Goal: Task Accomplishment & Management: Complete application form

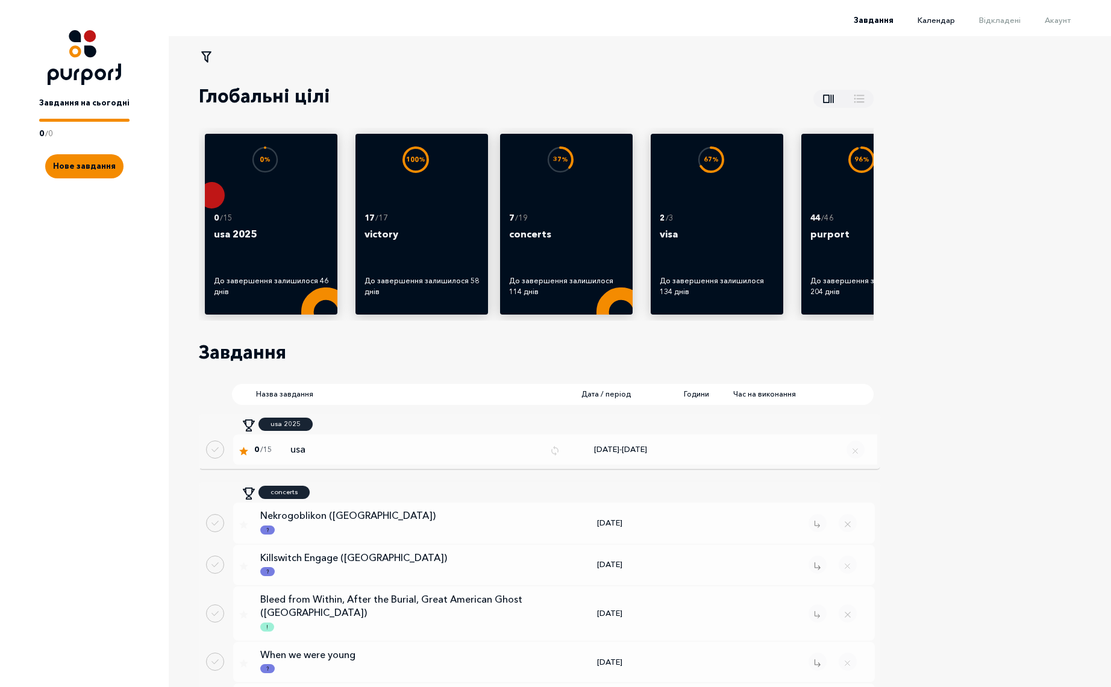
click at [948, 22] on span "Календар" at bounding box center [935, 20] width 37 height 10
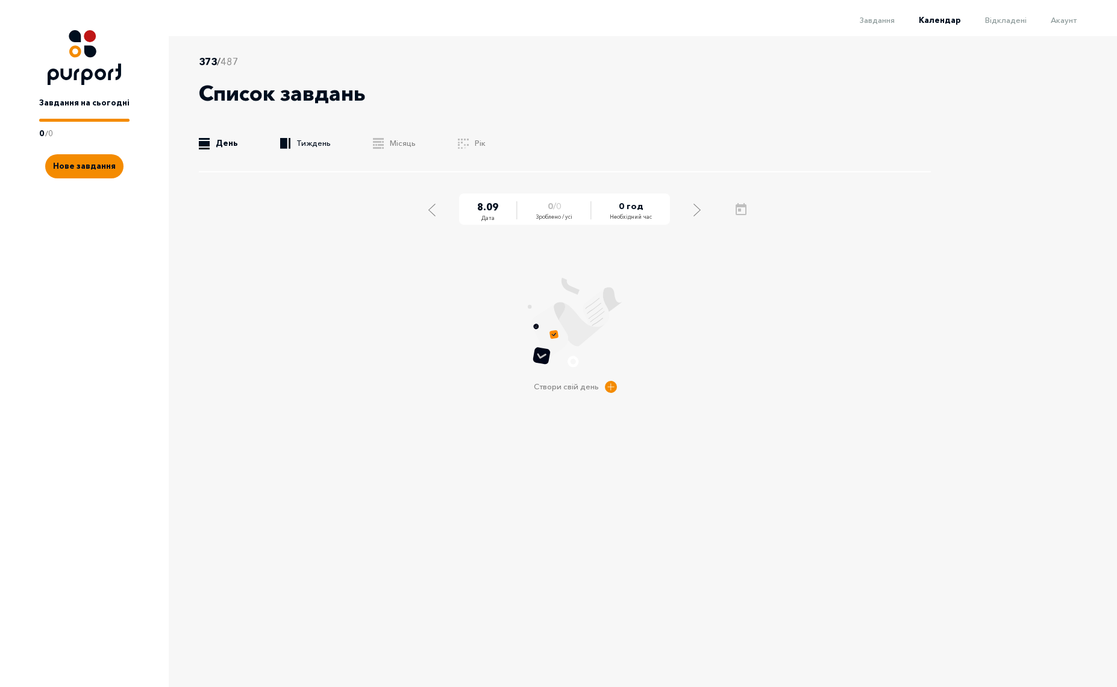
click at [301, 148] on link ".b{fill:#F48B00;} Тиждень" at bounding box center [305, 143] width 51 height 12
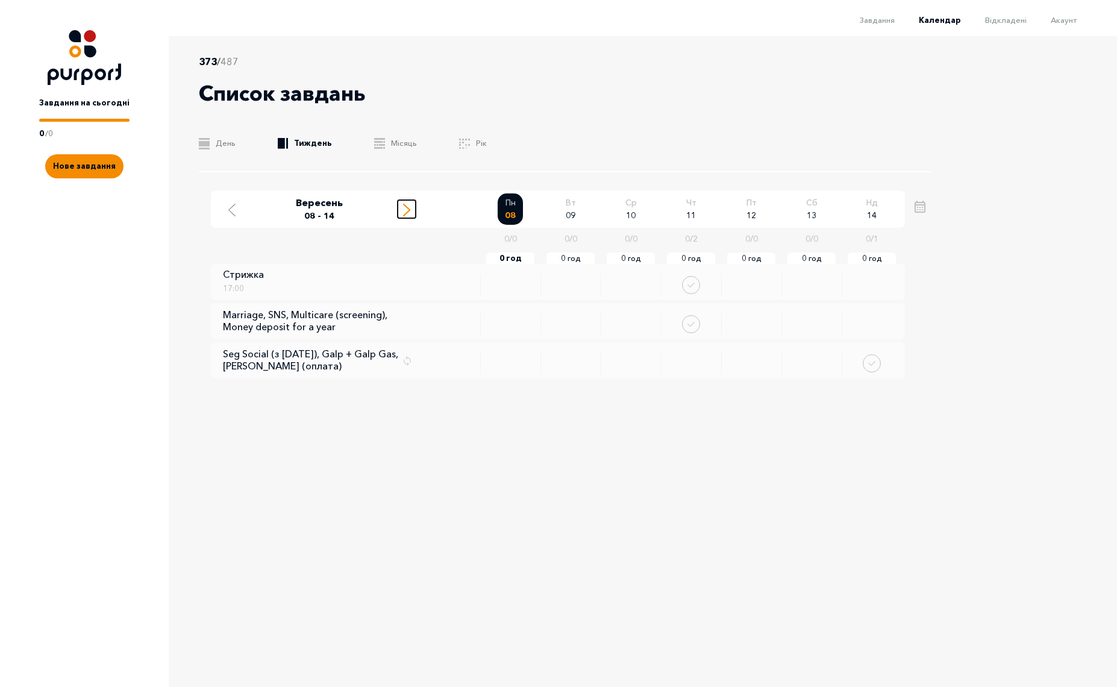
click at [404, 211] on icon "Move to next week" at bounding box center [406, 210] width 7 height 13
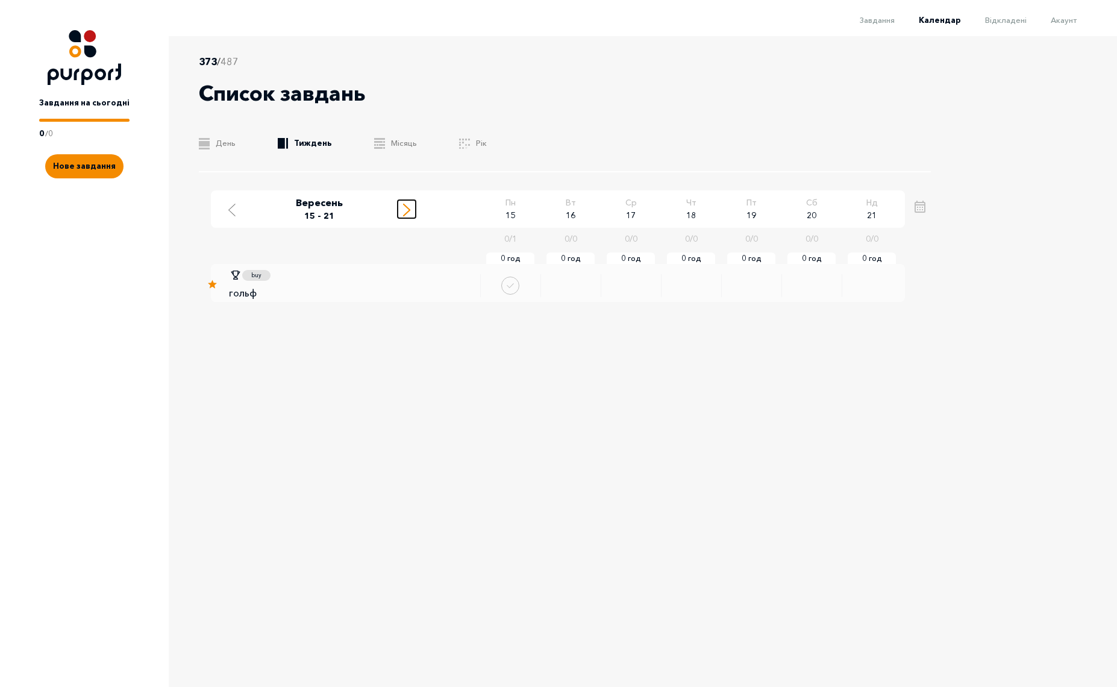
click at [405, 211] on icon "Move to next week" at bounding box center [406, 210] width 7 height 13
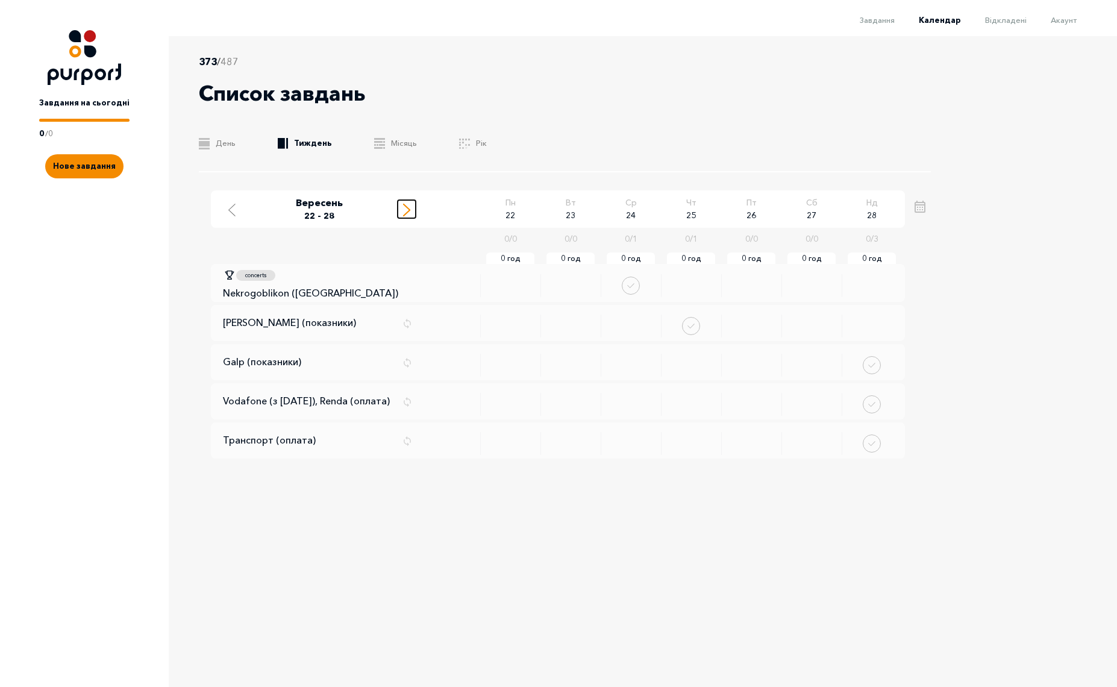
click at [405, 211] on icon "Move to next week" at bounding box center [406, 210] width 7 height 13
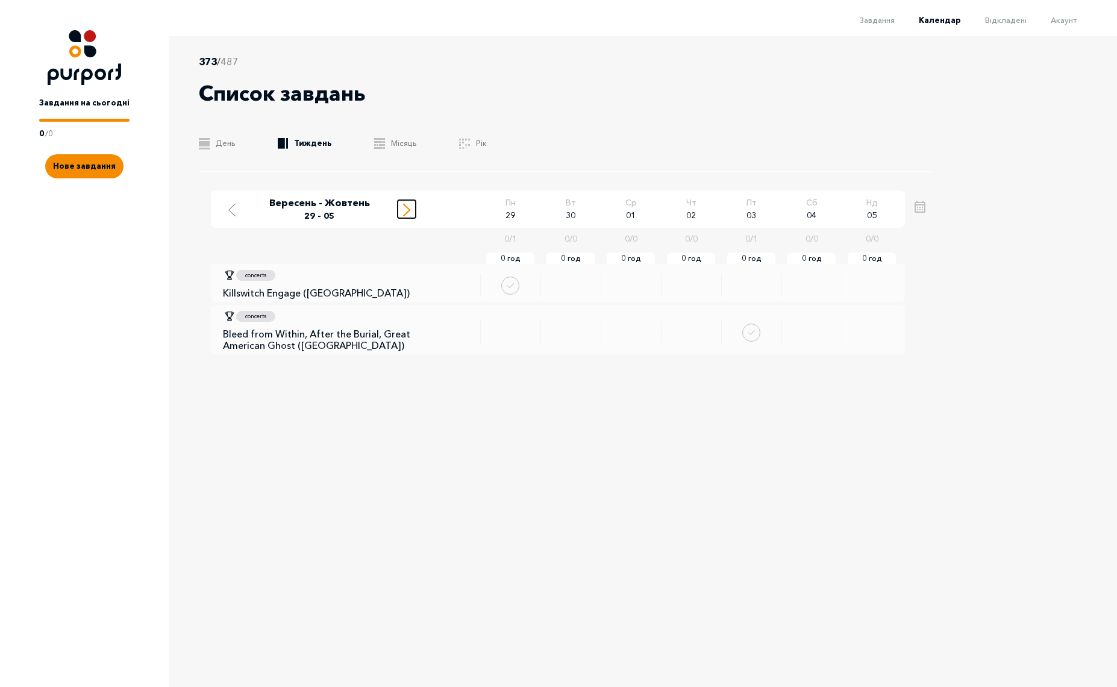
click at [405, 211] on icon "Move to next week" at bounding box center [406, 210] width 7 height 13
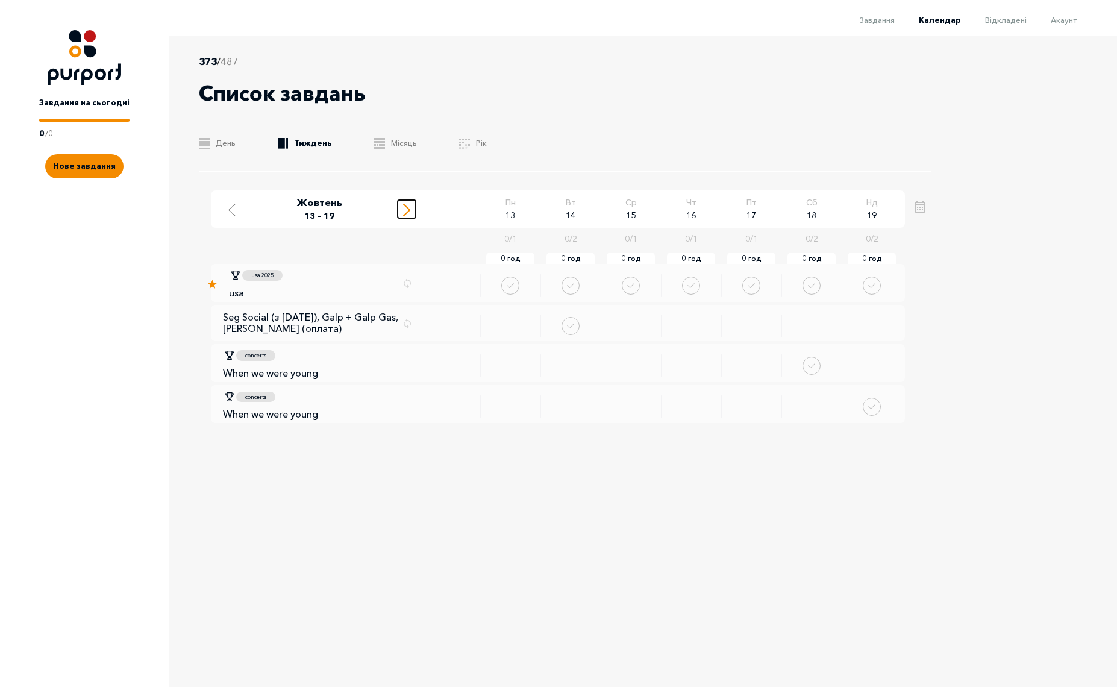
click at [405, 211] on icon "Move to next week" at bounding box center [406, 210] width 7 height 13
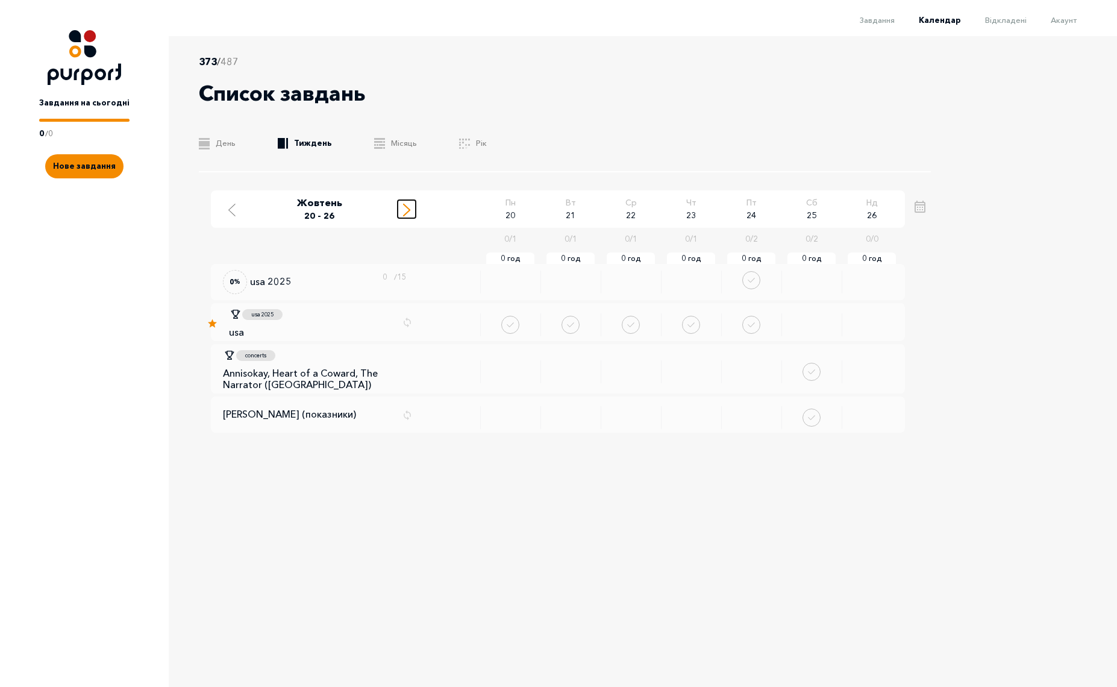
click at [405, 211] on icon "Move to next week" at bounding box center [406, 210] width 7 height 13
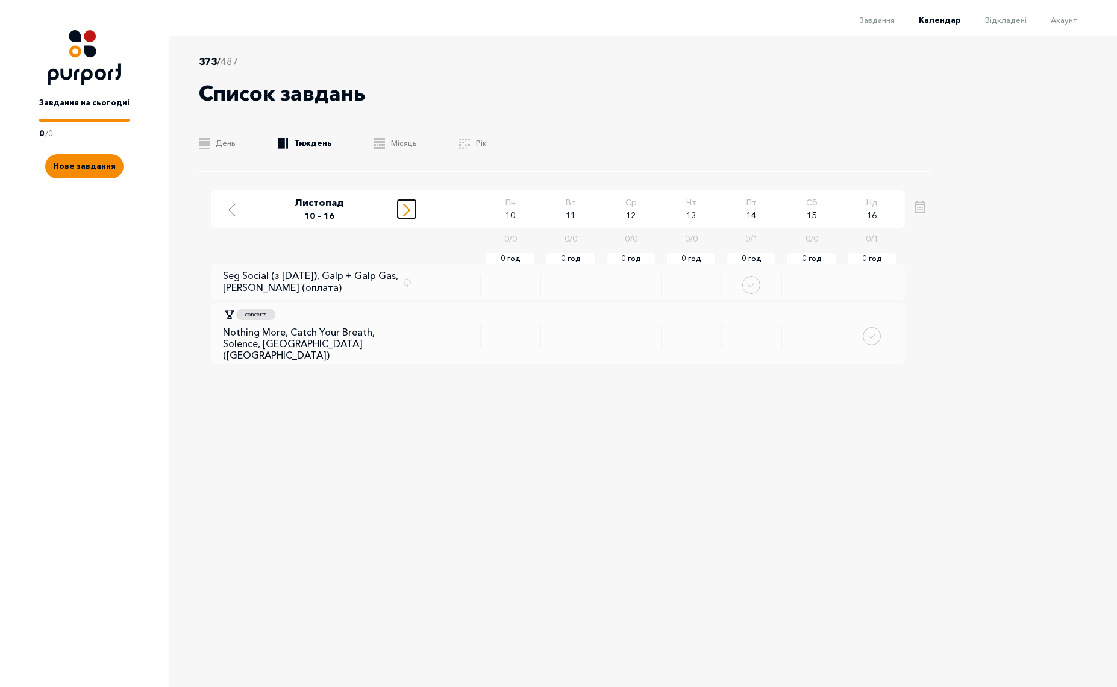
click at [405, 211] on icon "Move to next week" at bounding box center [406, 210] width 7 height 13
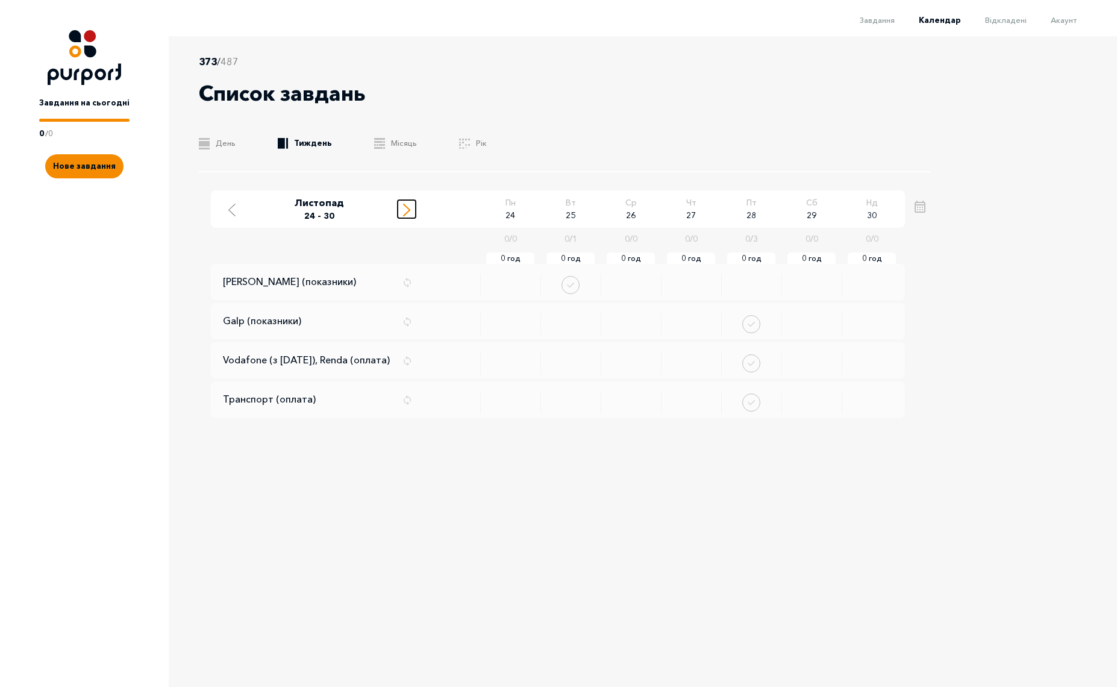
click at [405, 211] on icon "Move to next week" at bounding box center [406, 210] width 7 height 13
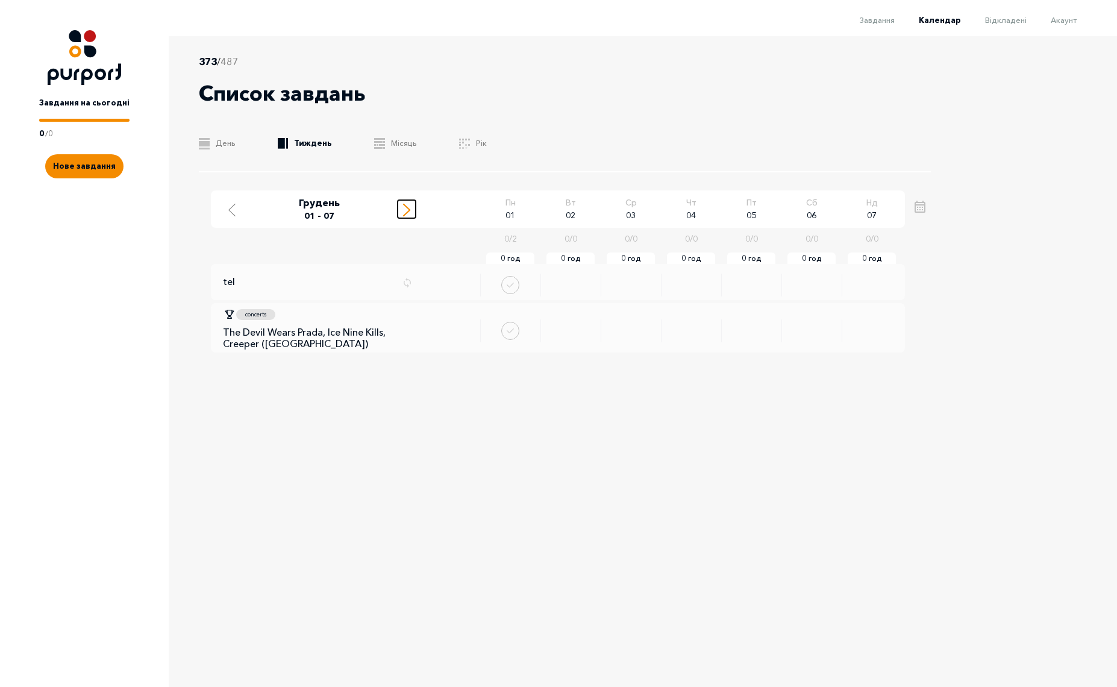
click at [407, 204] on icon "Move to next week" at bounding box center [406, 210] width 7 height 13
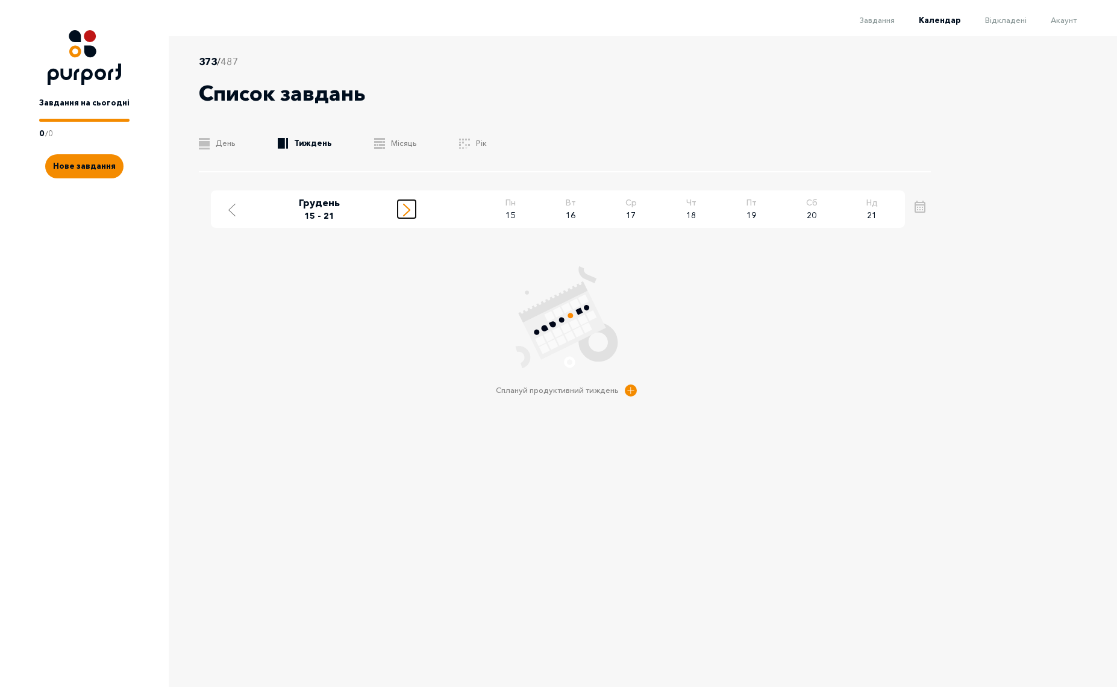
click at [407, 204] on icon "Move to next week" at bounding box center [406, 210] width 7 height 13
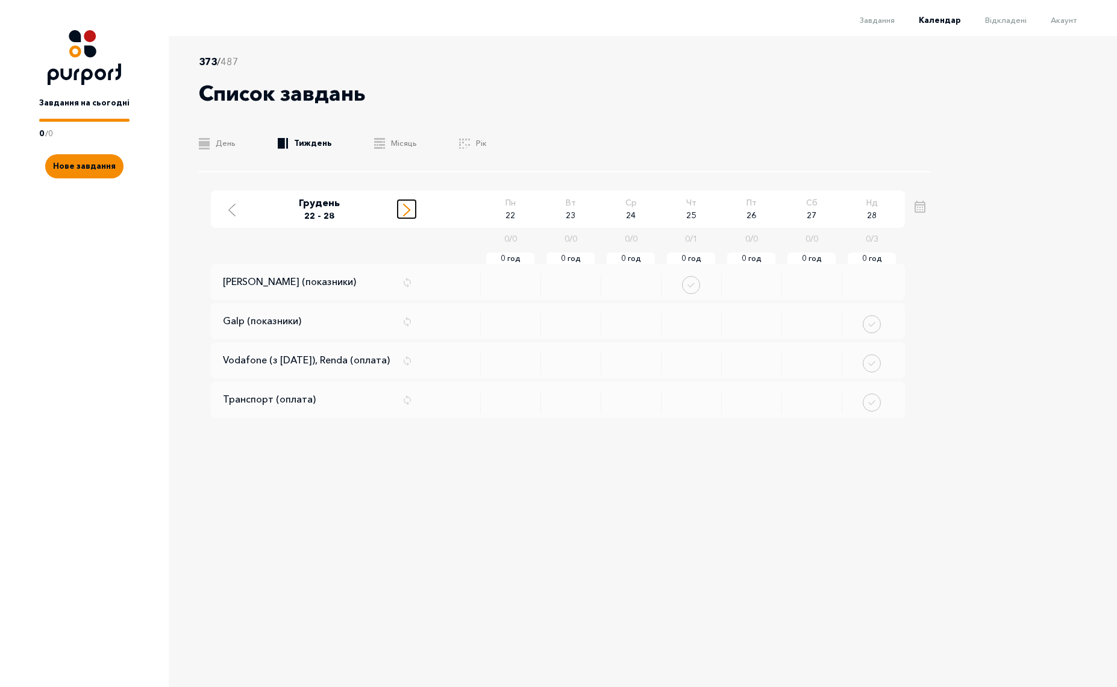
click at [407, 204] on icon "Move to next week" at bounding box center [406, 210] width 7 height 13
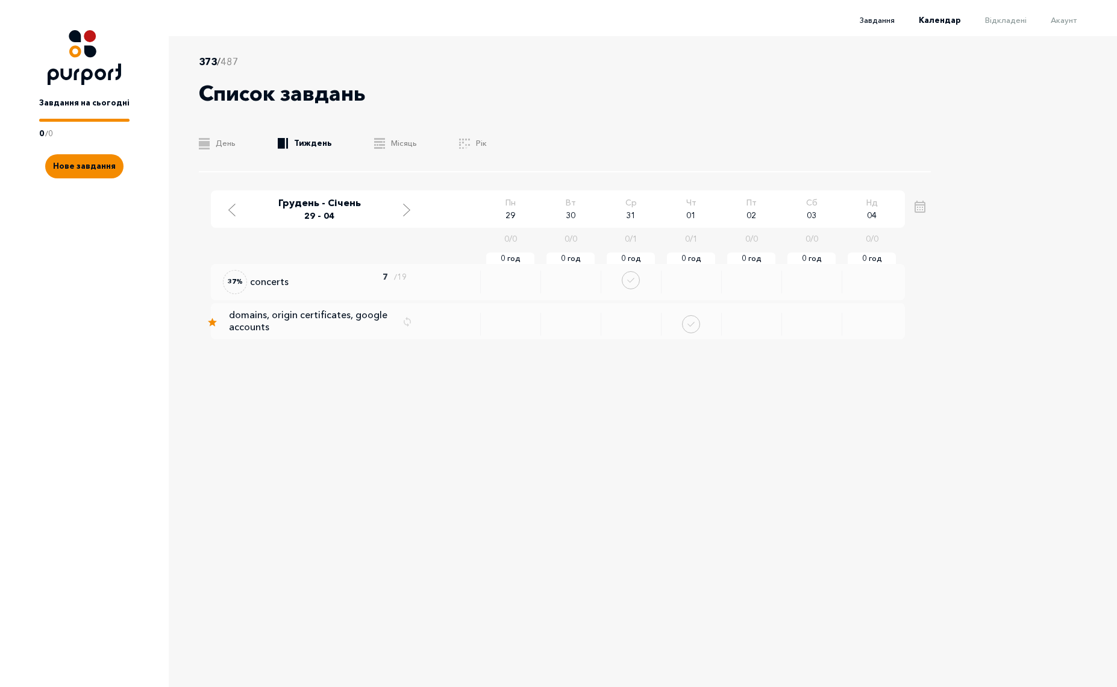
click at [877, 24] on span "Завдання" at bounding box center [877, 20] width 35 height 10
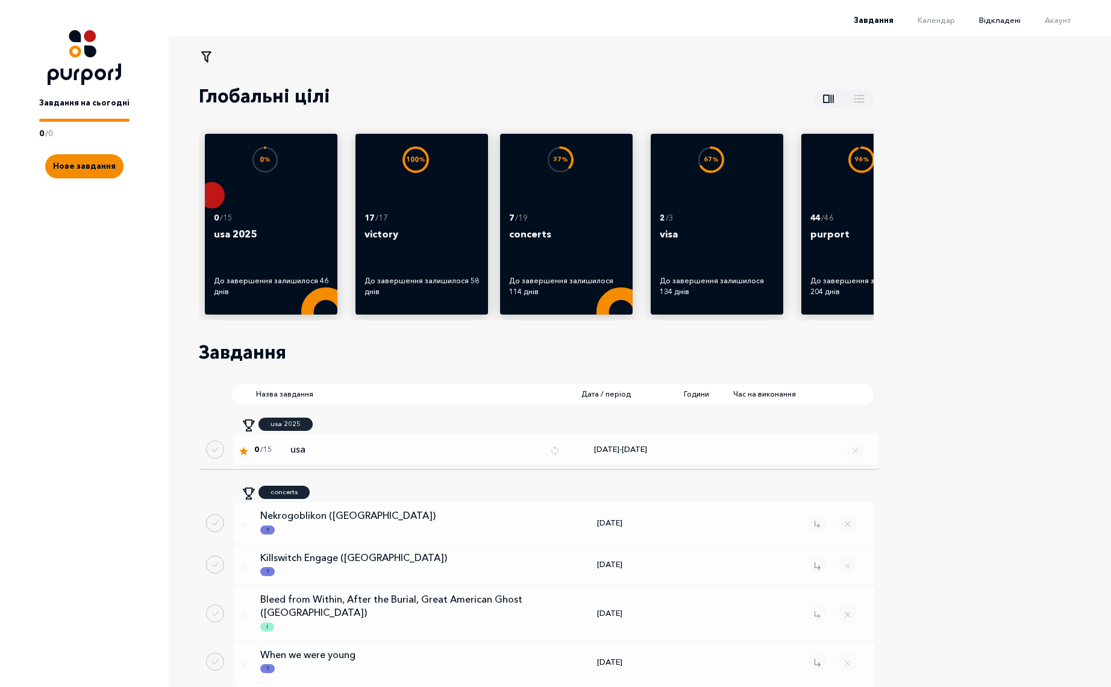
click at [1001, 23] on span "Відкладені" at bounding box center [1000, 20] width 42 height 10
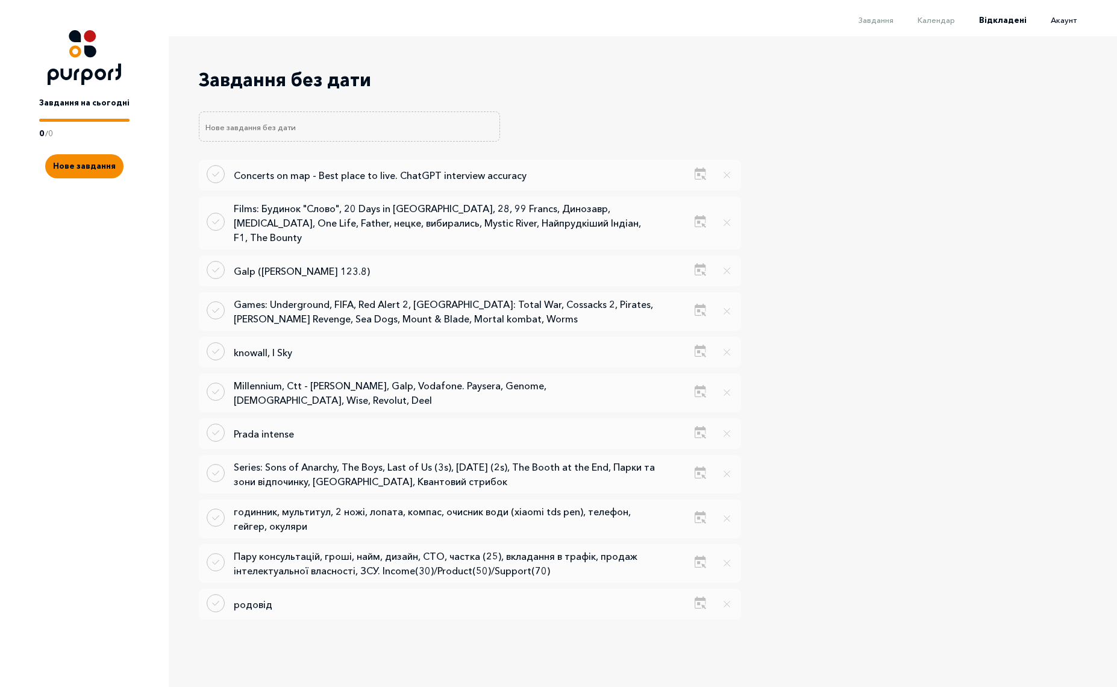
click at [1059, 24] on span "Акаунт" at bounding box center [1064, 20] width 26 height 10
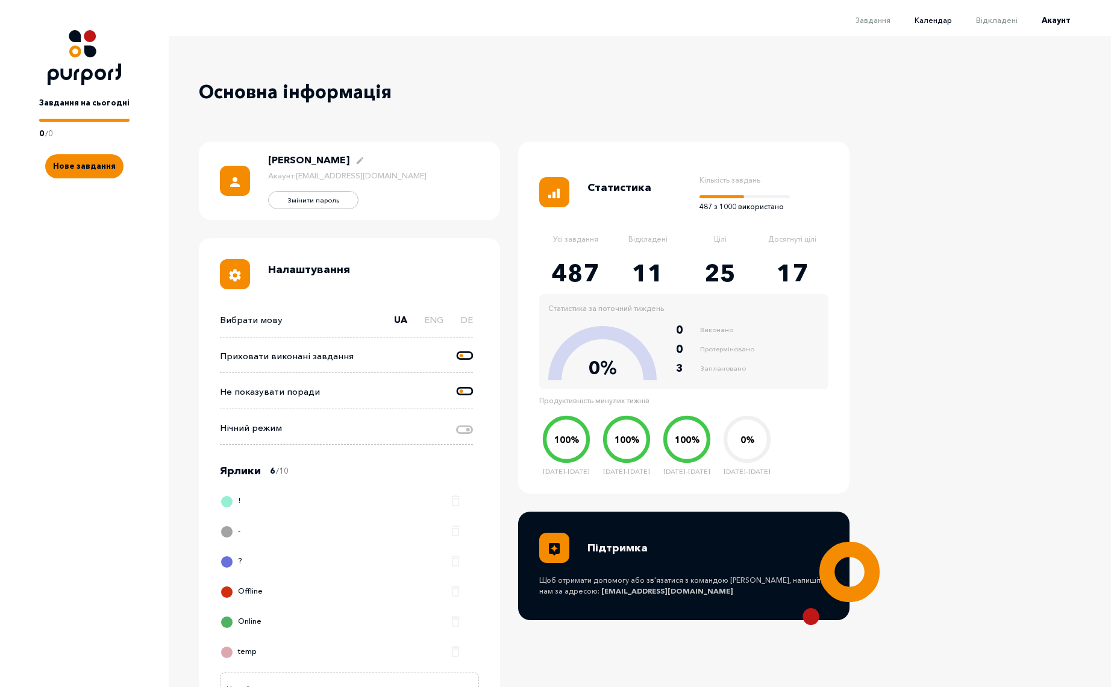
click at [943, 20] on span "Календар" at bounding box center [932, 20] width 37 height 10
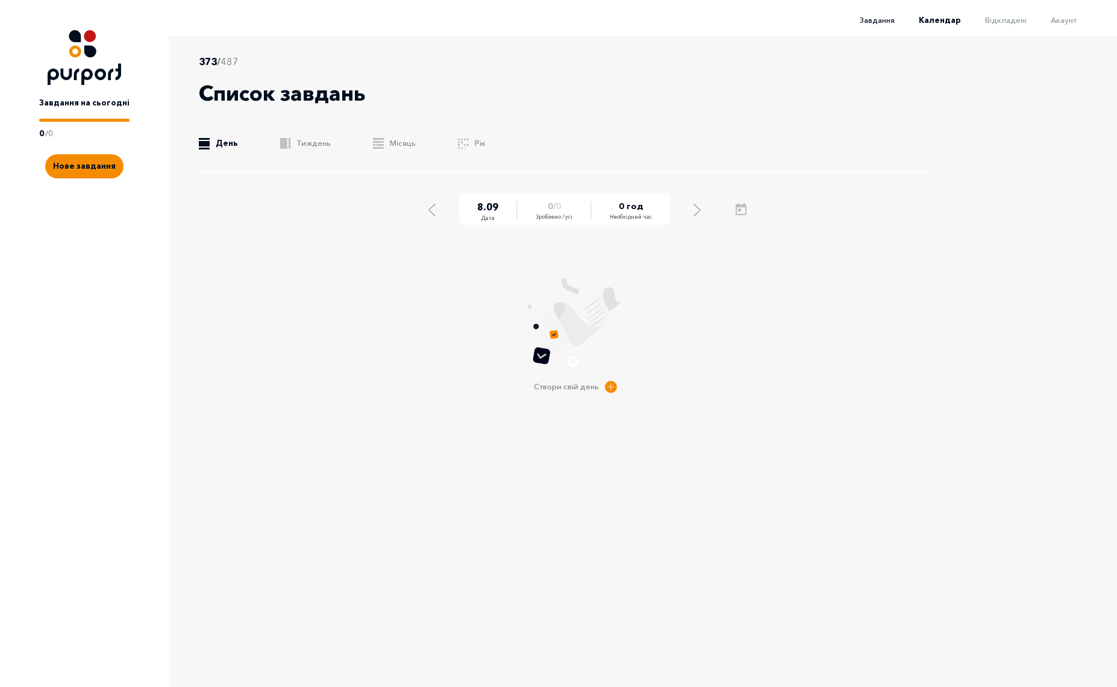
click at [882, 19] on span "Завдання" at bounding box center [877, 20] width 35 height 10
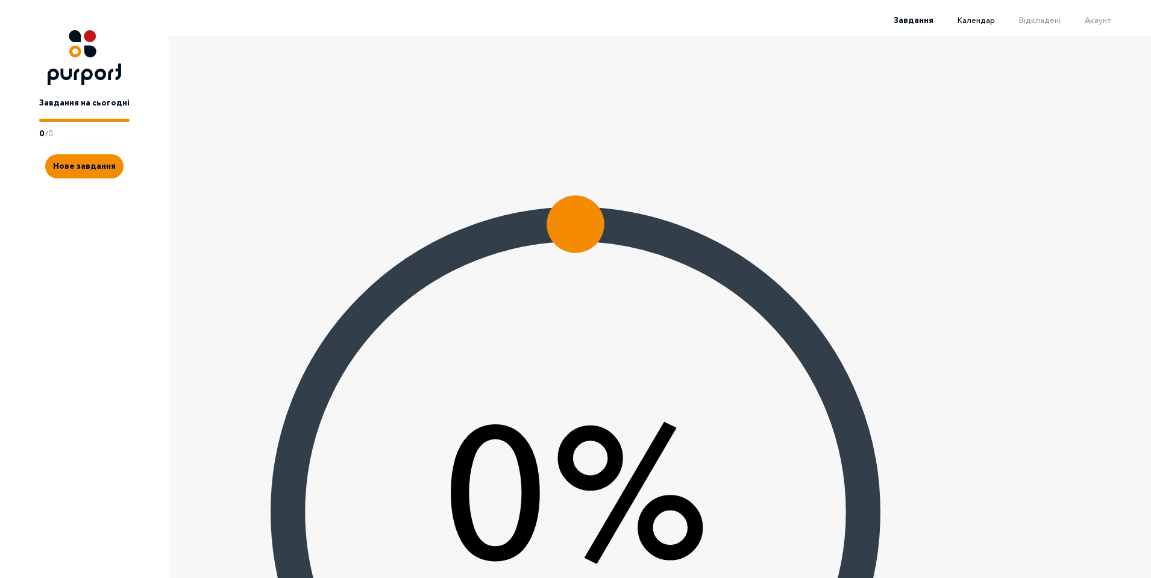
click at [981, 17] on span "Календар" at bounding box center [975, 20] width 37 height 10
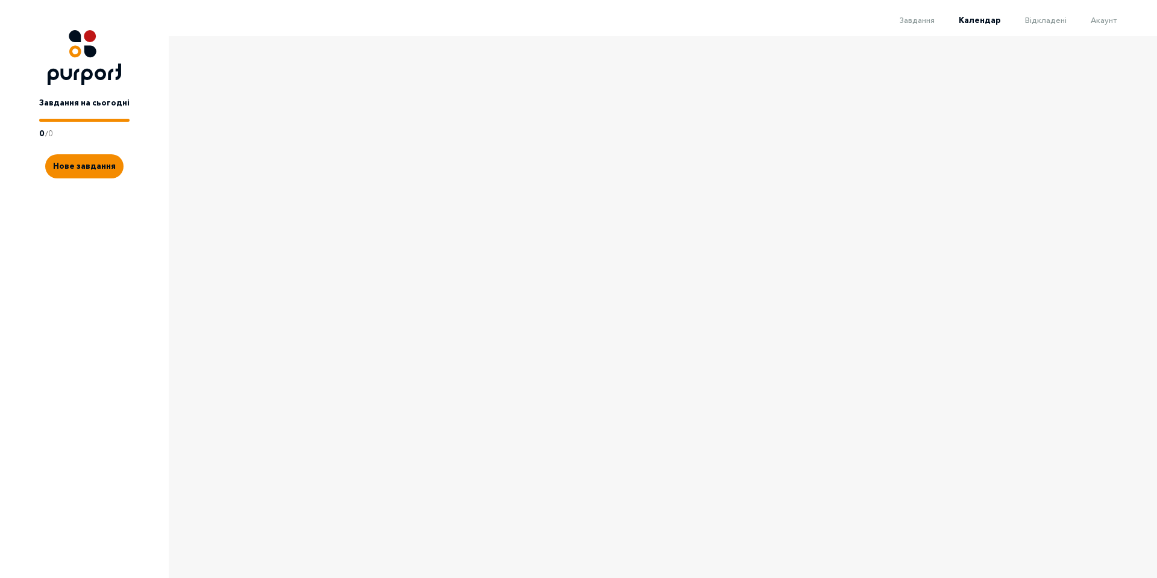
click at [311, 131] on link ".b{fill:#F48B00;} Тиждень" at bounding box center [590, 118] width 1133 height 28
click at [12, 259] on div "Move to next week" at bounding box center [8, 266] width 7 height 15
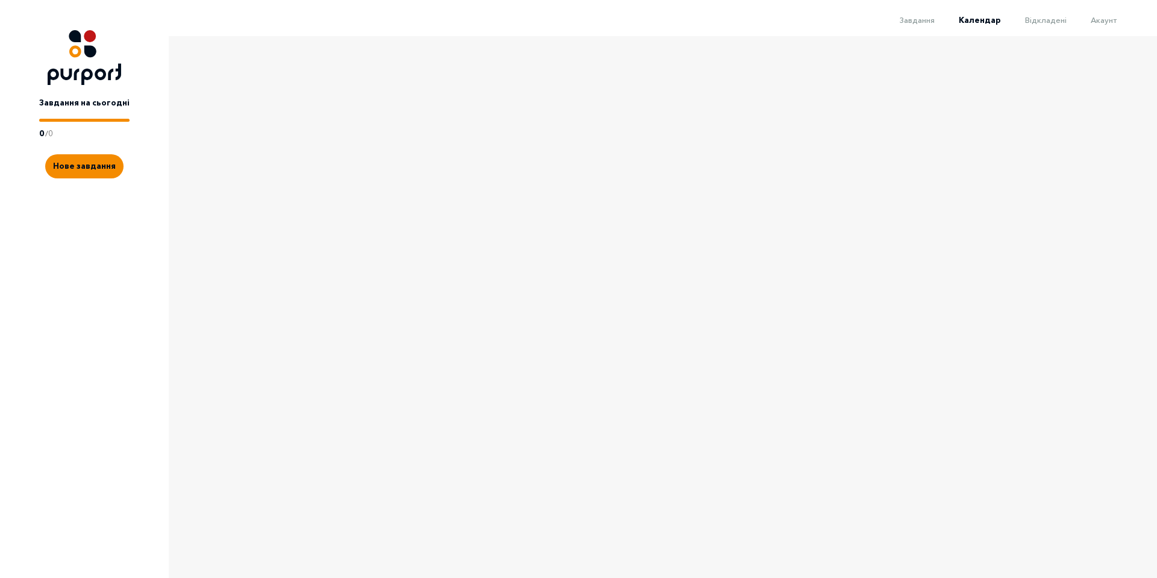
click at [12, 259] on div "Move to next week" at bounding box center [8, 266] width 7 height 15
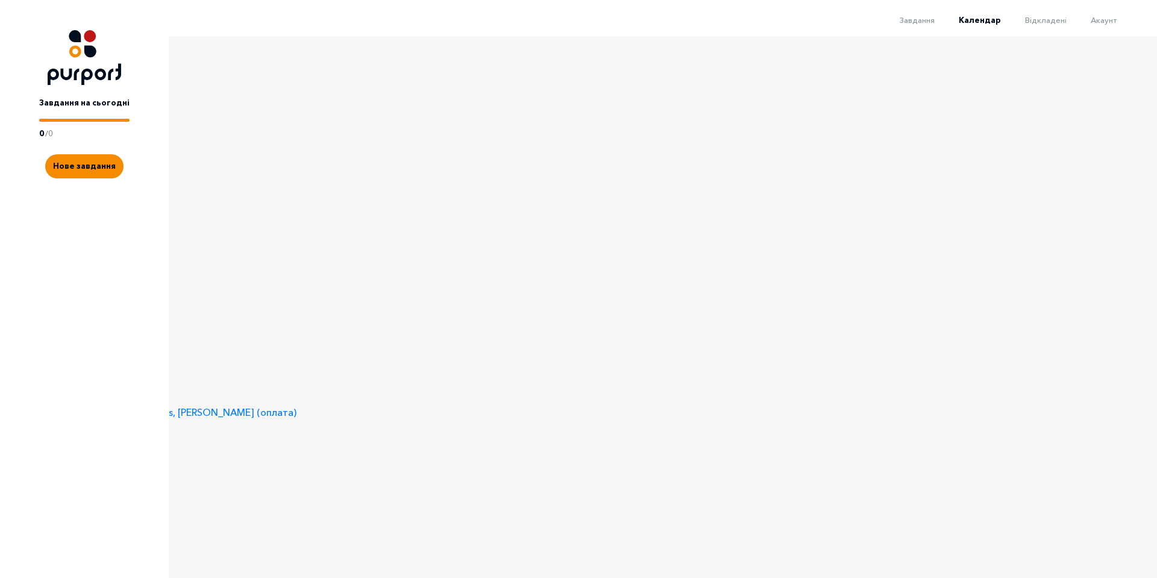
click at [12, 259] on div "Move to next week" at bounding box center [8, 266] width 7 height 15
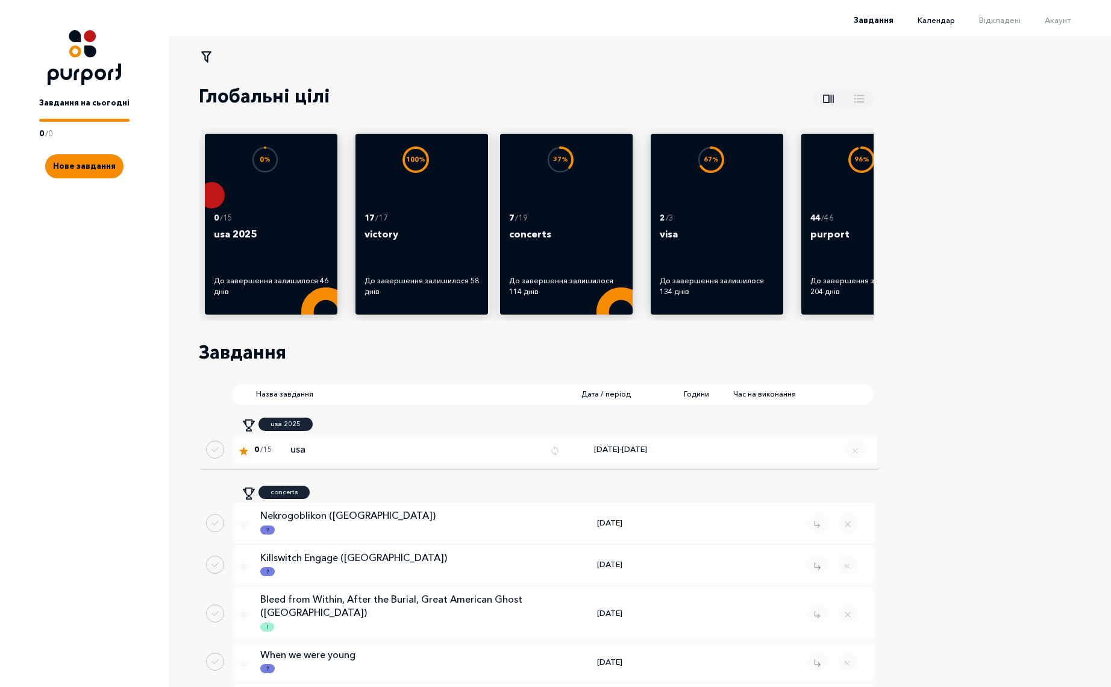
click at [939, 22] on span "Календар" at bounding box center [935, 20] width 37 height 10
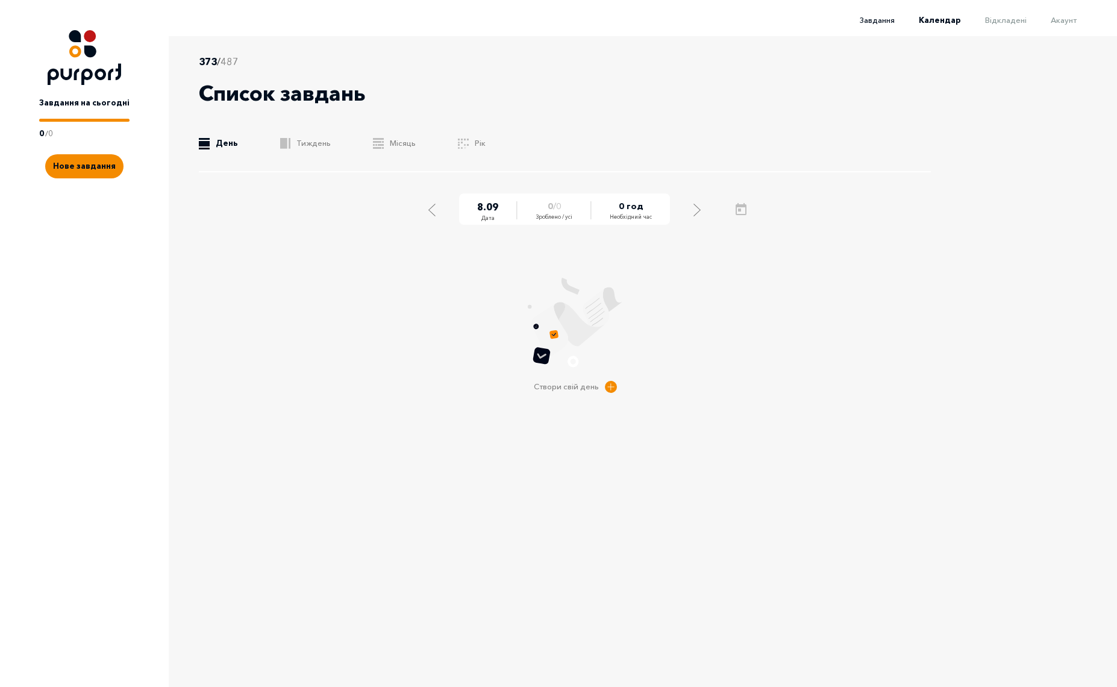
click at [881, 22] on span "Завдання" at bounding box center [877, 20] width 35 height 10
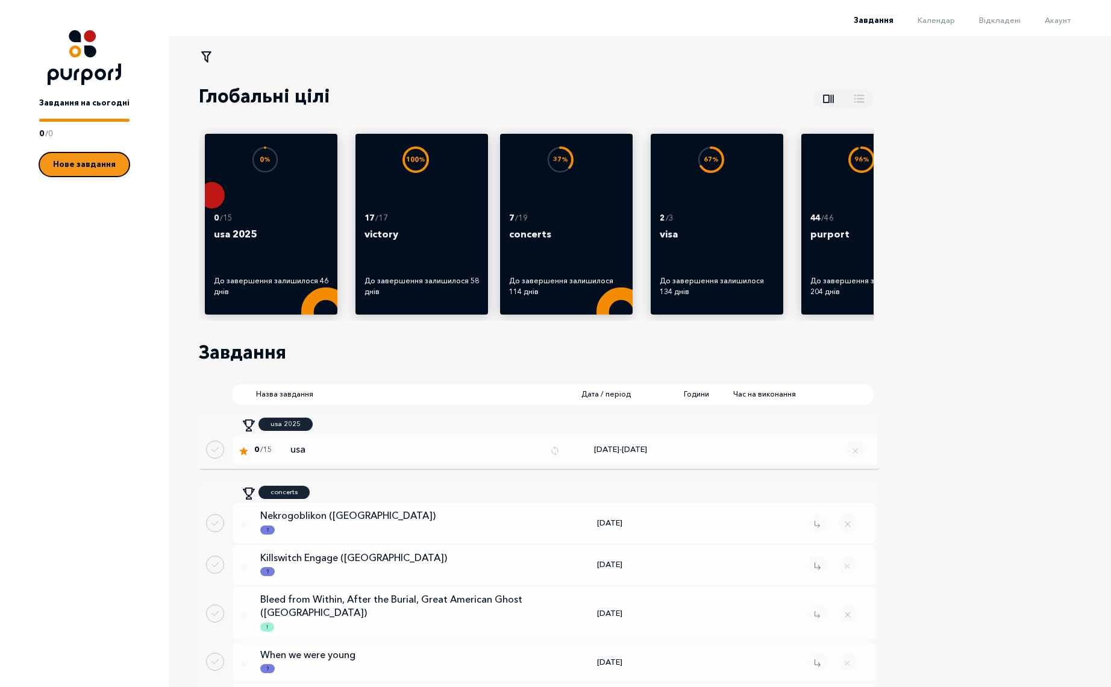
click at [74, 173] on button "Нове завдання" at bounding box center [84, 164] width 90 height 24
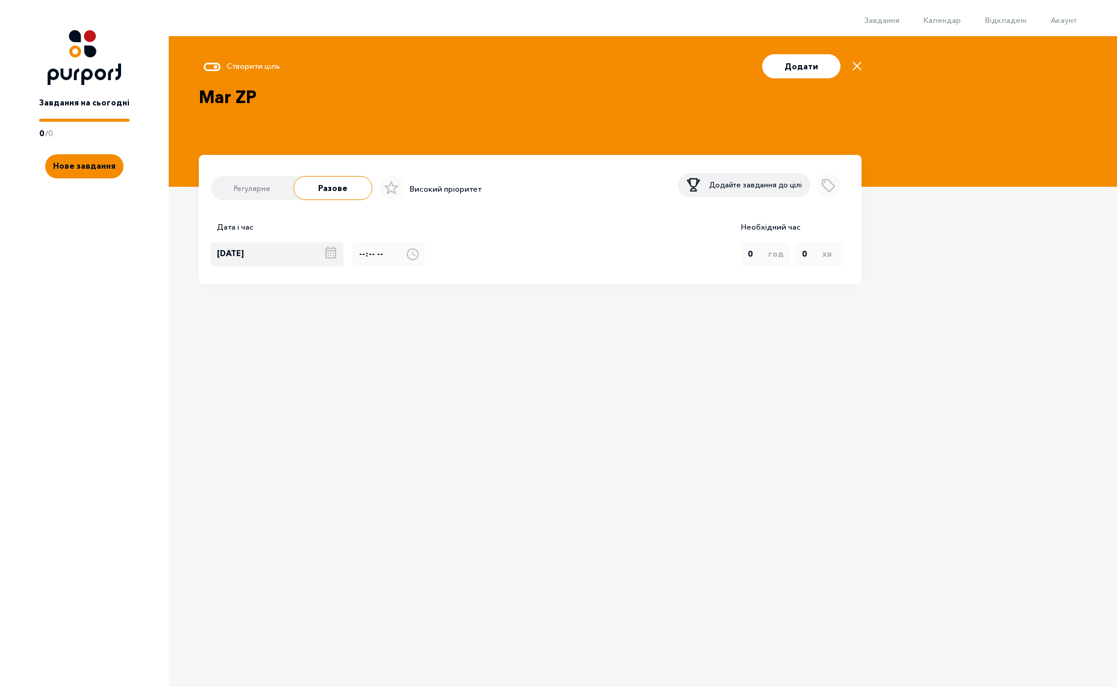
type textarea "Mar ZP"
click at [328, 258] on div "[DATE] [DATE] Пн Вт Ср Чт Пт Сб Нд 1 2 3 4 5 6 7 8 9 10 11 12 13 14 15 16 17 18…" at bounding box center [282, 254] width 142 height 24
click at [240, 257] on div "9" at bounding box center [239, 255] width 22 height 24
type input "[DATE]"
click at [802, 72] on button "Додати" at bounding box center [801, 66] width 78 height 24
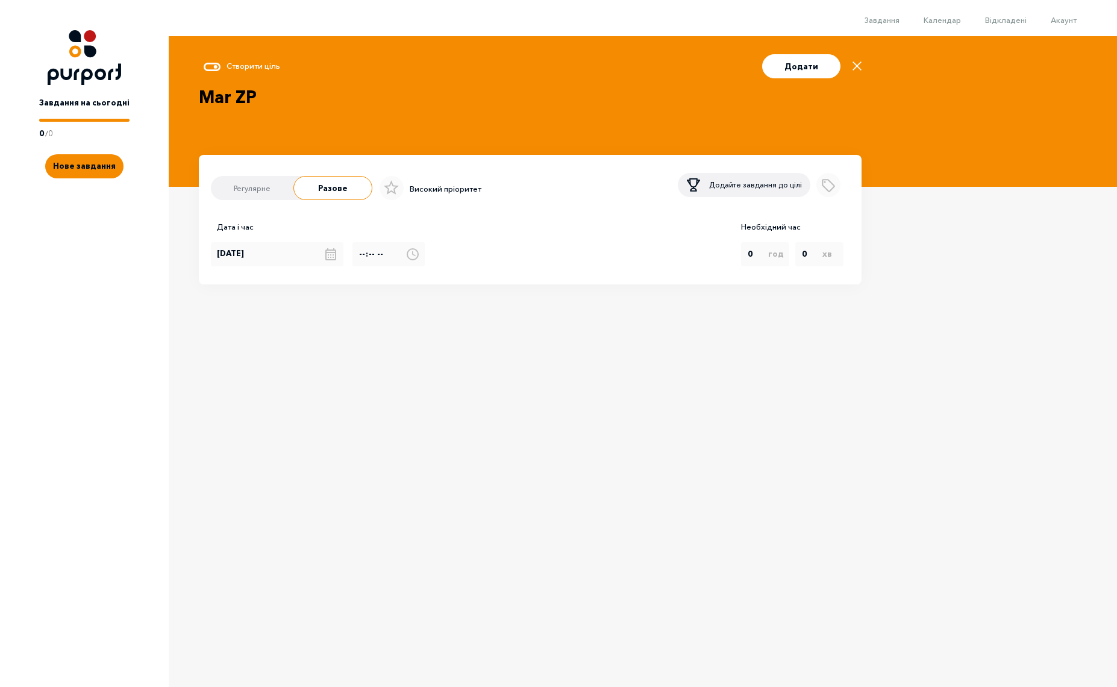
type input "[DATE]"
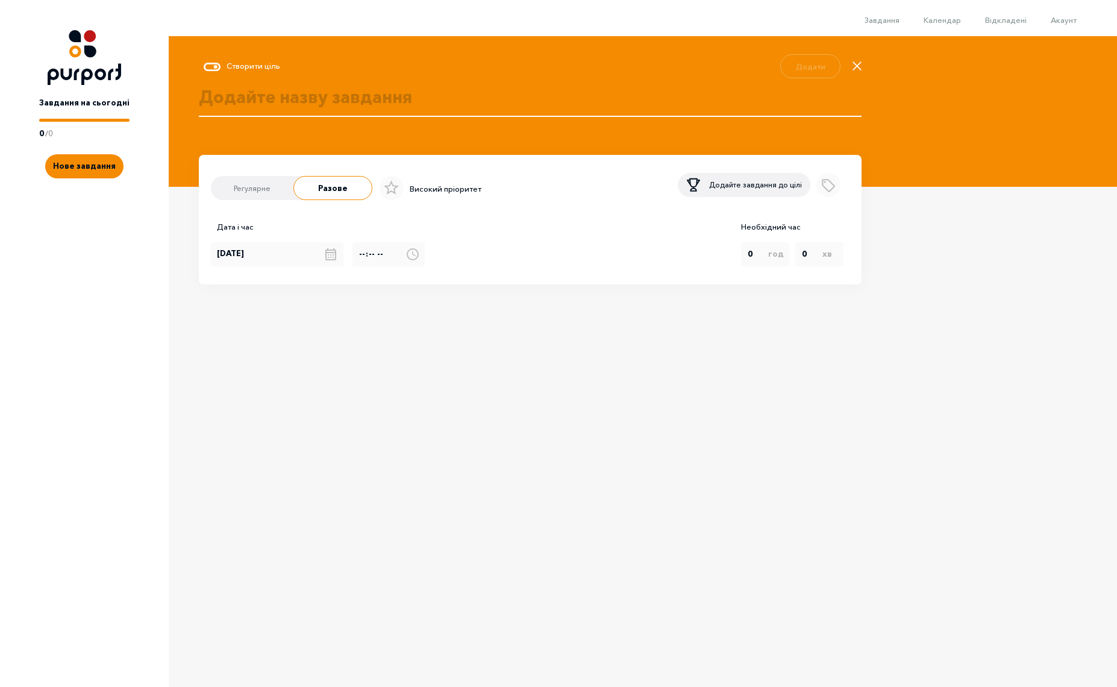
click at [348, 107] on textarea at bounding box center [530, 110] width 663 height 52
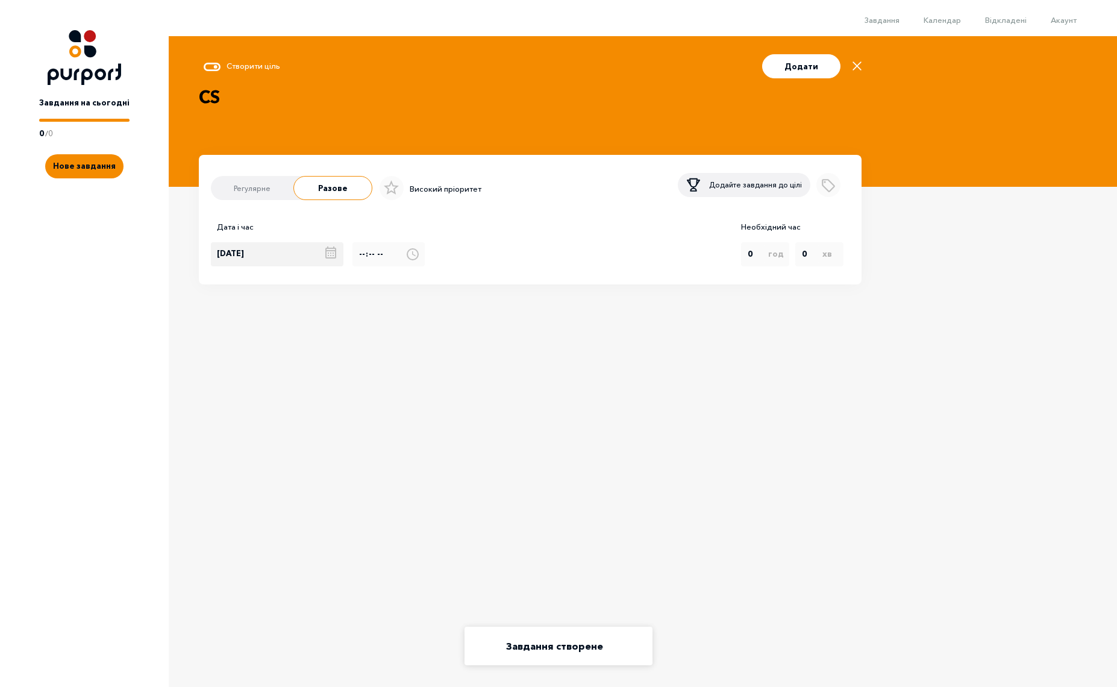
type textarea "CS"
click at [290, 256] on div "[DATE]" at bounding box center [282, 254] width 142 height 24
click at [242, 258] on div "9" at bounding box center [239, 255] width 22 height 24
type input "[DATE]"
click at [388, 192] on icon at bounding box center [391, 188] width 15 height 16
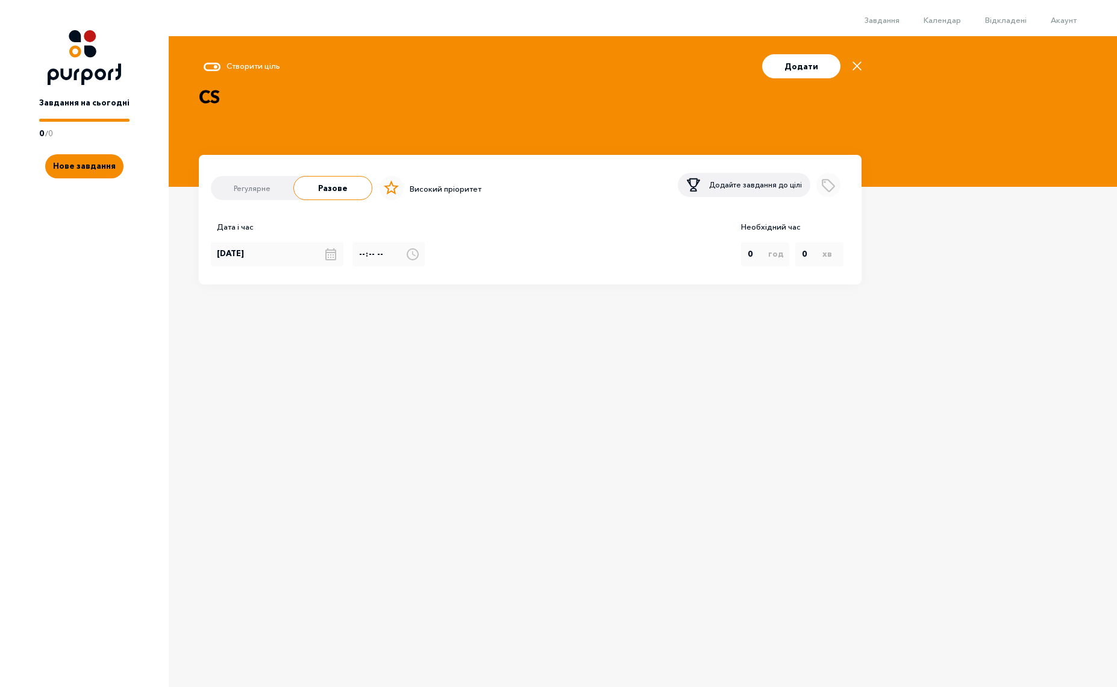
click at [380, 189] on input "Select importance" at bounding box center [376, 188] width 8 height 1
click at [389, 188] on icon at bounding box center [391, 187] width 15 height 14
click at [380, 188] on input "Select importance" at bounding box center [376, 188] width 8 height 1
checkbox input "false"
click at [827, 184] on icon "Add label" at bounding box center [828, 183] width 21 height 21
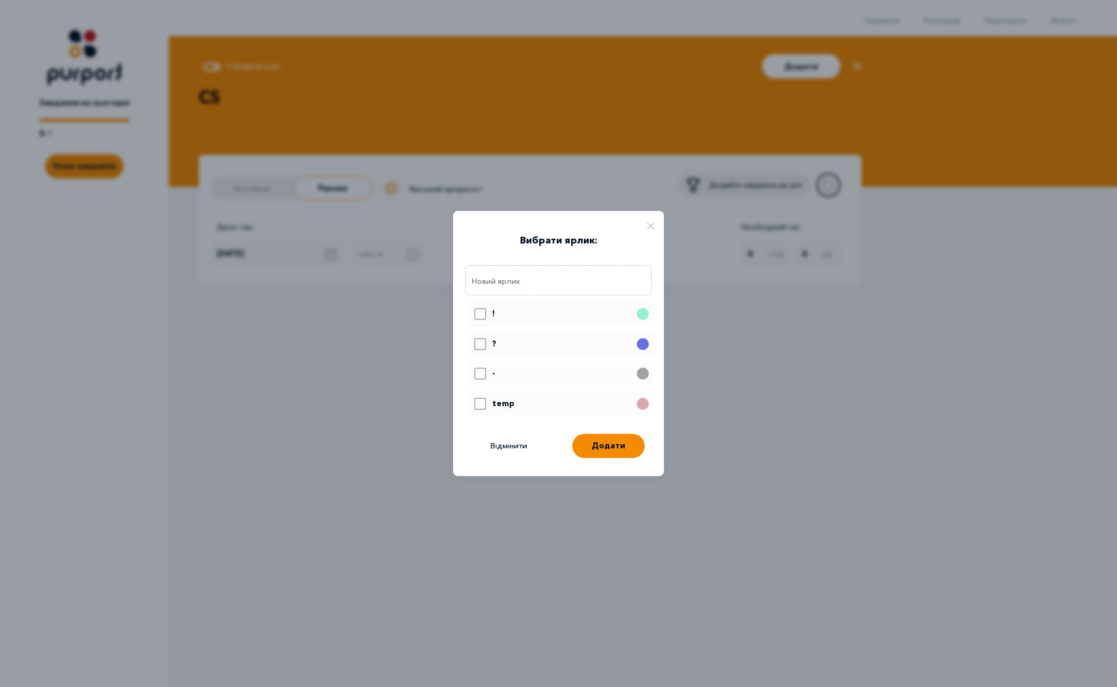
scroll to position [70, 0]
click at [481, 402] on icon at bounding box center [481, 401] width 8 height 5
click at [474, 393] on input "Select label" at bounding box center [474, 392] width 1 height 1
checkbox input "true"
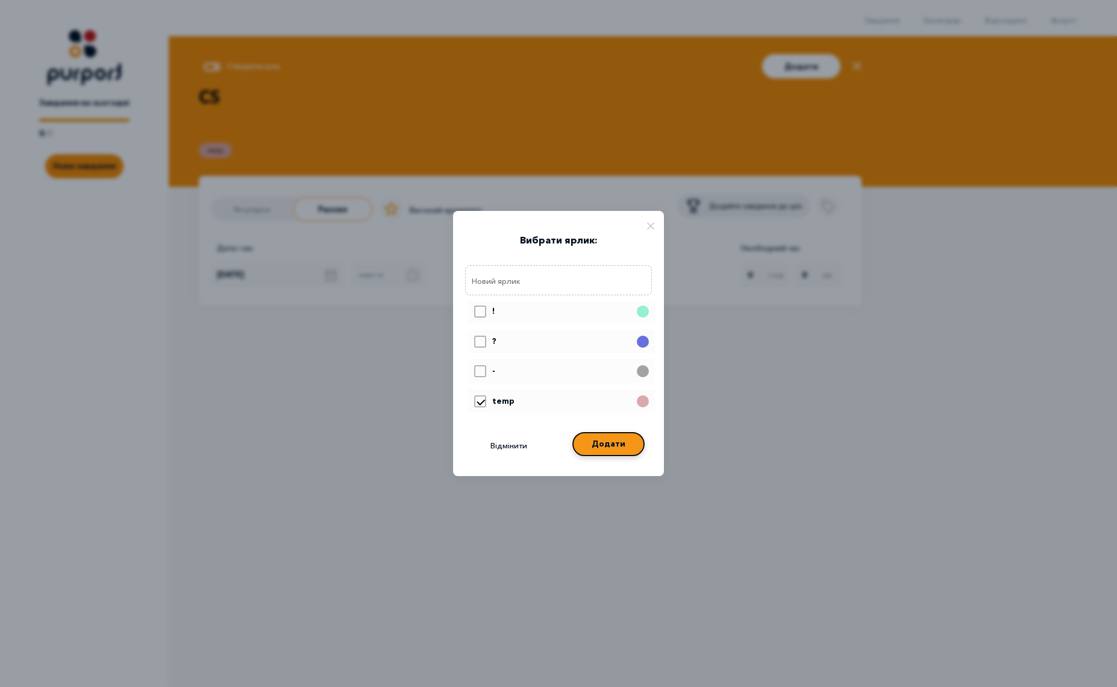
click at [606, 452] on button "Додати" at bounding box center [608, 444] width 72 height 24
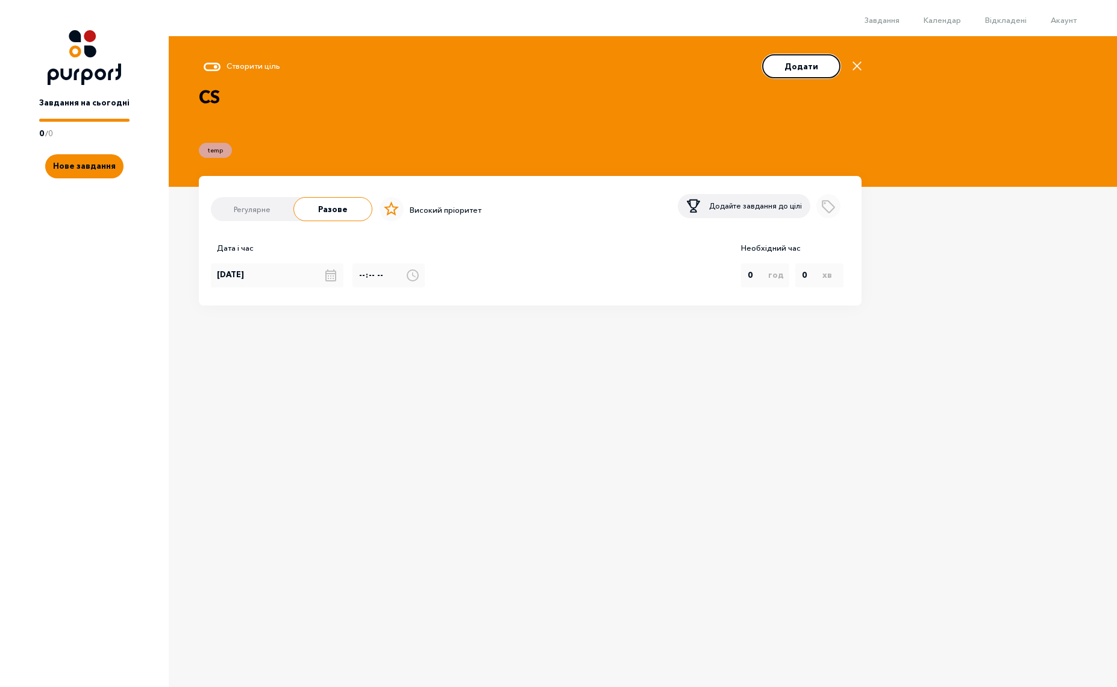
click at [810, 69] on button "Додати" at bounding box center [801, 66] width 78 height 24
type input "[DATE]"
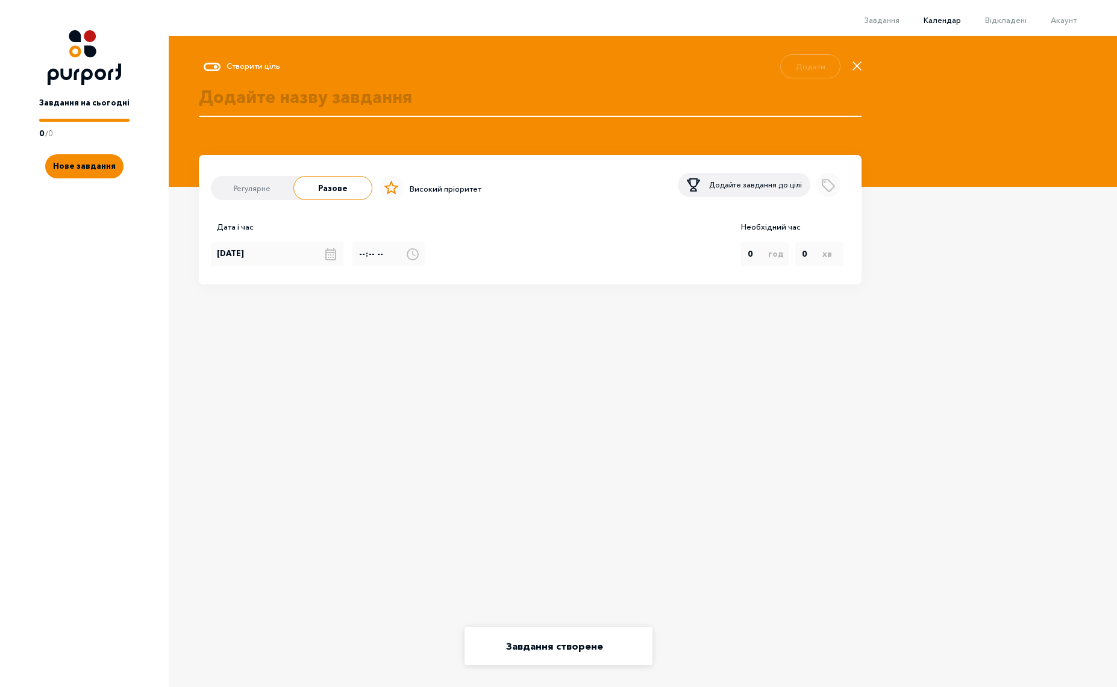
click at [941, 18] on span "Календар" at bounding box center [942, 20] width 37 height 10
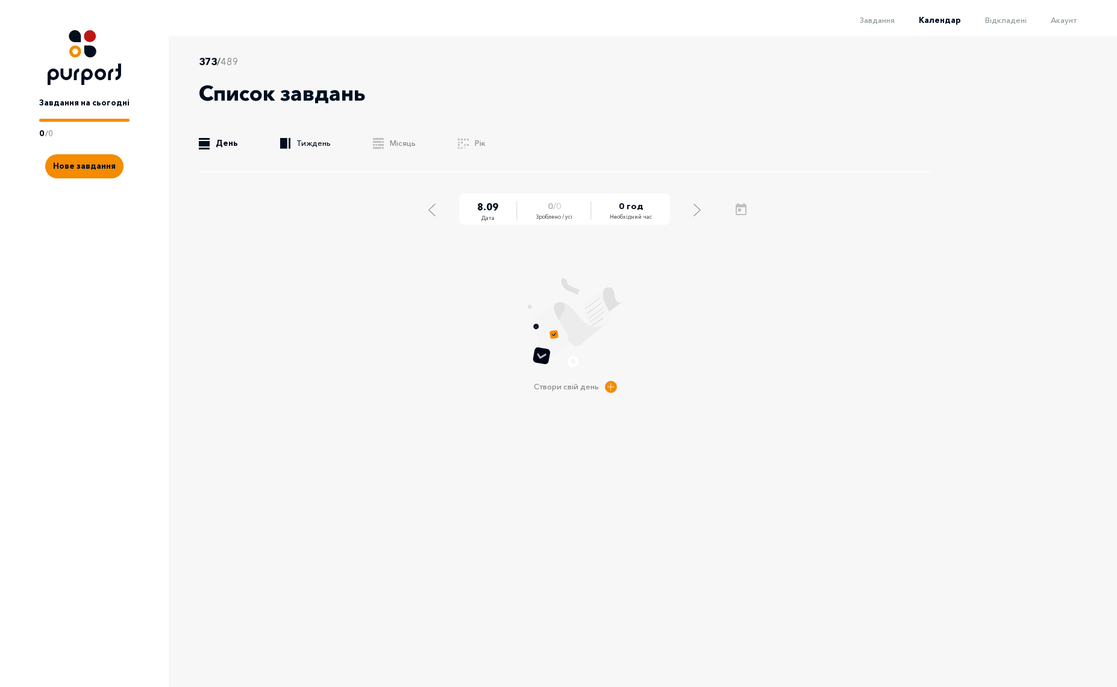
click at [309, 137] on div "373 / 489 Список завдань .b{fill:#F48B00;} День .b{fill:#F48B00;} Тиждень .b{fi…" at bounding box center [565, 113] width 732 height 118
click at [311, 140] on link ".b{fill:#F48B00;} Тиждень" at bounding box center [305, 143] width 51 height 12
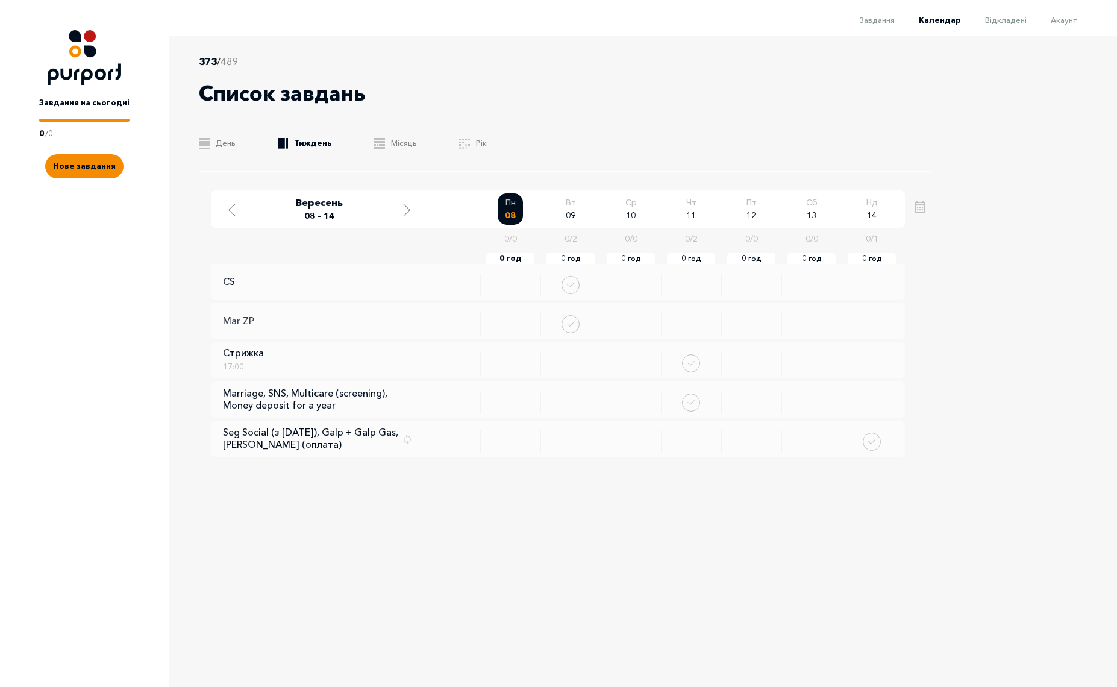
click at [246, 321] on p "Mar ZP" at bounding box center [238, 320] width 31 height 11
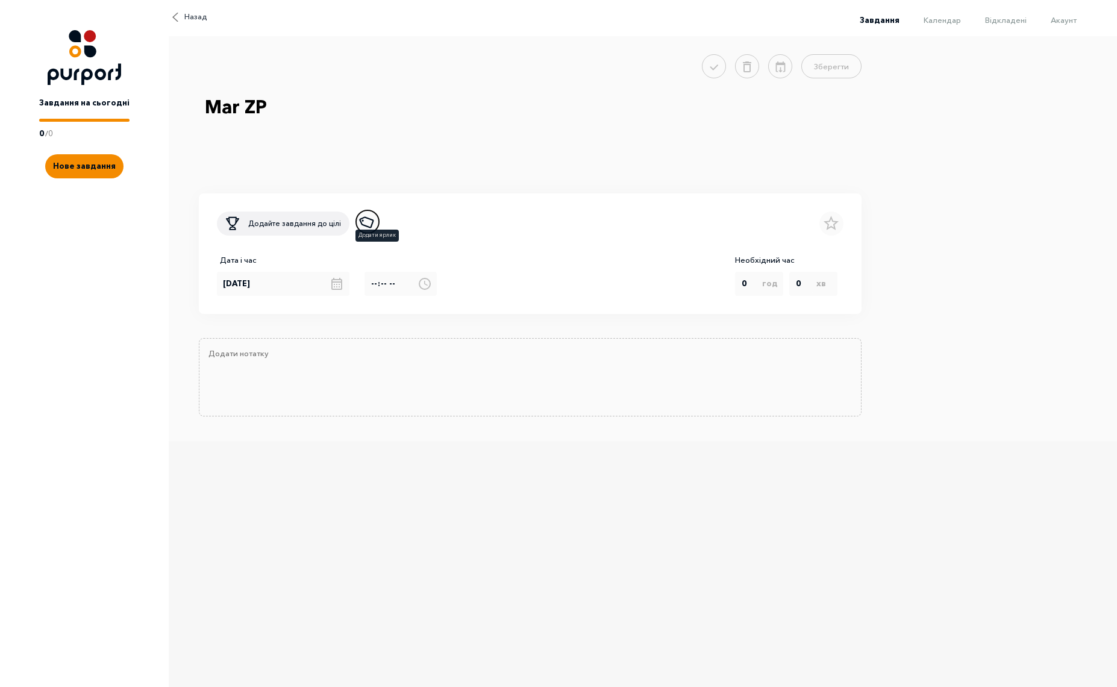
click at [373, 228] on icon "Add label" at bounding box center [367, 221] width 21 height 21
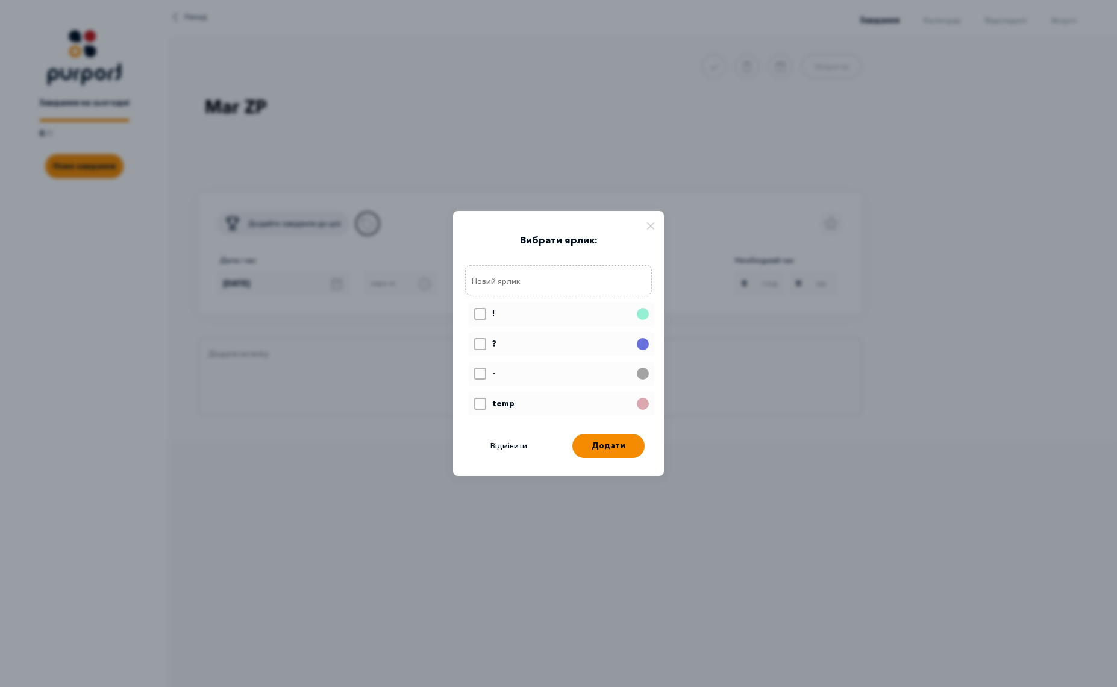
scroll to position [70, 0]
click at [478, 400] on icon at bounding box center [480, 403] width 11 height 10
click at [474, 393] on input "Select label" at bounding box center [474, 392] width 1 height 1
checkbox input "true"
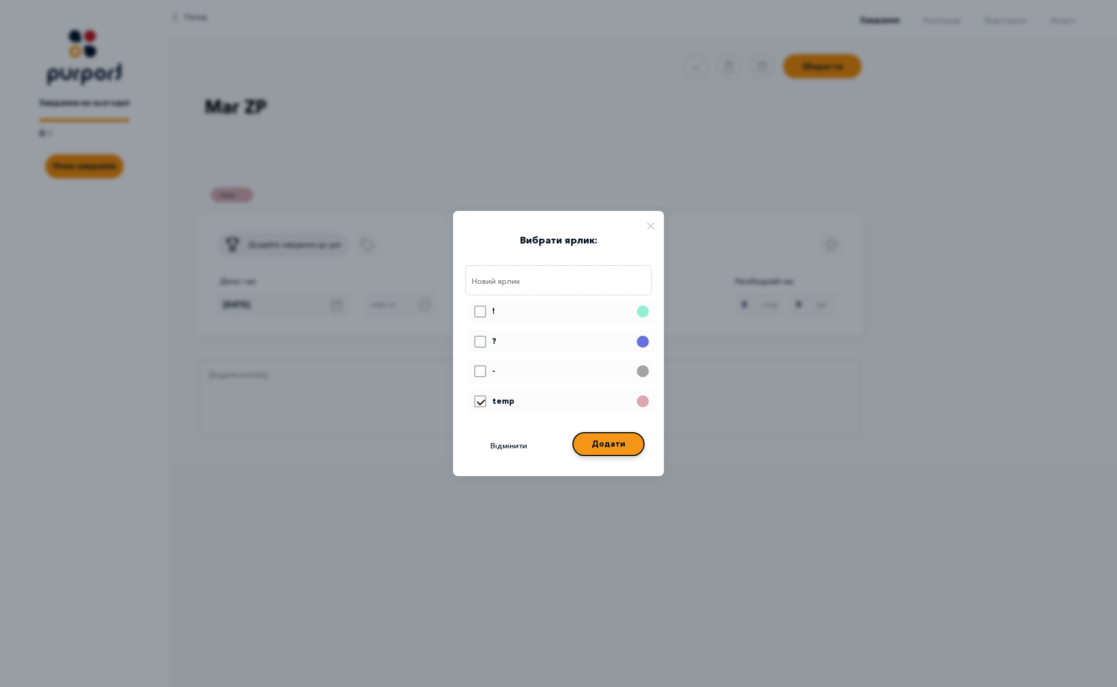
click at [616, 450] on button "Додати" at bounding box center [608, 444] width 72 height 24
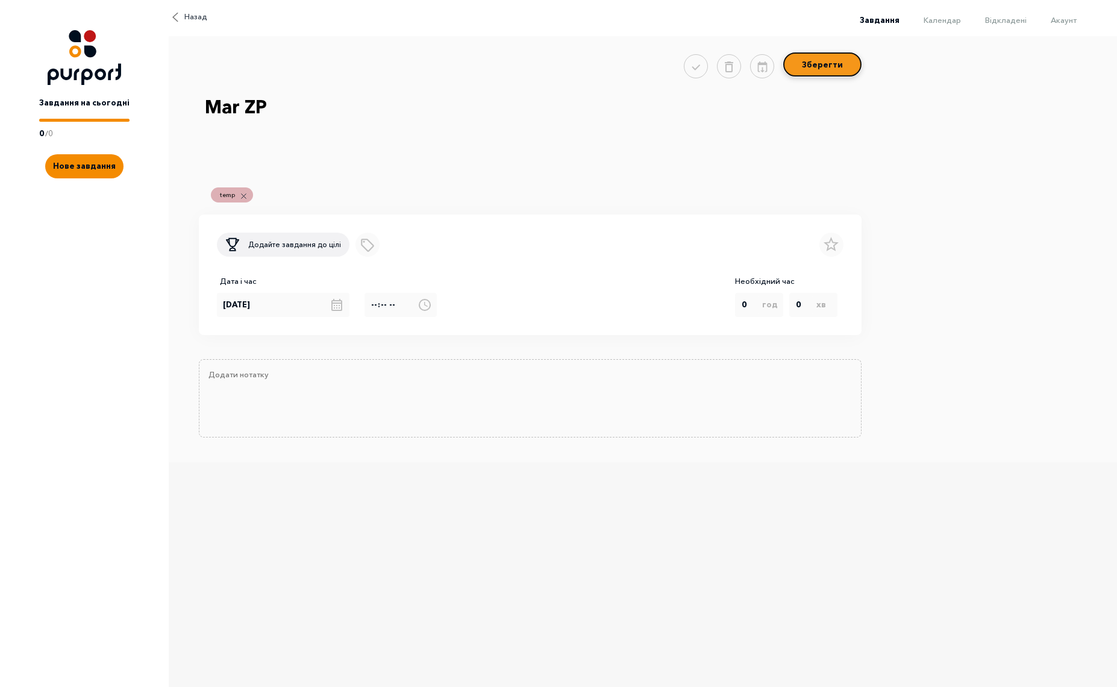
click at [838, 71] on button "Зберегти" at bounding box center [822, 64] width 78 height 24
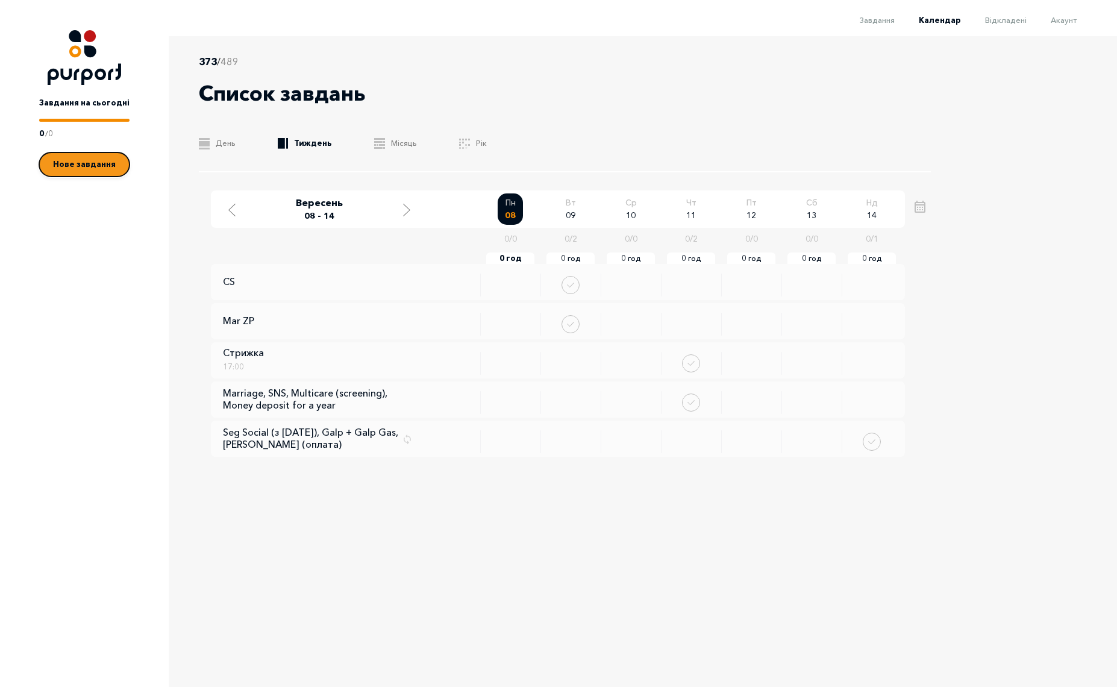
click at [80, 162] on span "Нове завдання" at bounding box center [84, 164] width 63 height 10
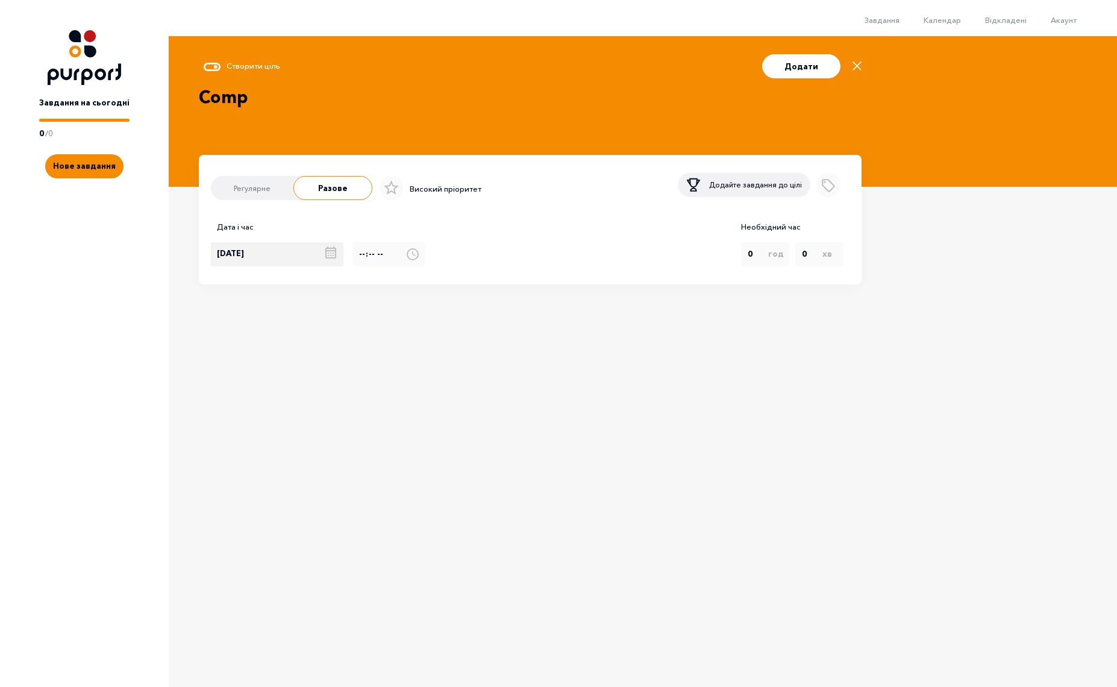
type textarea "Comp"
click at [276, 259] on div "[DATE]" at bounding box center [282, 254] width 142 height 24
click at [237, 255] on div "9" at bounding box center [239, 255] width 22 height 24
type input "[DATE]"
click at [831, 187] on icon "Add label" at bounding box center [828, 183] width 21 height 21
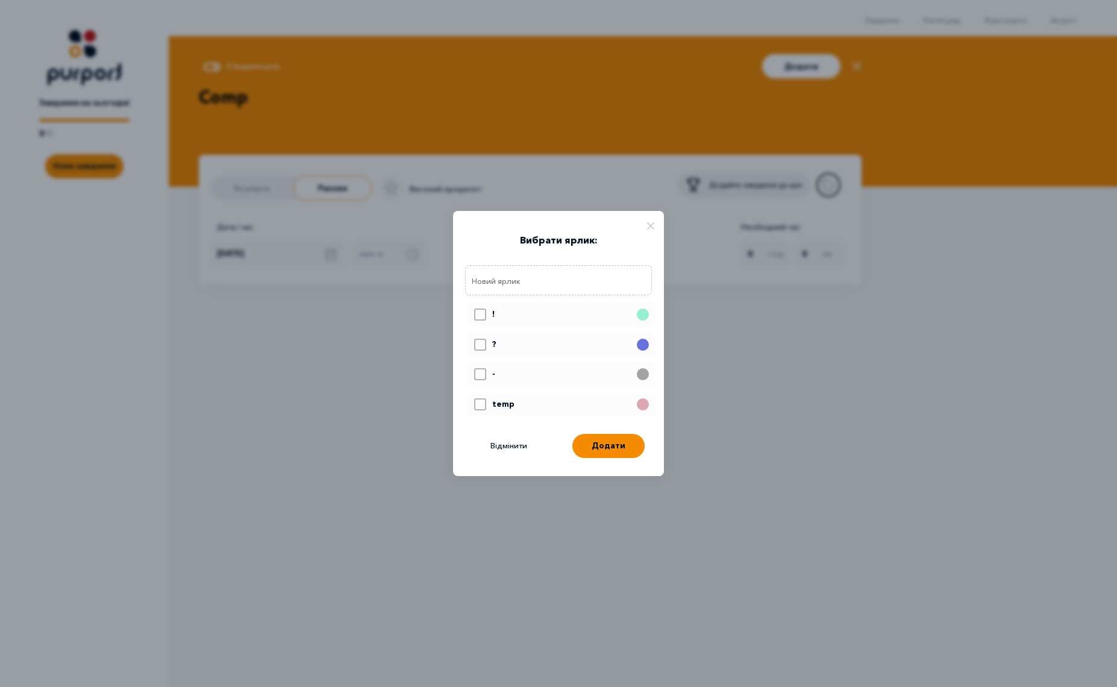
scroll to position [70, 0]
click at [484, 402] on icon at bounding box center [480, 403] width 11 height 10
click at [474, 393] on input "Select label" at bounding box center [474, 392] width 1 height 1
checkbox input "true"
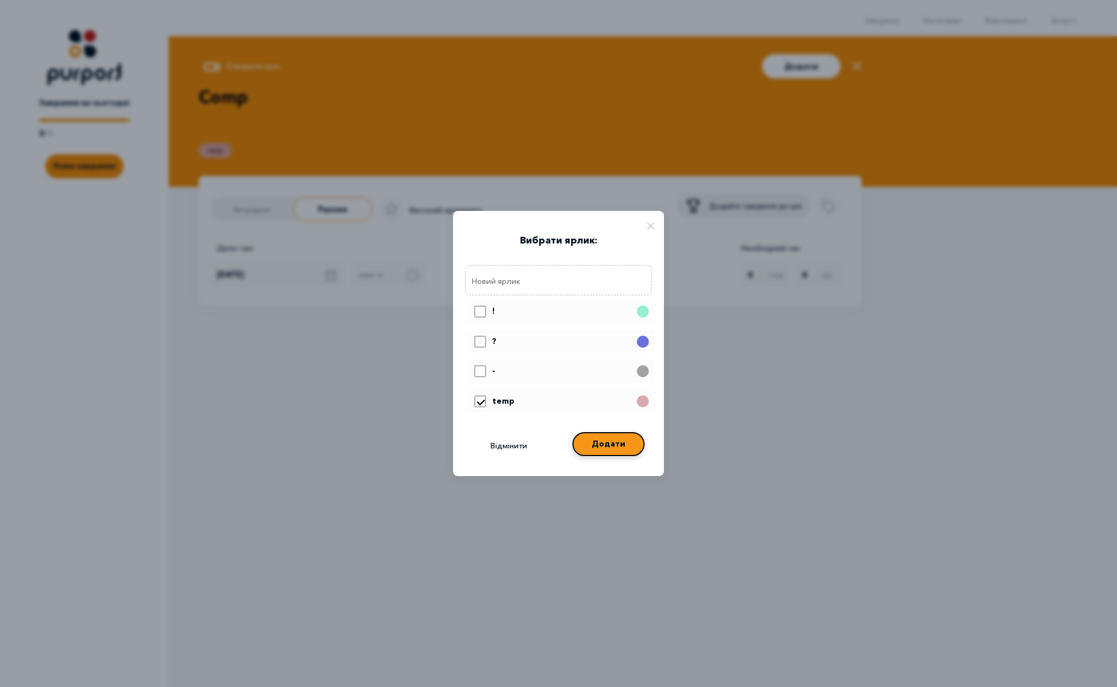
click at [605, 445] on button "Додати" at bounding box center [608, 444] width 72 height 24
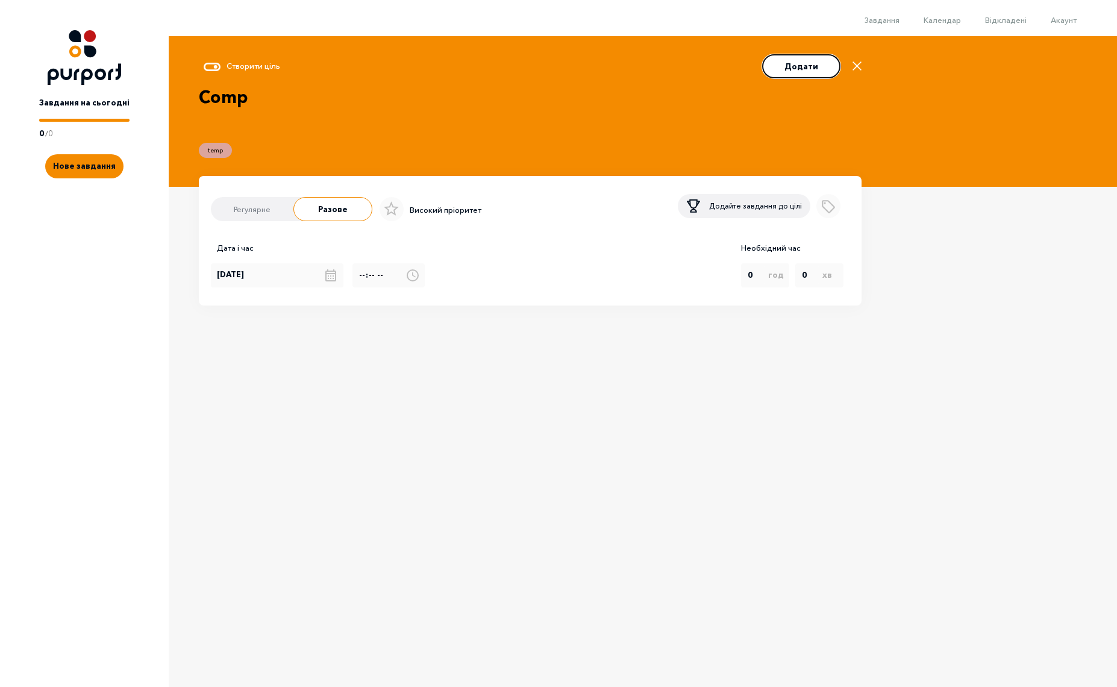
click at [813, 75] on button "Додати" at bounding box center [801, 66] width 78 height 24
type input "[DATE]"
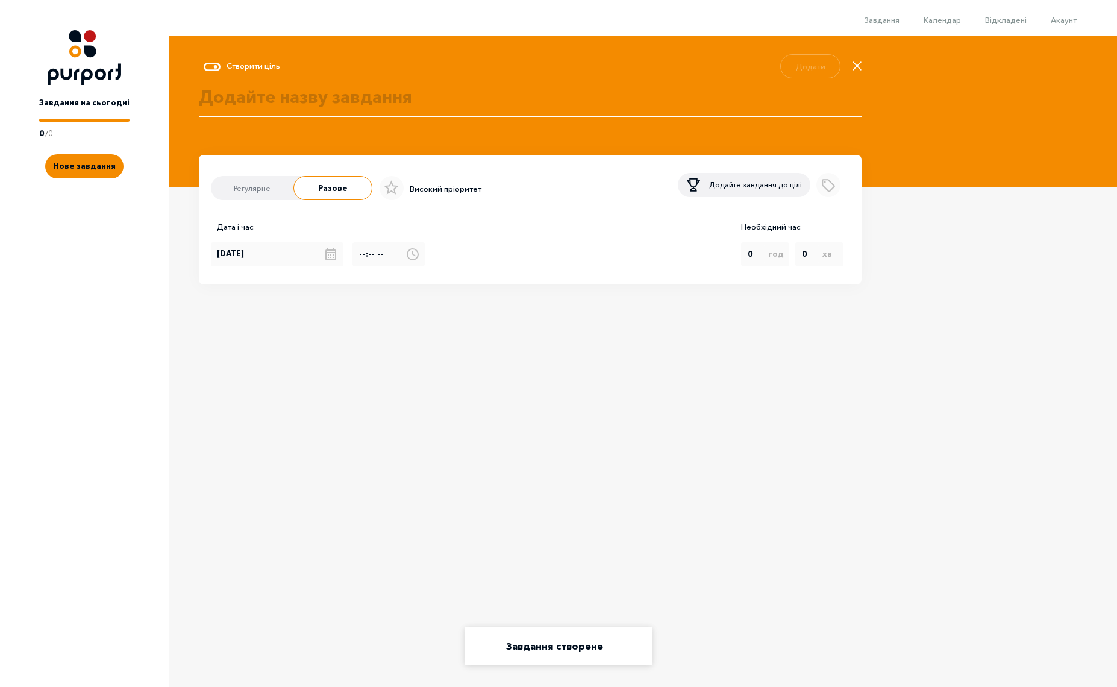
click at [335, 100] on textarea at bounding box center [530, 110] width 663 height 52
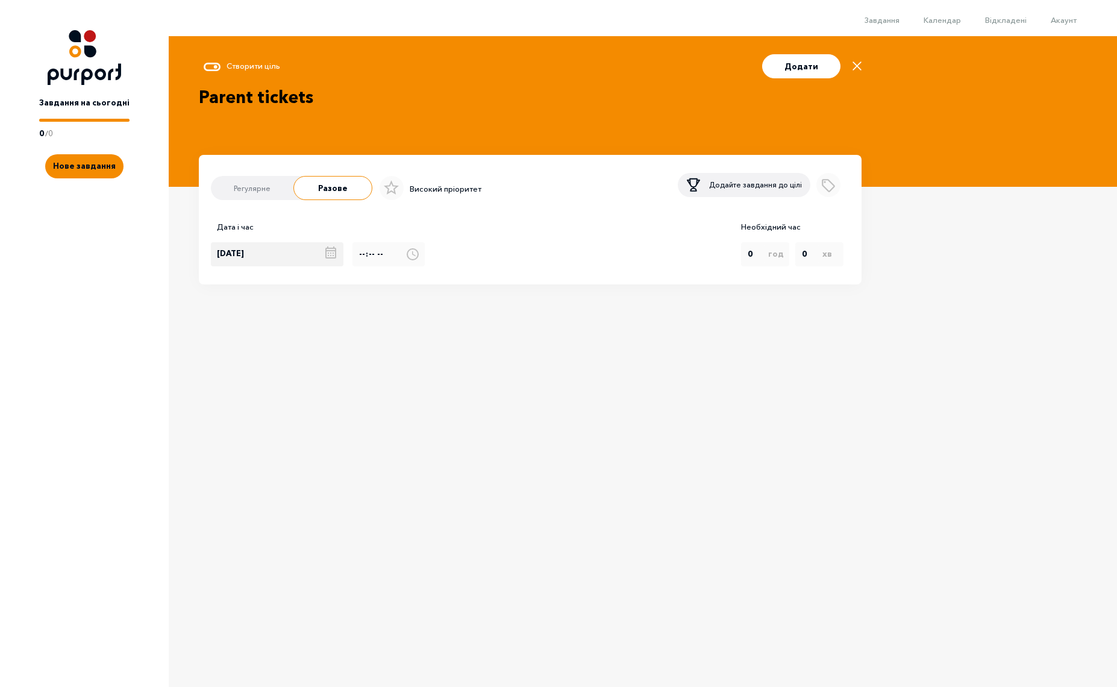
type textarea "Parent tickets"
click at [289, 265] on div "[DATE]" at bounding box center [282, 254] width 142 height 24
click at [263, 260] on div "10" at bounding box center [260, 255] width 22 height 24
type input "[DATE]"
click at [826, 188] on icon "Add label" at bounding box center [828, 183] width 21 height 21
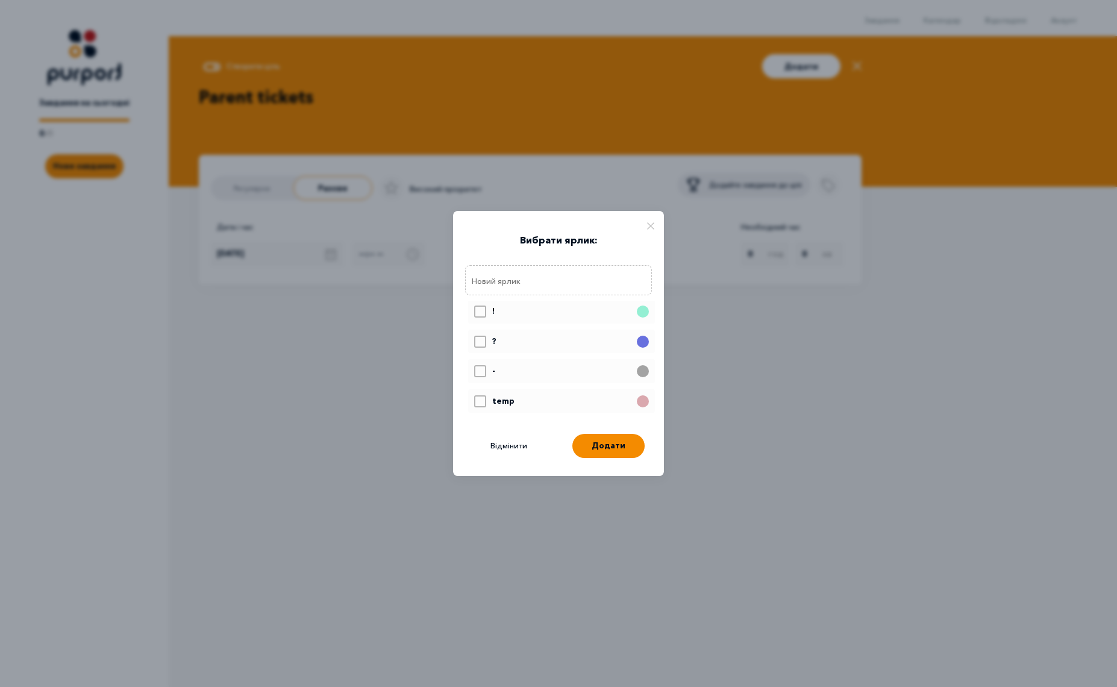
click at [481, 399] on icon at bounding box center [480, 403] width 11 height 10
click at [474, 393] on input "Select label" at bounding box center [474, 392] width 1 height 1
checkbox input "true"
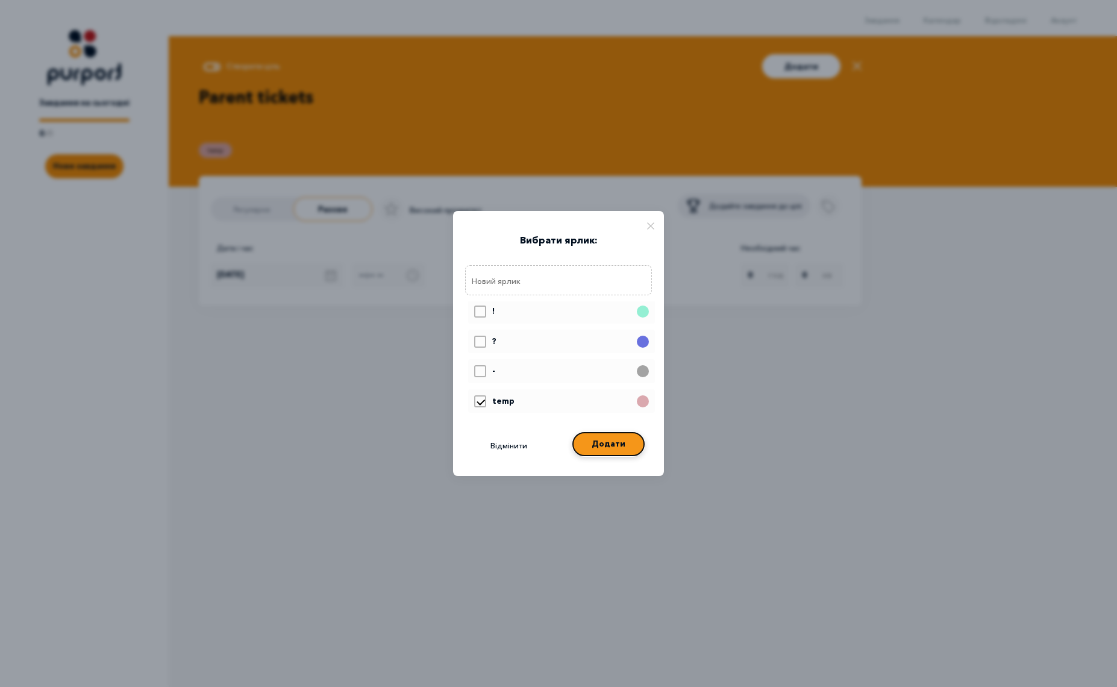
click at [611, 450] on button "Додати" at bounding box center [608, 444] width 72 height 24
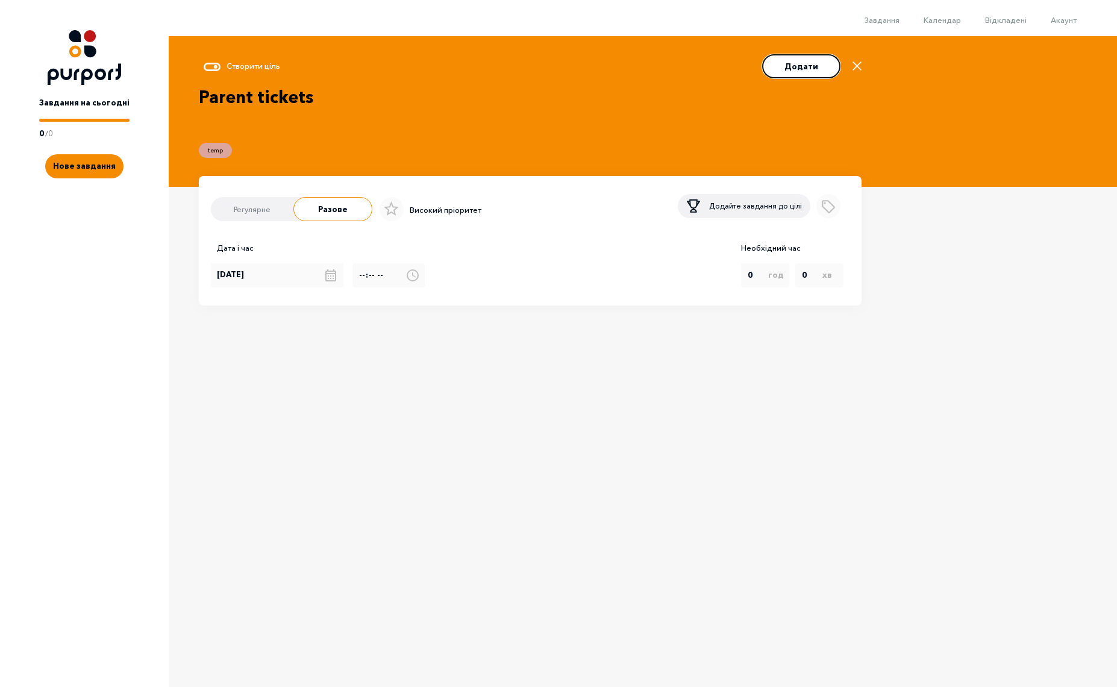
click at [801, 58] on button "Додати" at bounding box center [801, 66] width 78 height 24
type input "[DATE]"
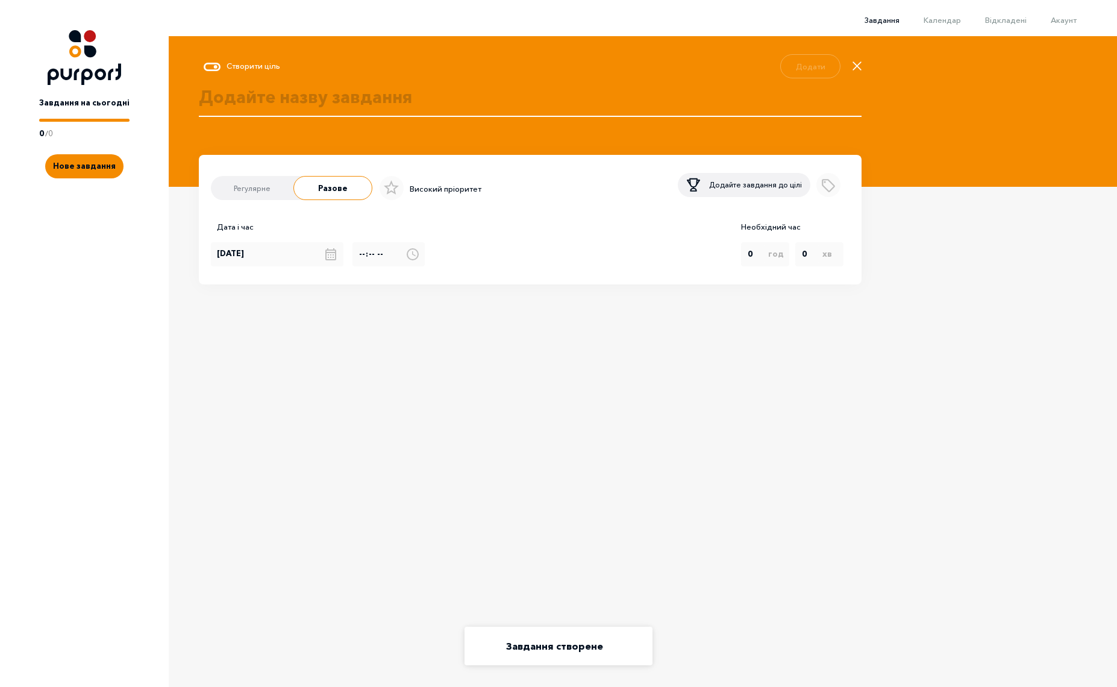
click at [886, 22] on span "Завдання" at bounding box center [881, 20] width 35 height 10
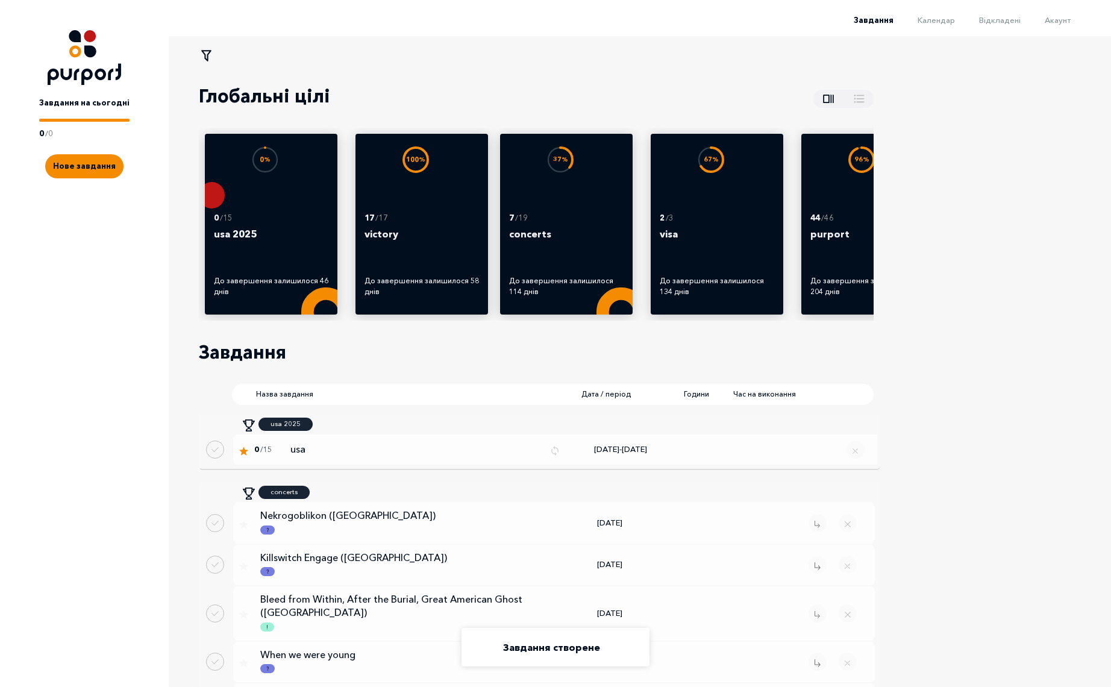
click at [206, 61] on icon at bounding box center [206, 55] width 15 height 15
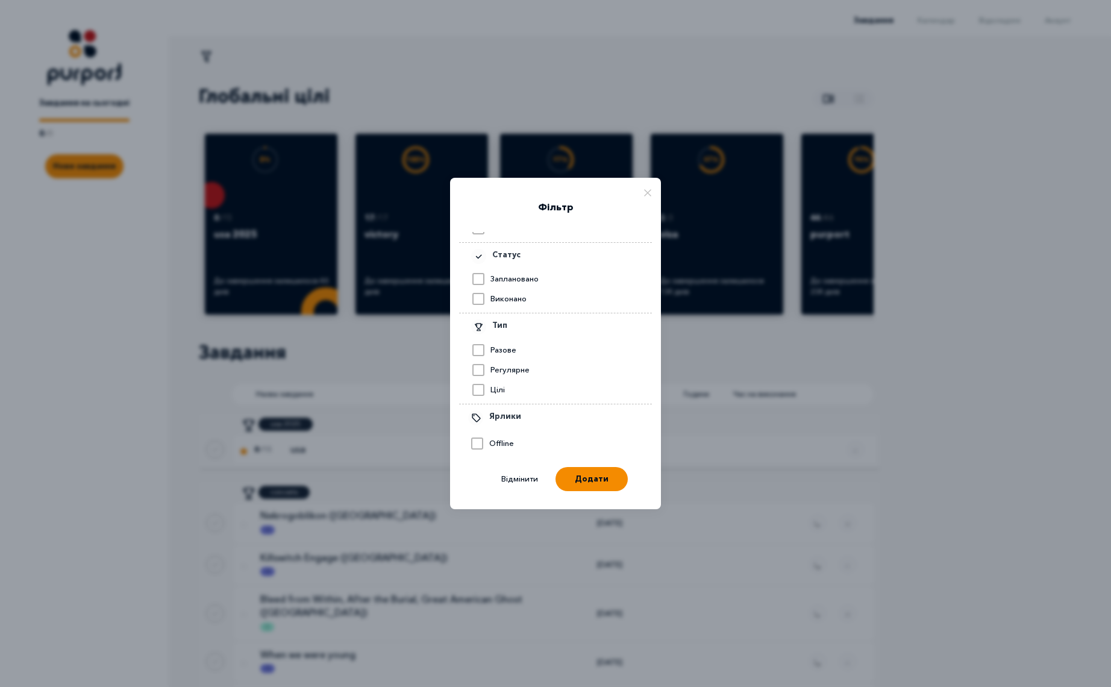
scroll to position [180, 0]
click at [480, 449] on icon at bounding box center [477, 445] width 11 height 10
click at [471, 435] on input "Select label" at bounding box center [470, 434] width 1 height 1
checkbox input "true"
click at [591, 482] on button "Додати" at bounding box center [591, 477] width 72 height 24
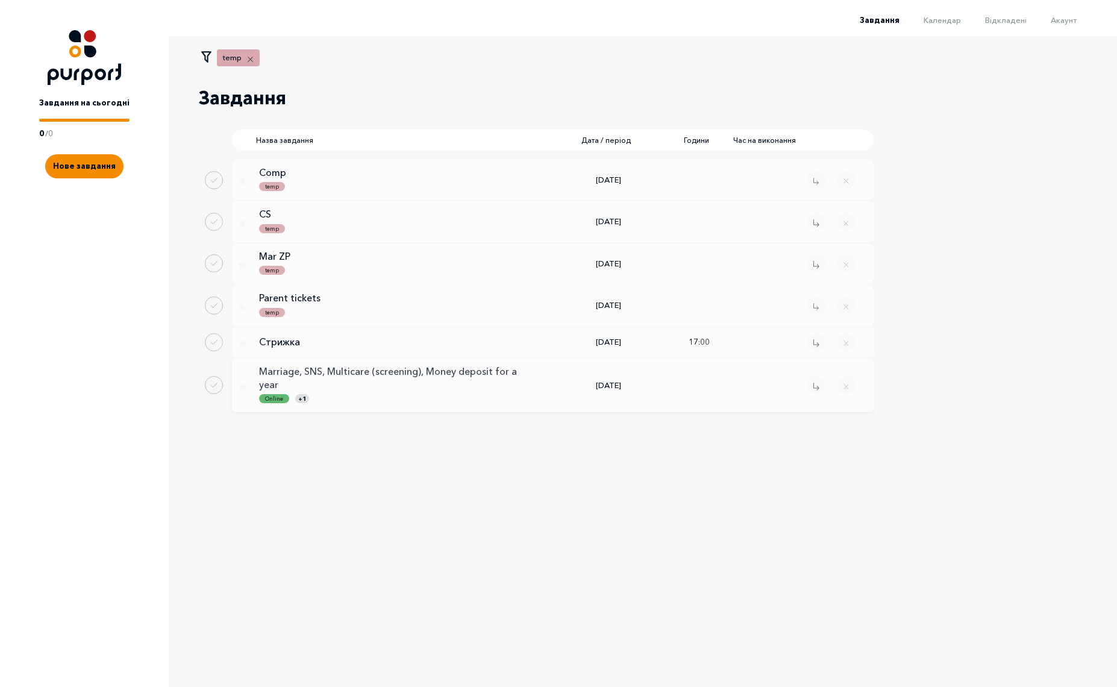
click at [345, 367] on p "Marriage, SNS, Multicare (screening), Money deposit for a year" at bounding box center [394, 377] width 271 height 27
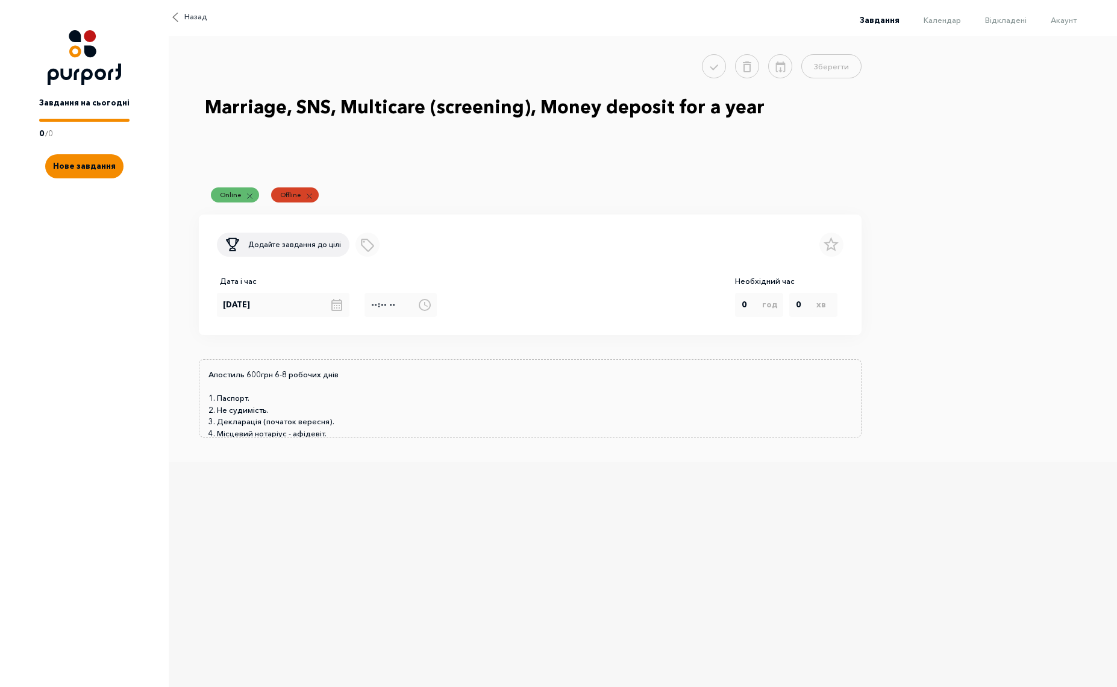
click at [884, 20] on span "Завдання" at bounding box center [880, 20] width 40 height 10
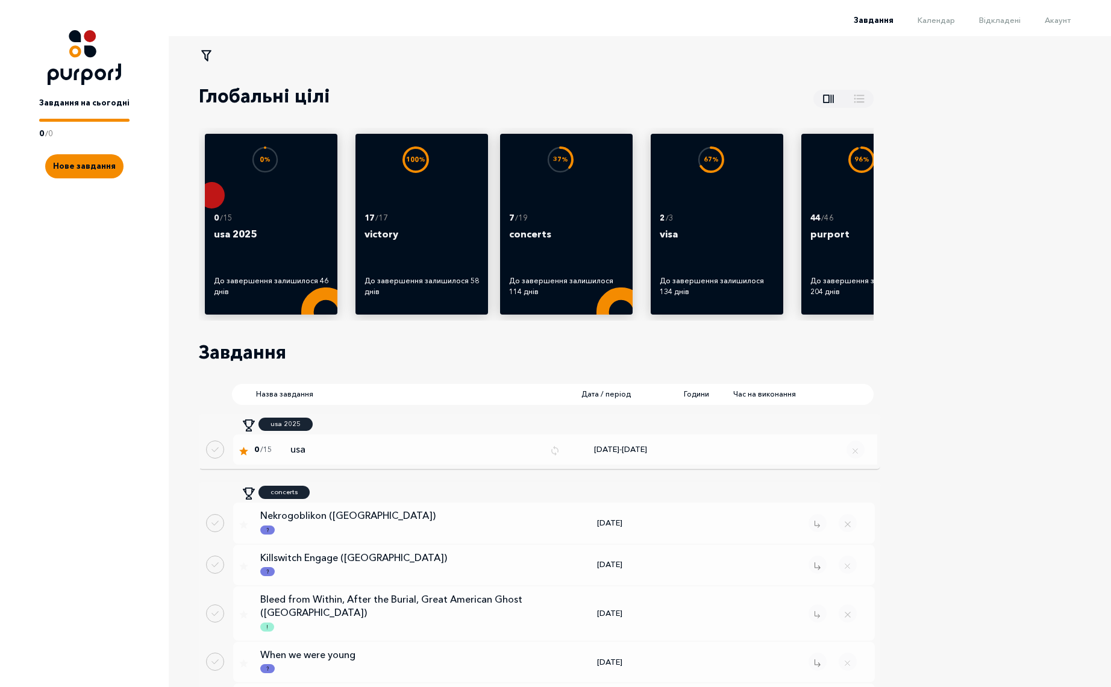
click at [206, 58] on icon at bounding box center [206, 55] width 15 height 15
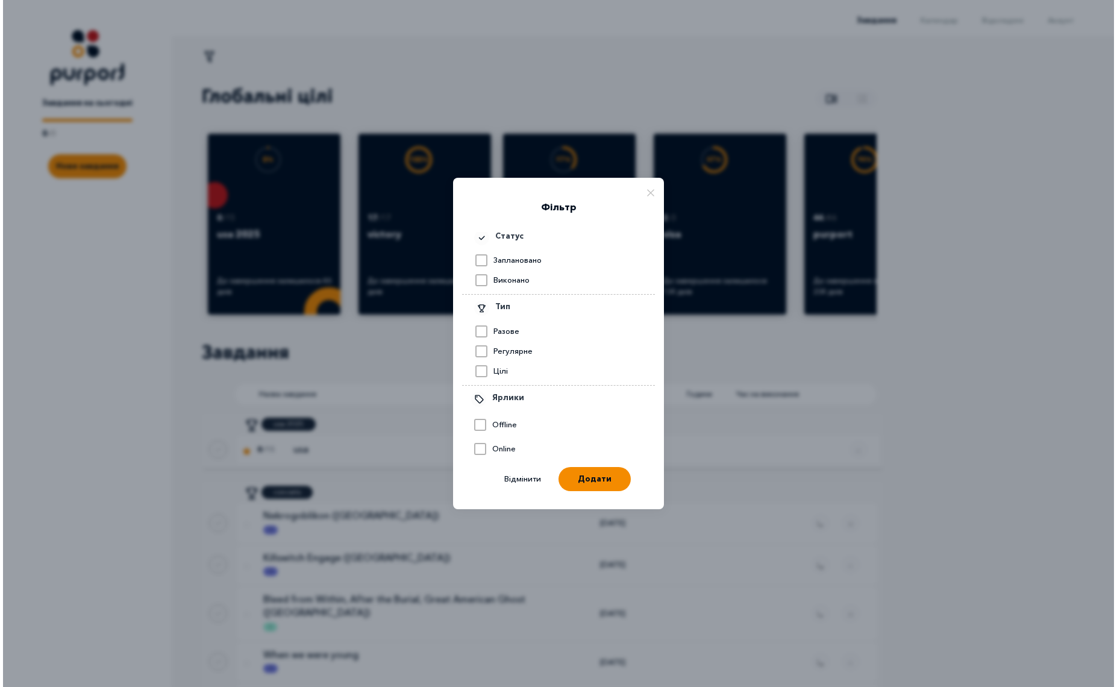
scroll to position [180, 0]
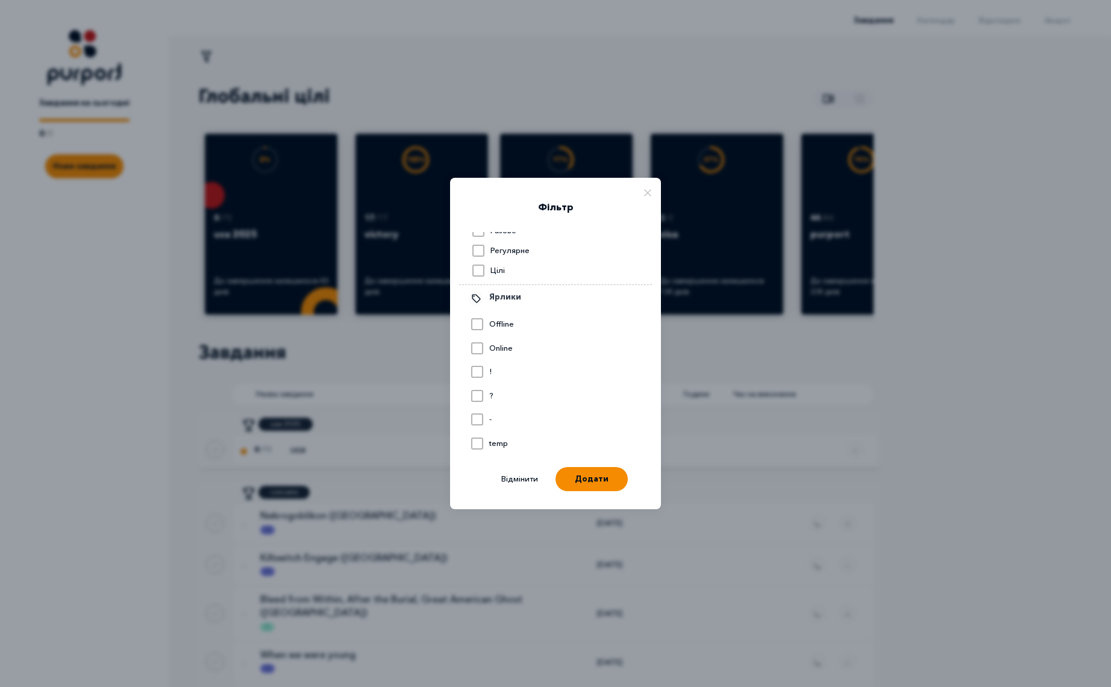
click at [477, 450] on div at bounding box center [477, 446] width 10 height 14
click at [471, 435] on input "Select label" at bounding box center [470, 434] width 1 height 1
checkbox input "true"
click at [599, 481] on button "Додати" at bounding box center [591, 477] width 72 height 24
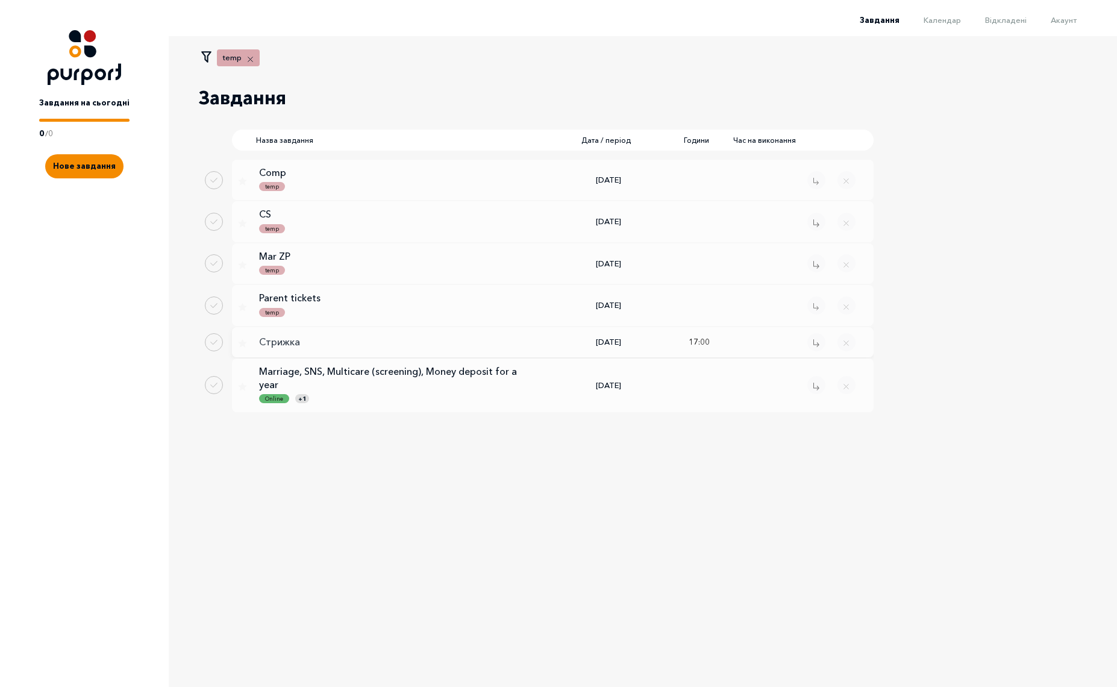
click at [274, 344] on p "Стрижка" at bounding box center [394, 341] width 271 height 13
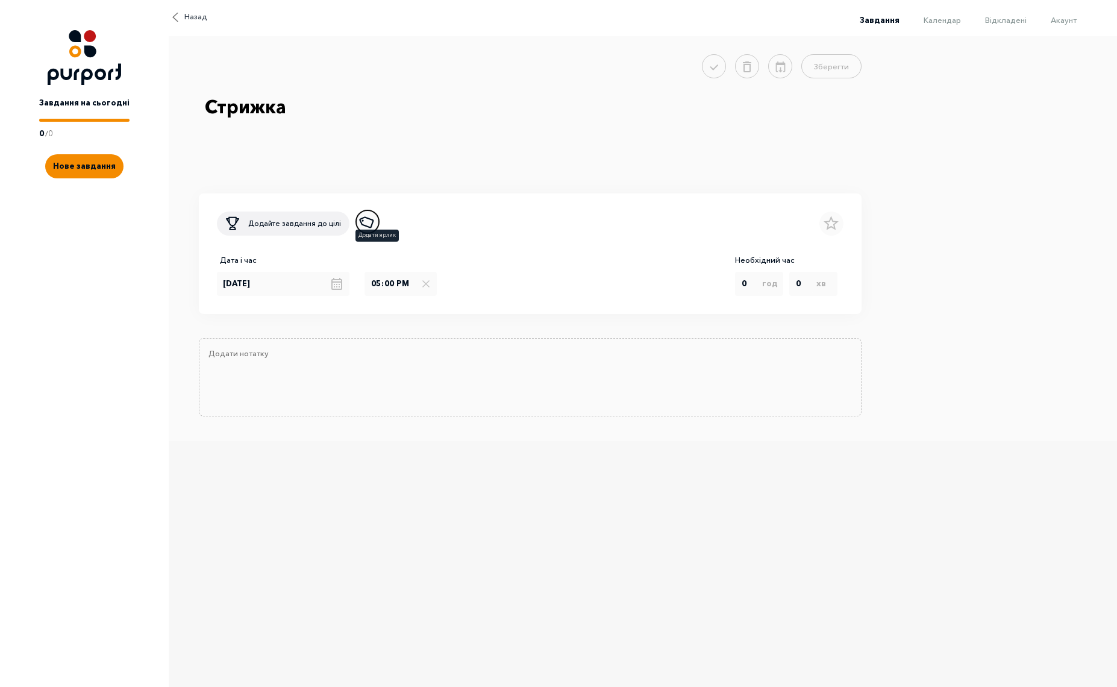
click at [362, 227] on icon "Add label" at bounding box center [367, 221] width 17 height 17
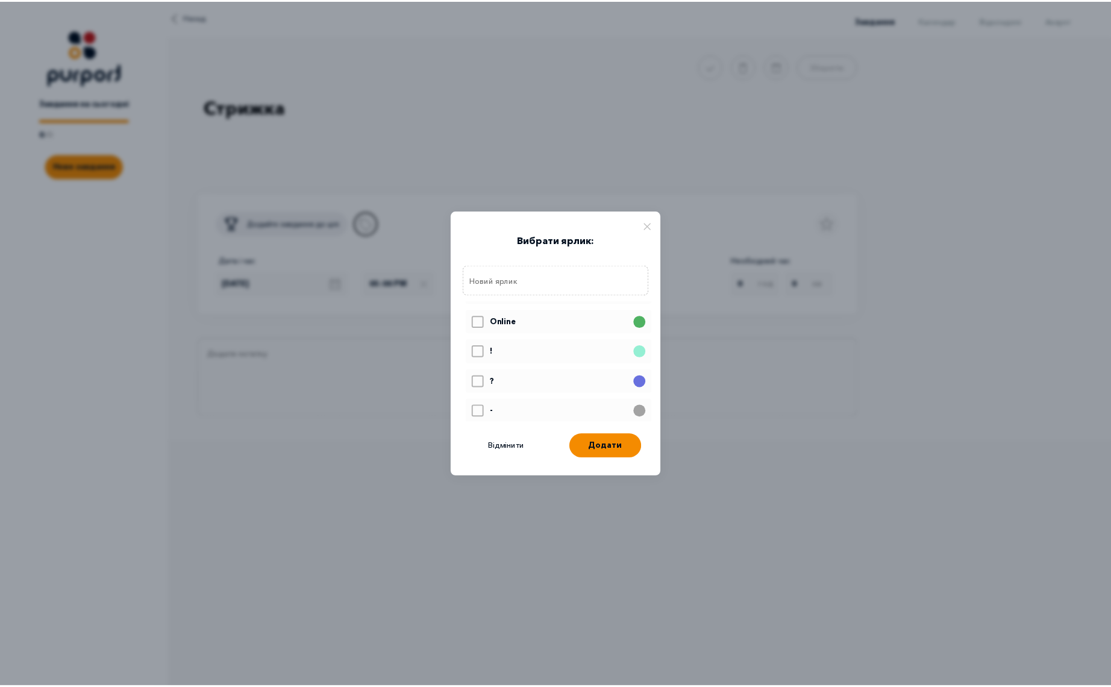
scroll to position [70, 0]
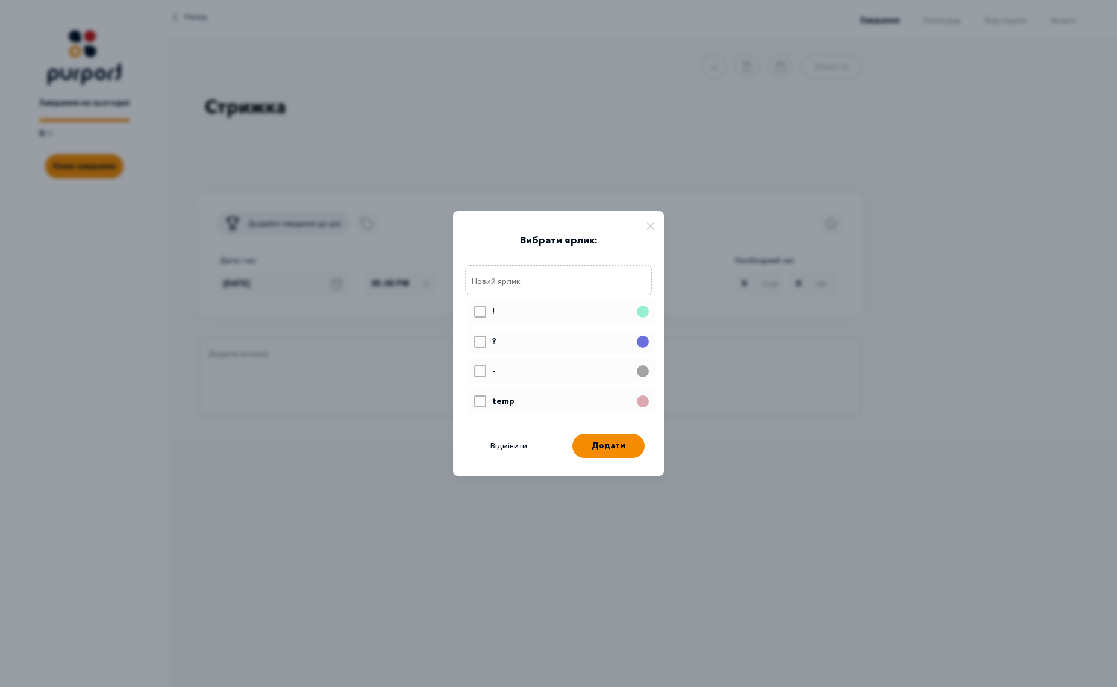
click at [475, 405] on icon at bounding box center [480, 403] width 11 height 10
click at [474, 393] on input "Select label" at bounding box center [474, 392] width 1 height 1
checkbox input "true"
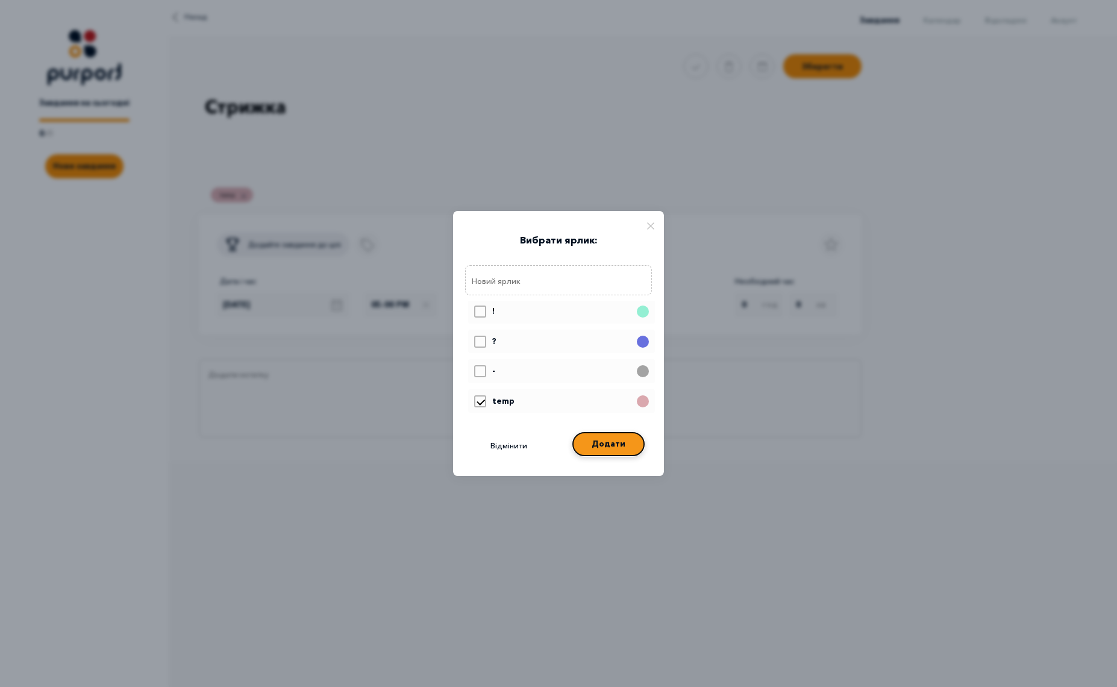
click at [611, 445] on button "Додати" at bounding box center [608, 444] width 72 height 24
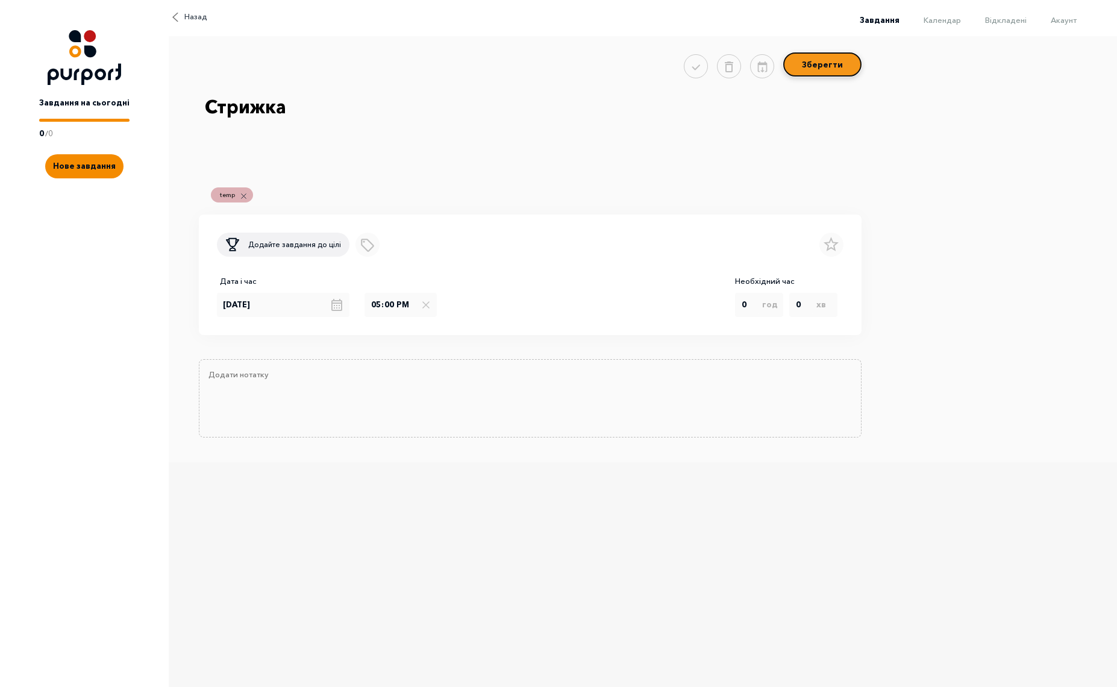
click at [832, 72] on button "Зберегти" at bounding box center [822, 64] width 78 height 24
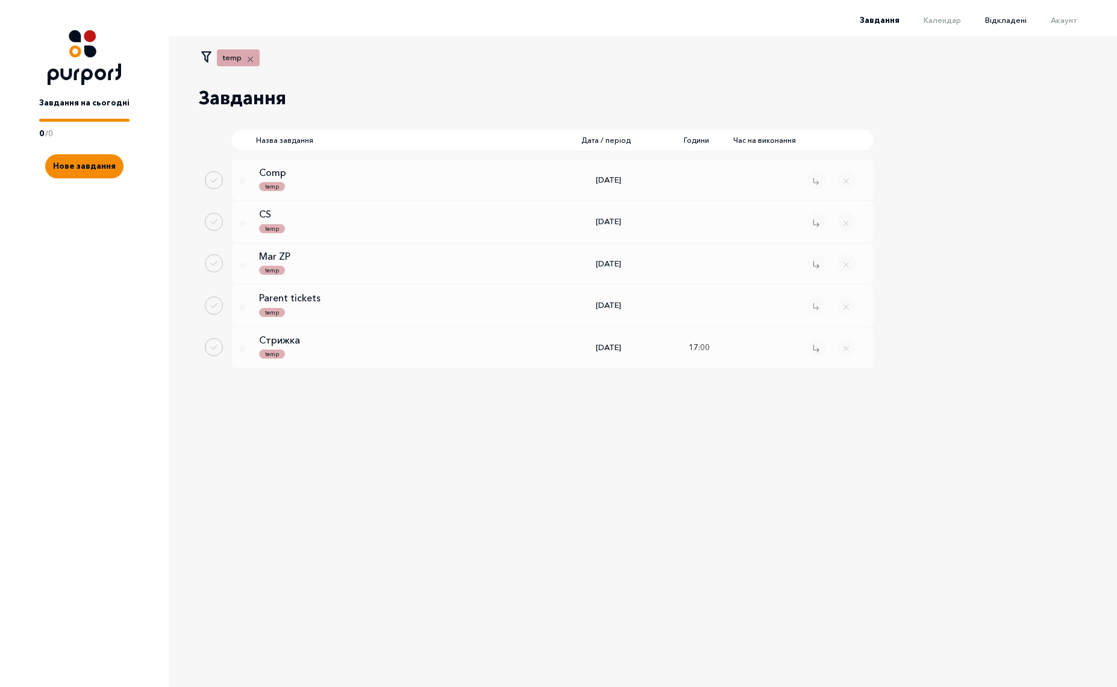
click at [1004, 19] on span "Відкладені" at bounding box center [1006, 20] width 42 height 10
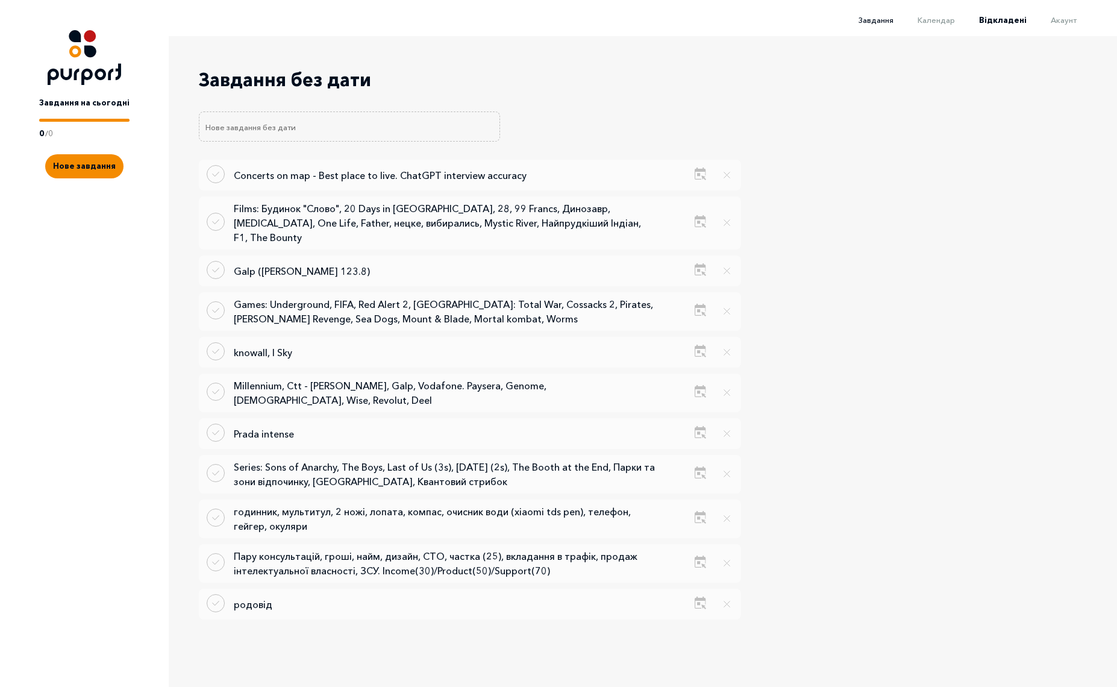
click at [886, 20] on span "Завдання" at bounding box center [875, 20] width 35 height 10
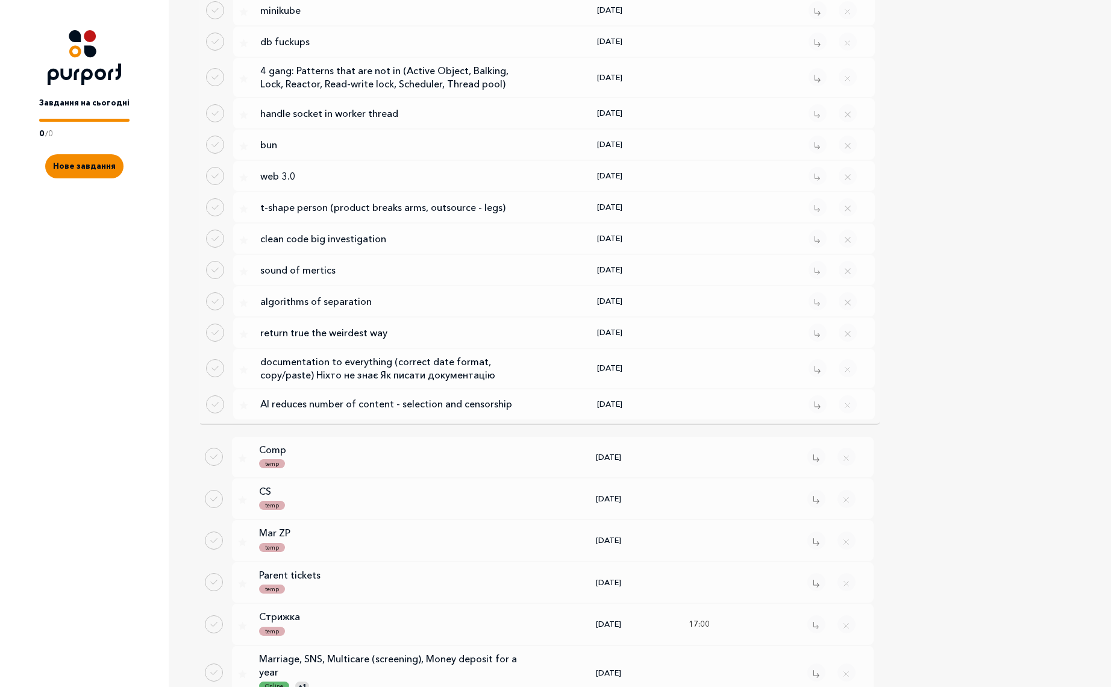
scroll to position [2277, 0]
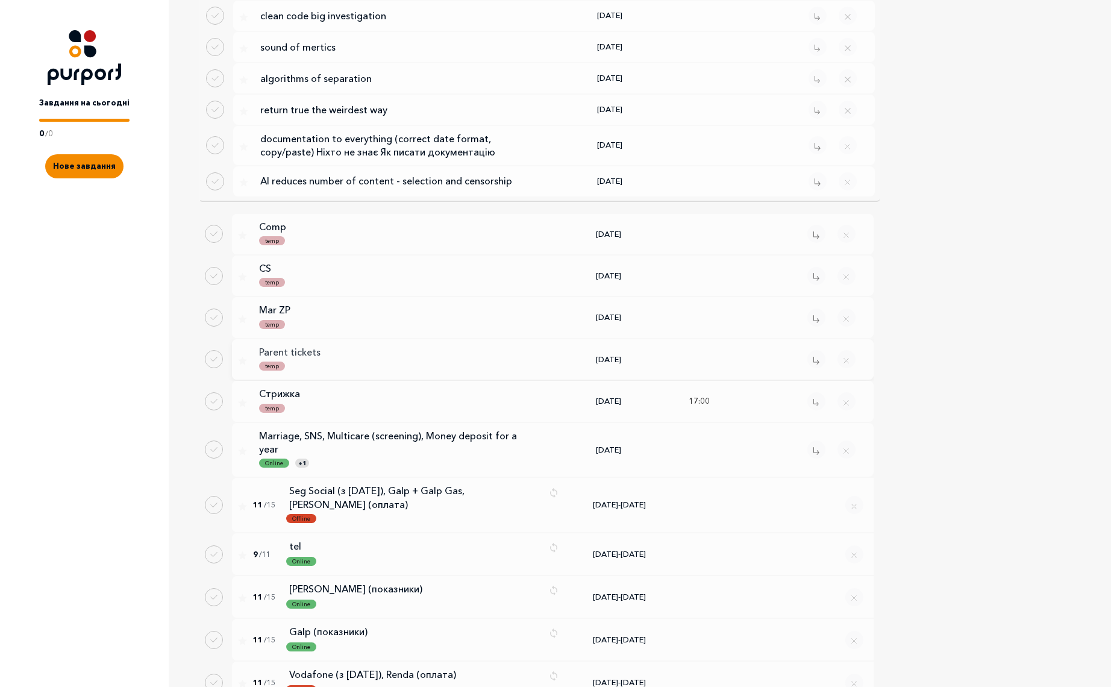
click at [280, 345] on p "Parent tickets" at bounding box center [394, 351] width 271 height 13
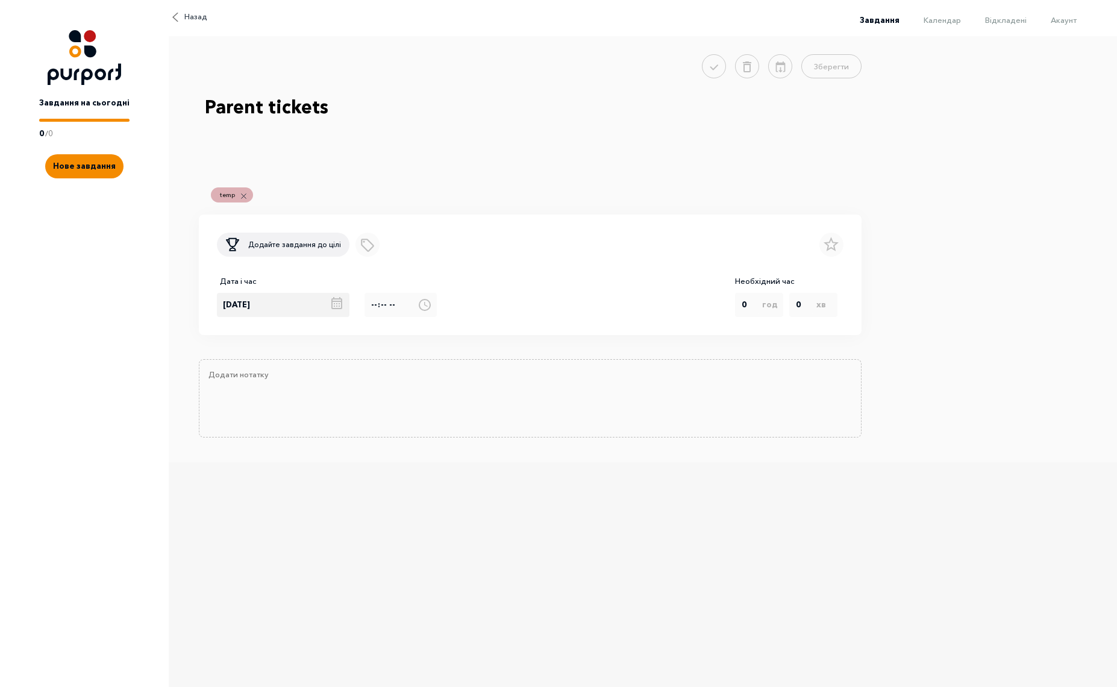
click at [316, 311] on div "[DATE]" at bounding box center [291, 305] width 148 height 24
click at [248, 302] on div "9" at bounding box center [244, 306] width 23 height 24
type input "[DATE]"
click at [830, 63] on button "Зберегти" at bounding box center [822, 64] width 78 height 24
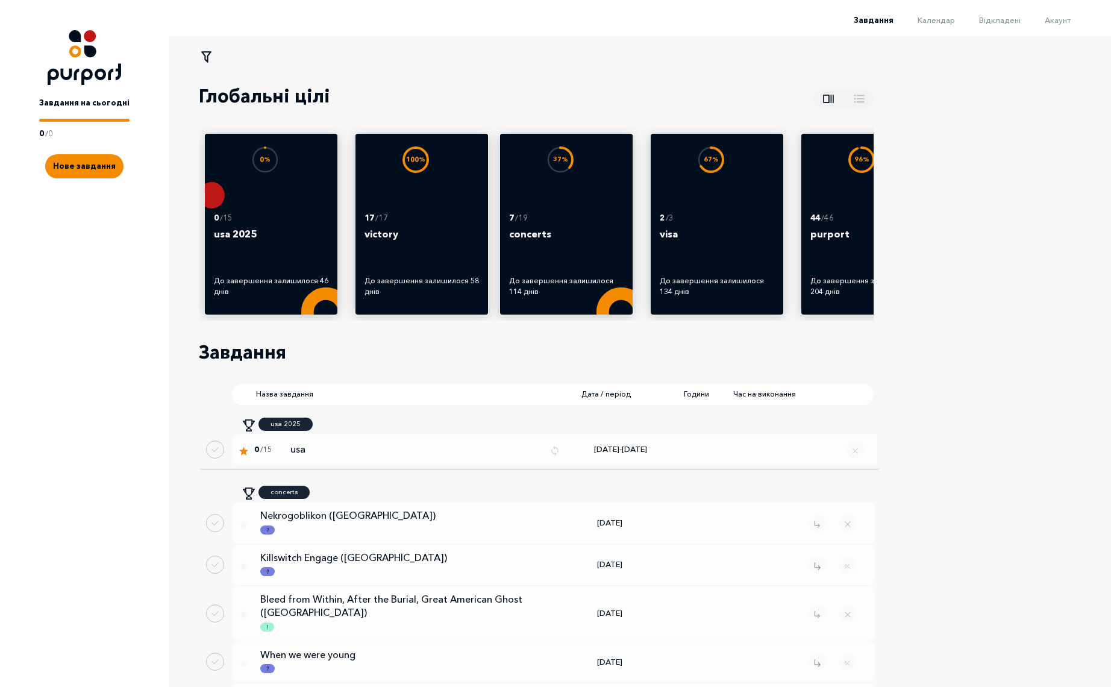
click at [1071, 26] on li "Акаунт" at bounding box center [1046, 19] width 50 height 14
click at [1069, 24] on span "Акаунт" at bounding box center [1058, 20] width 26 height 10
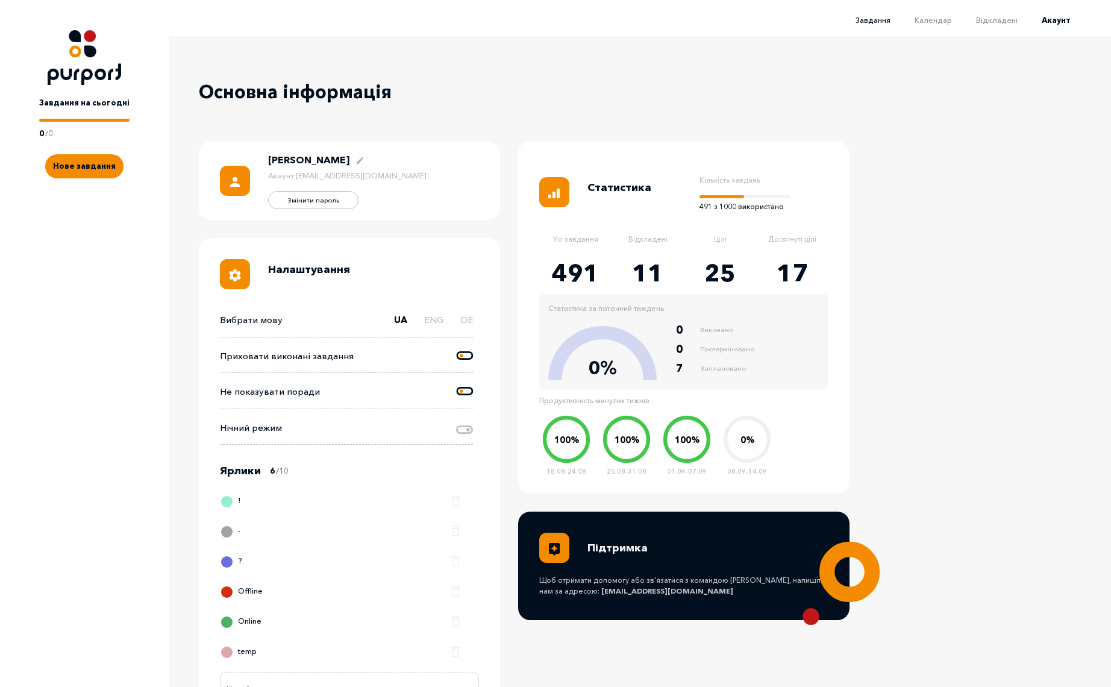
click at [886, 17] on span "Завдання" at bounding box center [872, 20] width 35 height 10
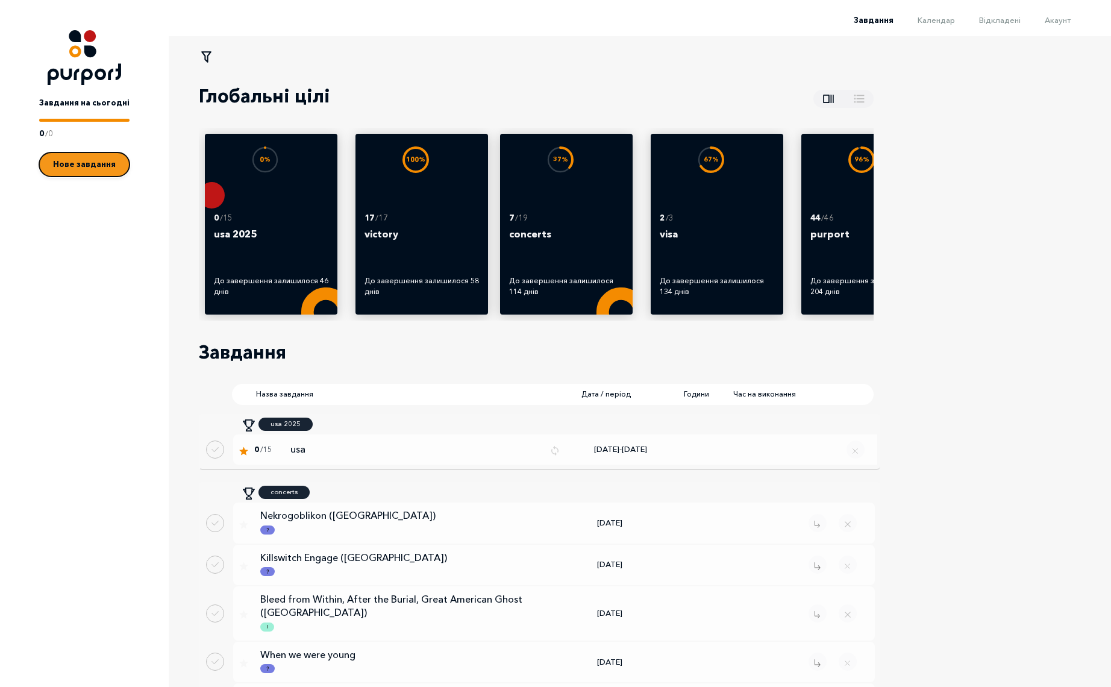
click at [83, 166] on span "Нове завдання" at bounding box center [84, 164] width 63 height 10
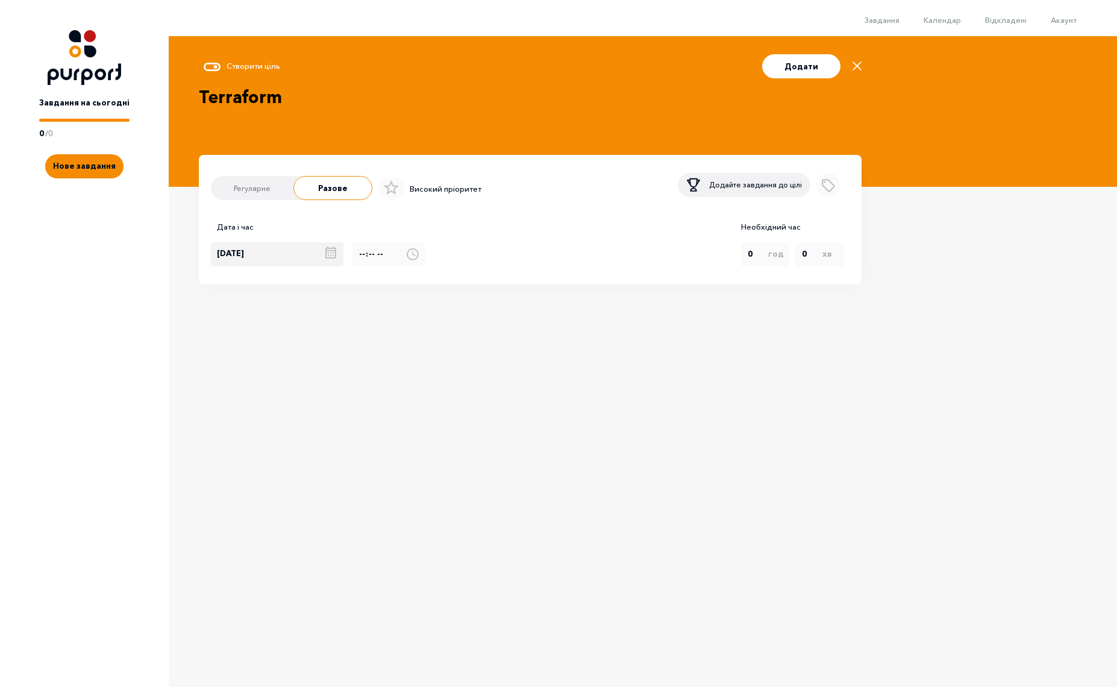
type textarea "Terraform"
click at [321, 260] on div "[DATE]" at bounding box center [282, 254] width 142 height 24
click at [325, 257] on div "13" at bounding box center [325, 255] width 22 height 24
type input "[DATE]"
click at [830, 193] on icon "Add label" at bounding box center [828, 183] width 21 height 21
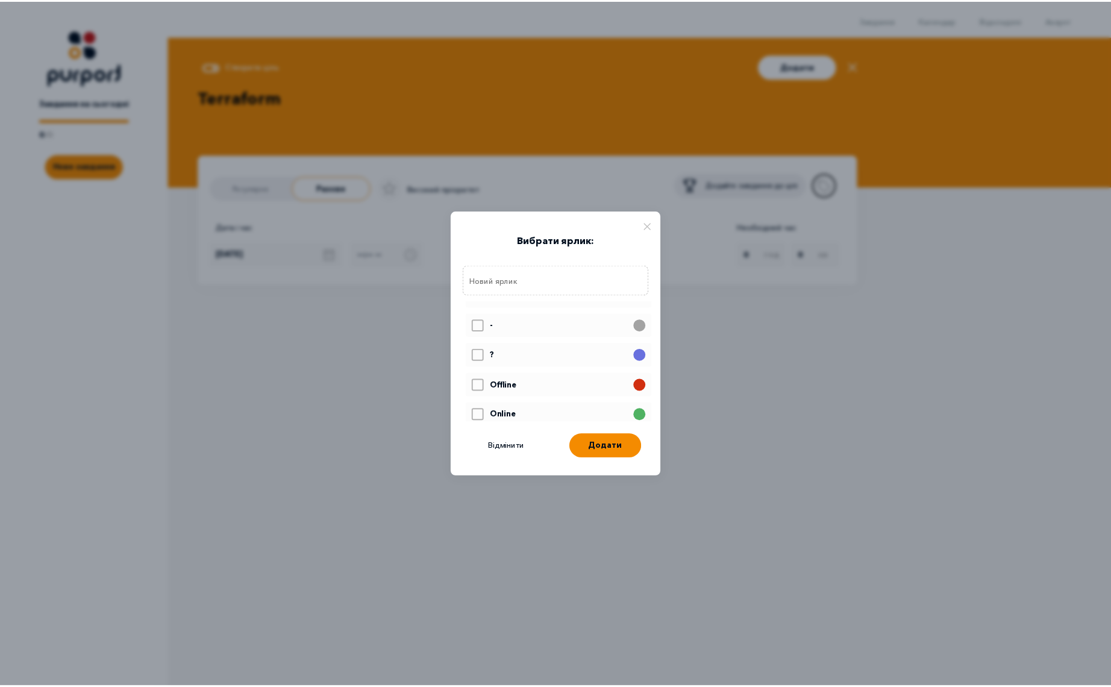
scroll to position [70, 0]
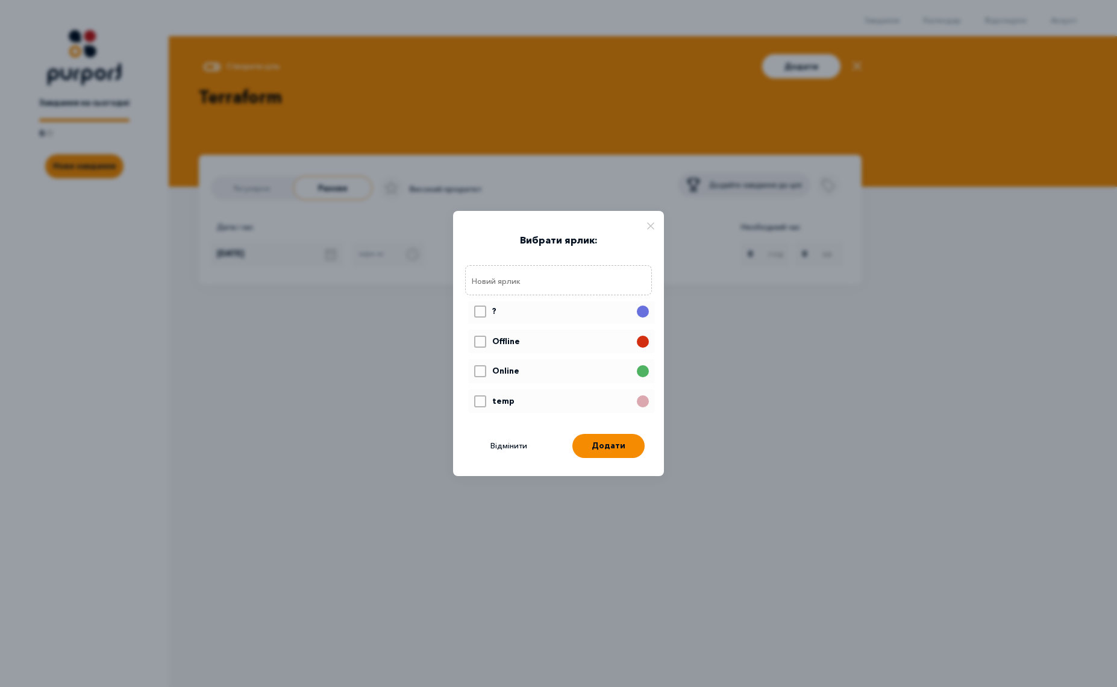
click at [474, 399] on div at bounding box center [480, 401] width 12 height 12
click at [474, 393] on input "Select label" at bounding box center [474, 392] width 1 height 1
checkbox input "true"
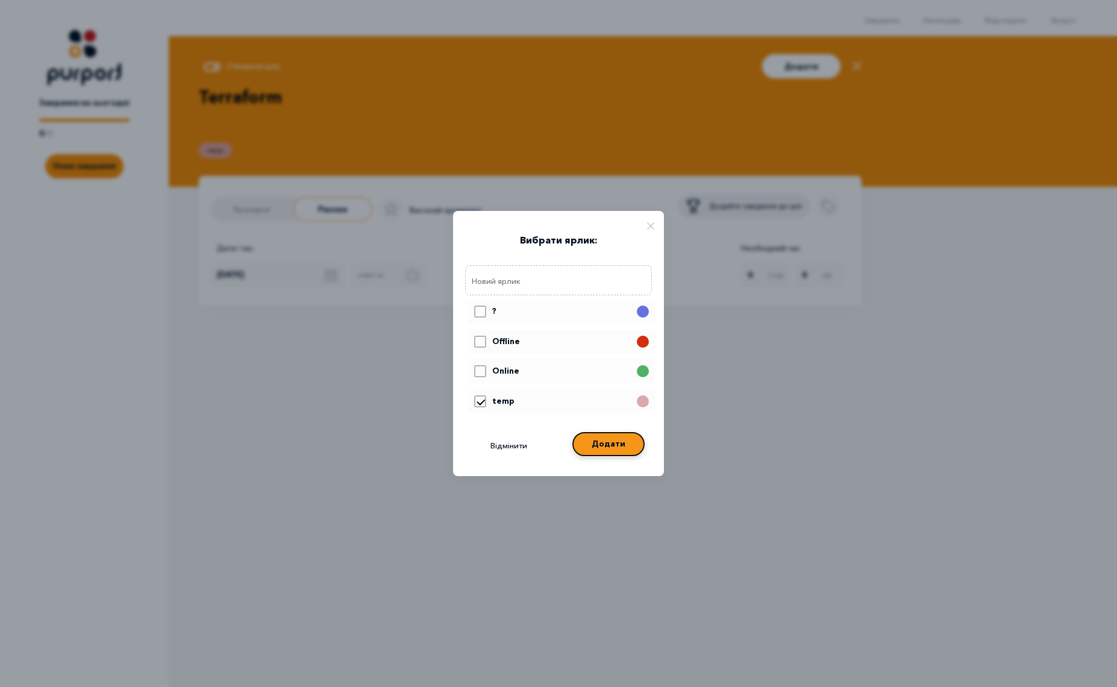
click at [628, 440] on button "Додати" at bounding box center [608, 444] width 72 height 24
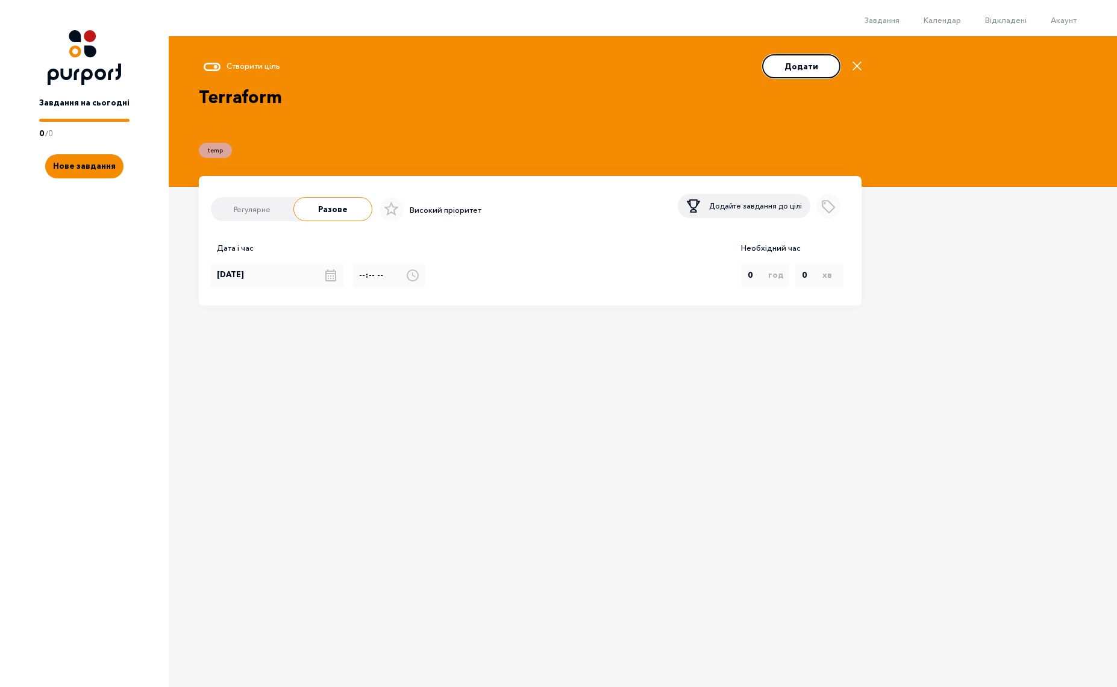
click at [810, 75] on button "Додати" at bounding box center [801, 66] width 78 height 24
type input "[DATE]"
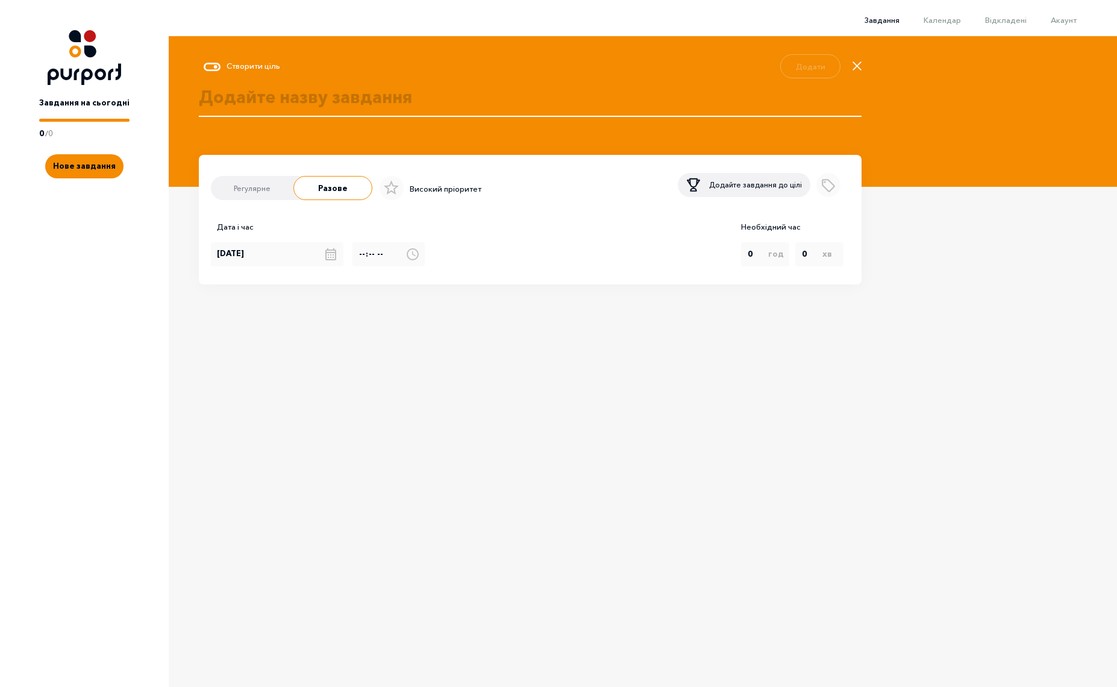
click at [889, 22] on span "Завдання" at bounding box center [881, 20] width 35 height 10
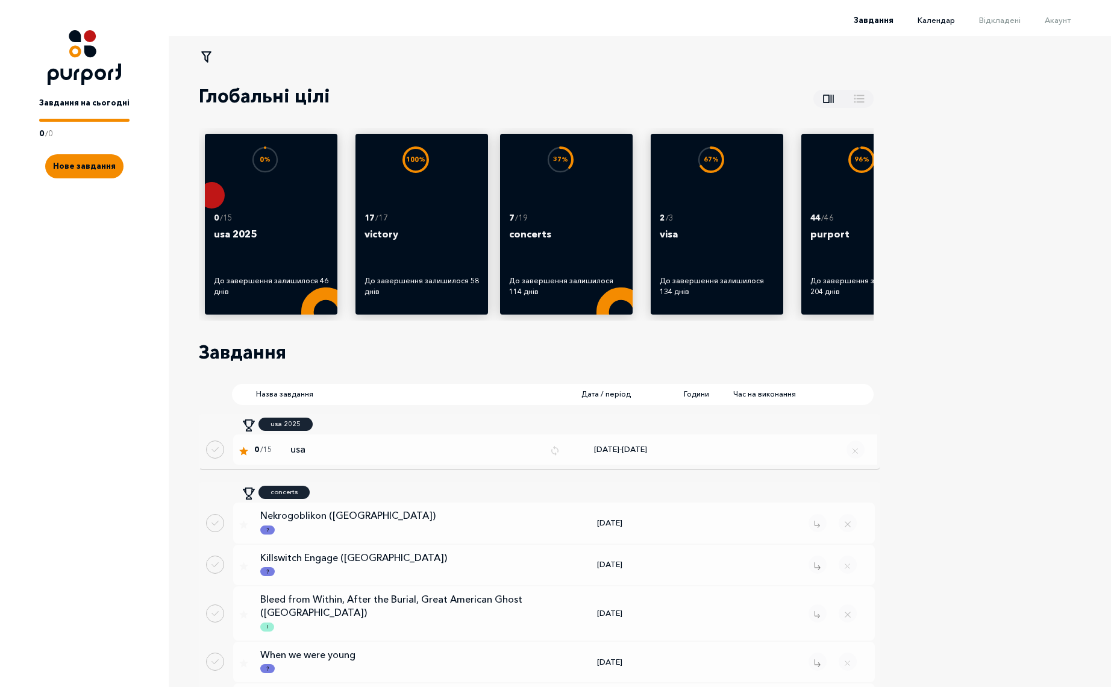
click at [943, 20] on span "Календар" at bounding box center [935, 20] width 37 height 10
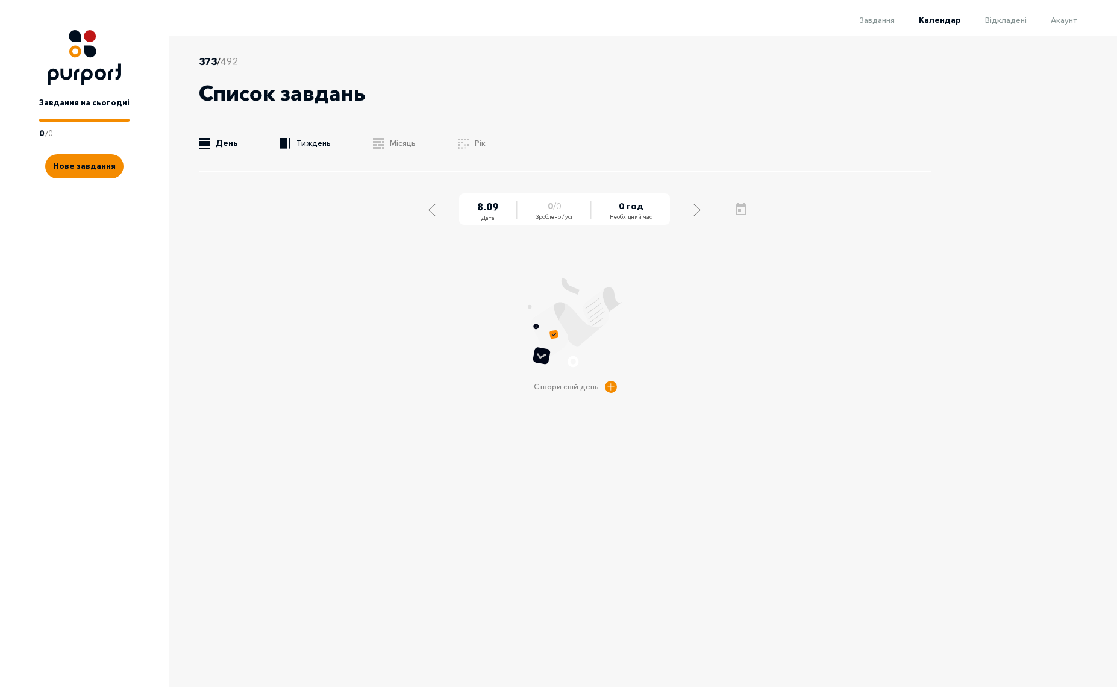
click at [289, 148] on link ".b{fill:#F48B00;} Тиждень" at bounding box center [305, 143] width 51 height 12
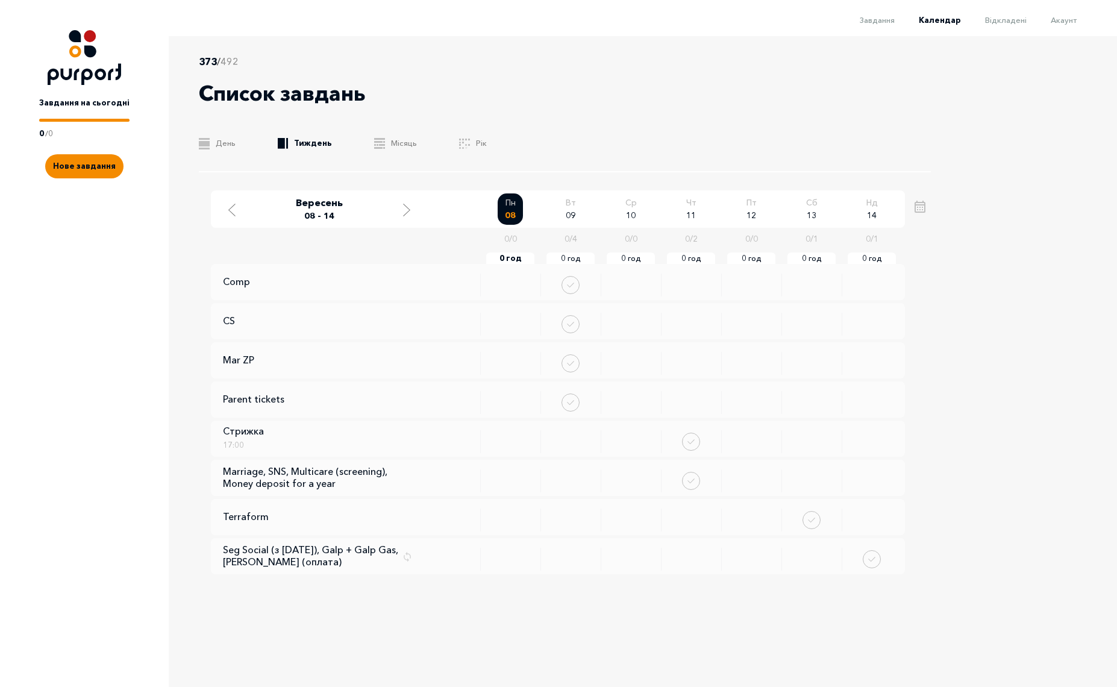
click at [1067, 25] on li "Акаунт" at bounding box center [1052, 19] width 50 height 14
click at [1070, 18] on span "Акаунт" at bounding box center [1064, 20] width 26 height 10
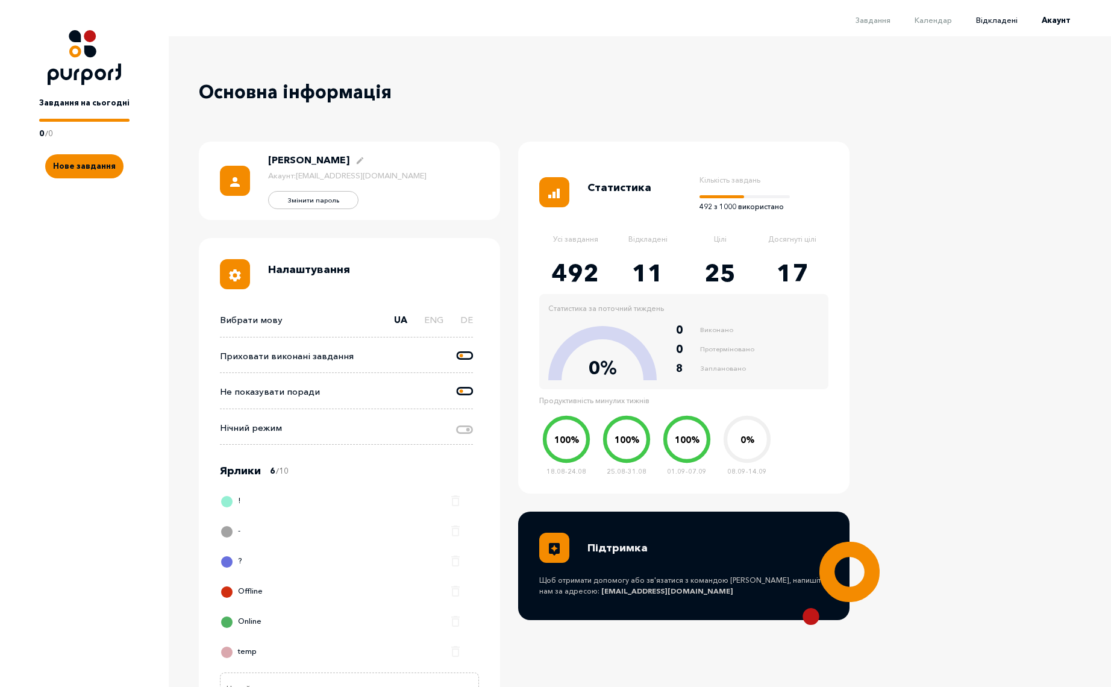
click at [1008, 20] on span "Відкладені" at bounding box center [997, 20] width 42 height 10
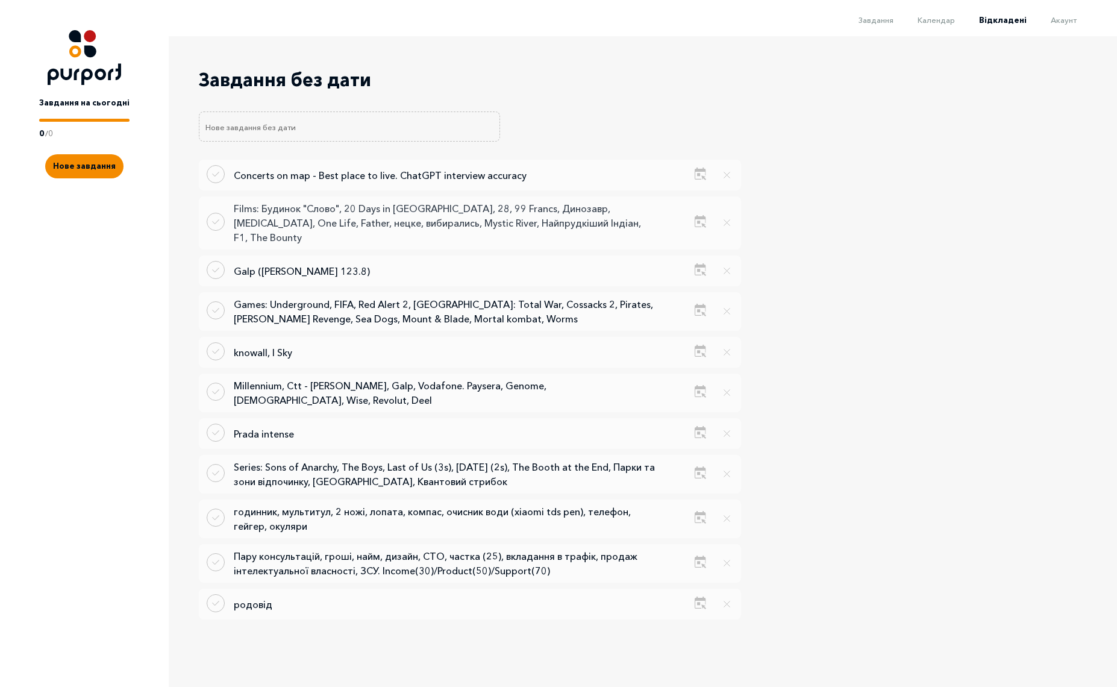
click at [383, 221] on p "Films: Будинок "Слово", 20 Days in [GEOGRAPHIC_DATA], 28, 99 Francs, Динозавр, …" at bounding box center [445, 222] width 422 height 43
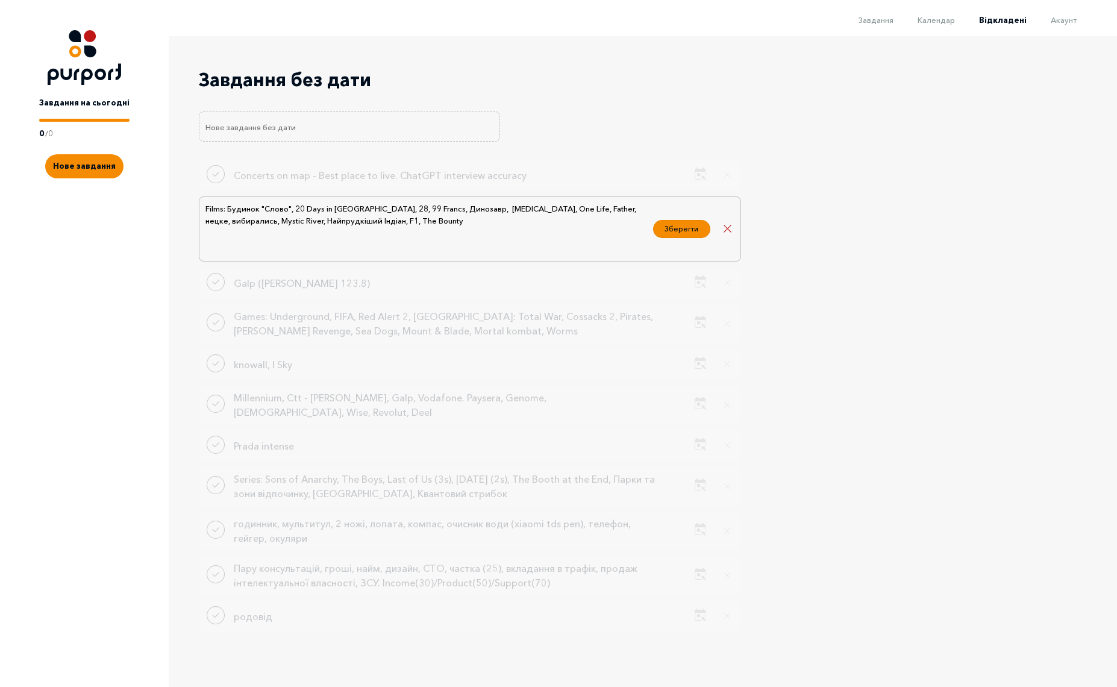
click at [236, 220] on textarea "Films: Будинок "Слово", 20 Days in [GEOGRAPHIC_DATA], 28, 99 Francs, Динозавр, …" at bounding box center [425, 229] width 443 height 54
type textarea "Films: Будинок "Слово", 20 Days in [GEOGRAPHIC_DATA], 28, 99 Francs, Динозавр, …"
drag, startPoint x: 677, startPoint y: 228, endPoint x: 964, endPoint y: 178, distance: 291.0
click at [964, 178] on div "Concerts on map - Best place to live. ChatGPT interview accuracy Встановити дат…" at bounding box center [590, 399] width 783 height 478
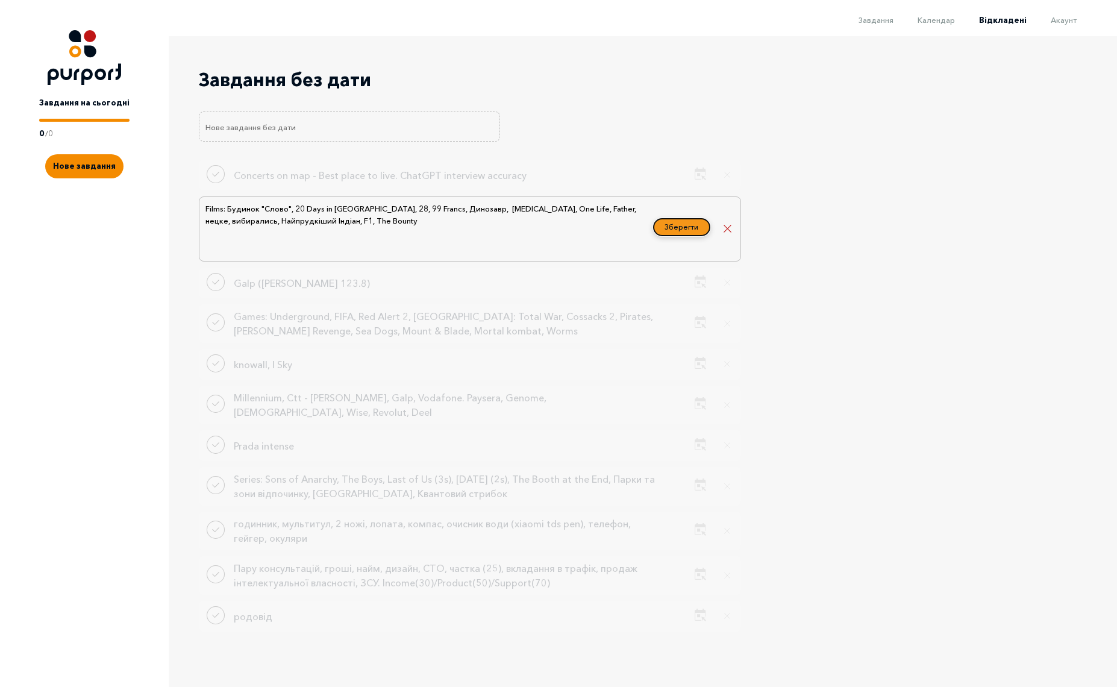
click at [702, 228] on button "Зберегти" at bounding box center [681, 227] width 57 height 18
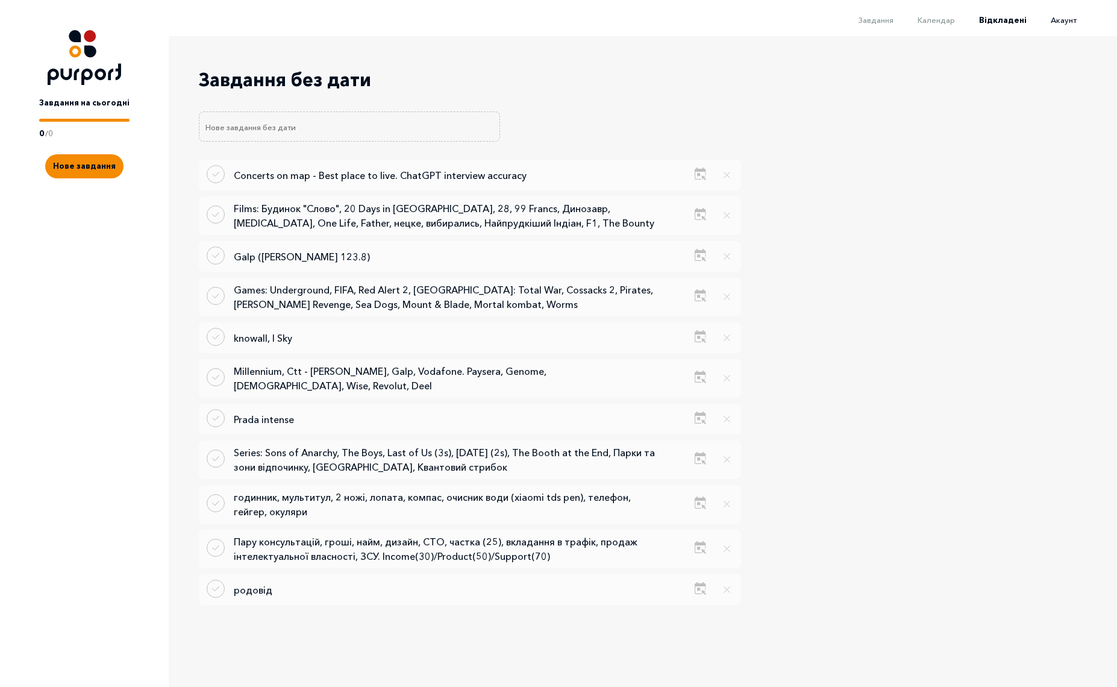
click at [1054, 19] on span "Акаунт" at bounding box center [1064, 20] width 26 height 10
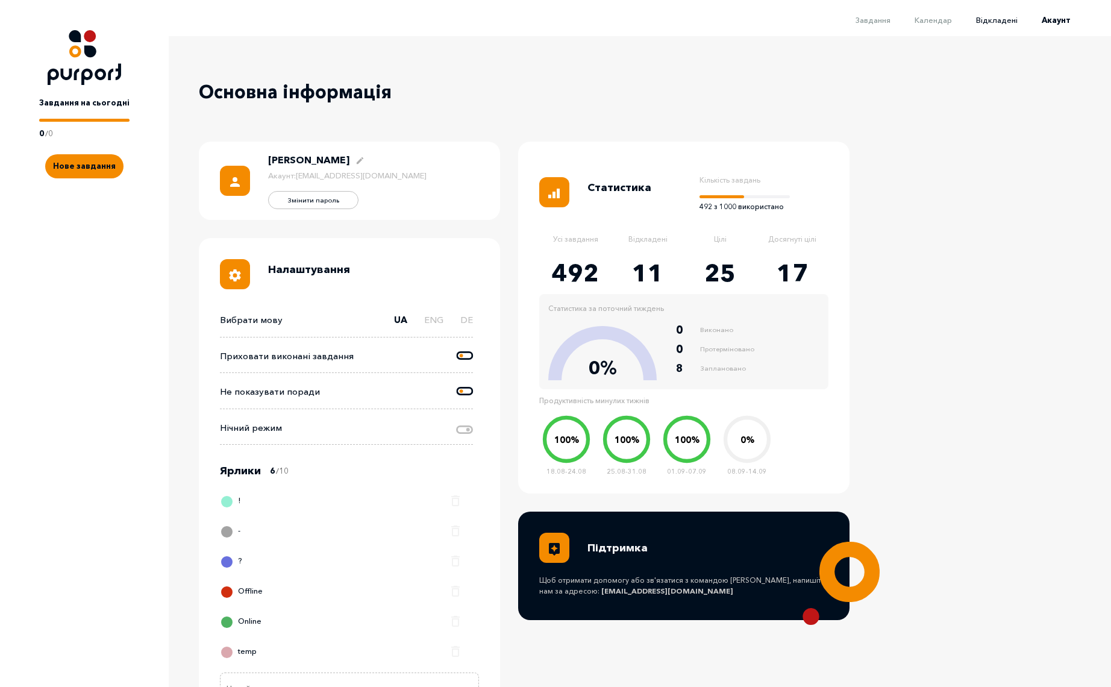
click at [1002, 17] on span "Відкладені" at bounding box center [997, 20] width 42 height 10
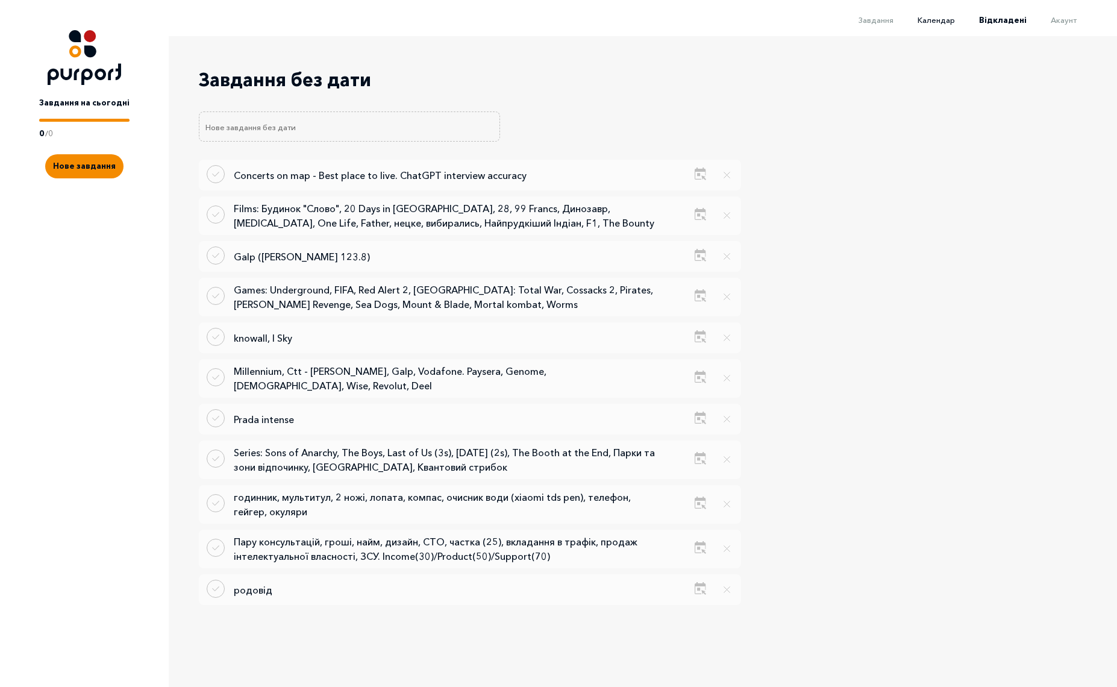
click at [941, 19] on span "Календар" at bounding box center [935, 20] width 37 height 10
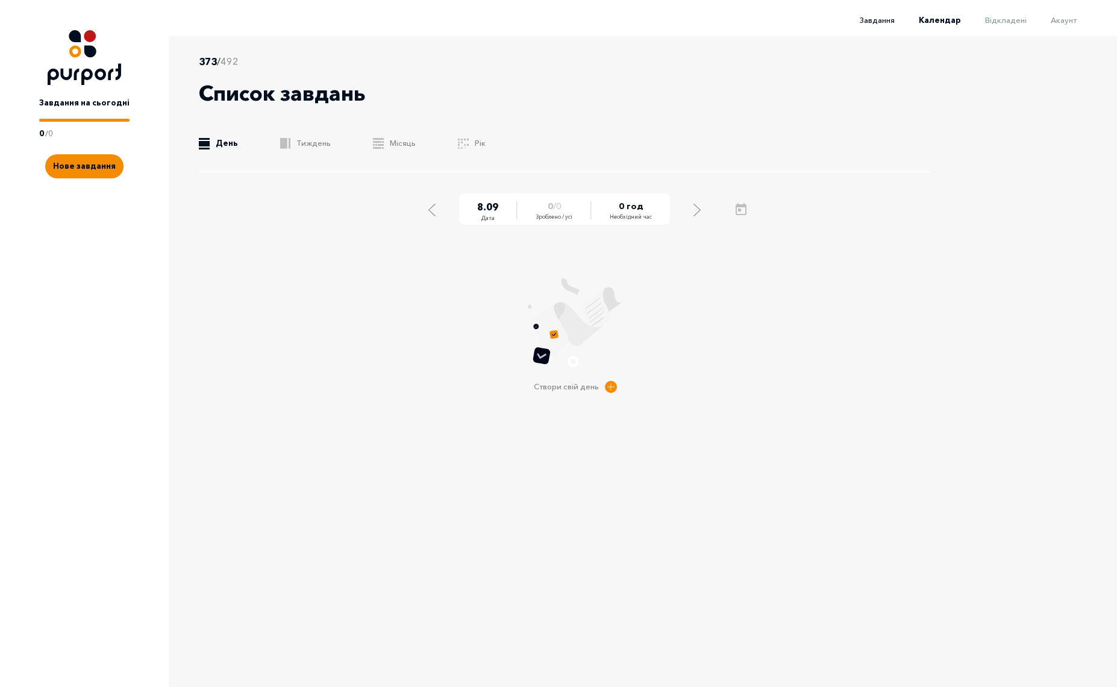
click at [888, 22] on span "Завдання" at bounding box center [877, 20] width 35 height 10
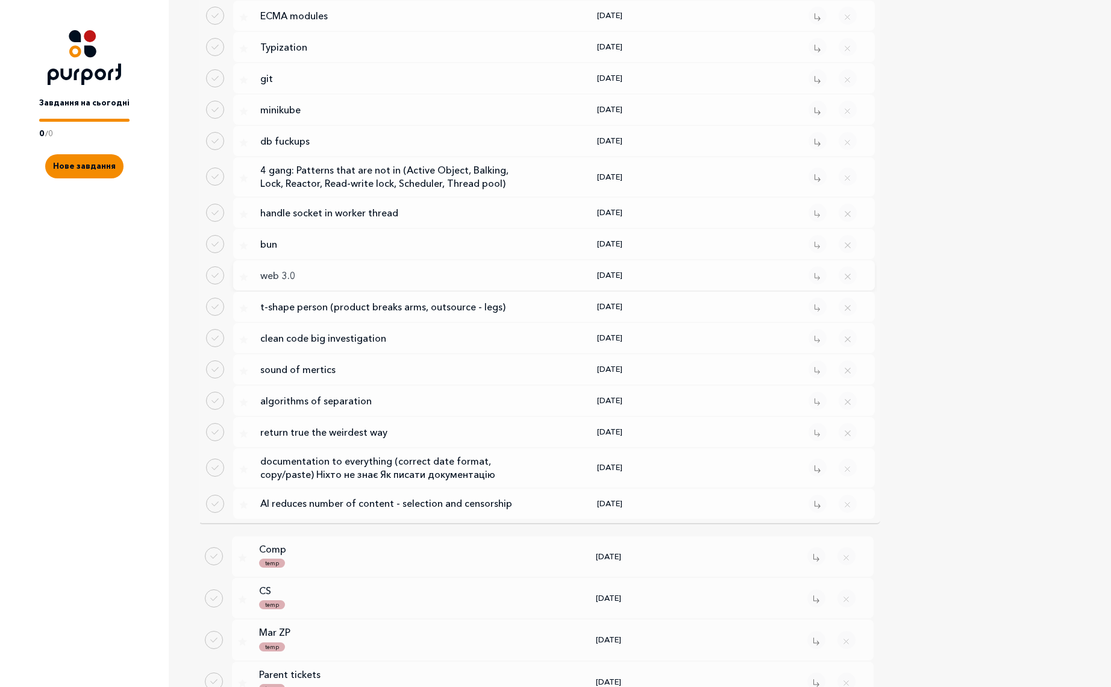
scroll to position [1952, 0]
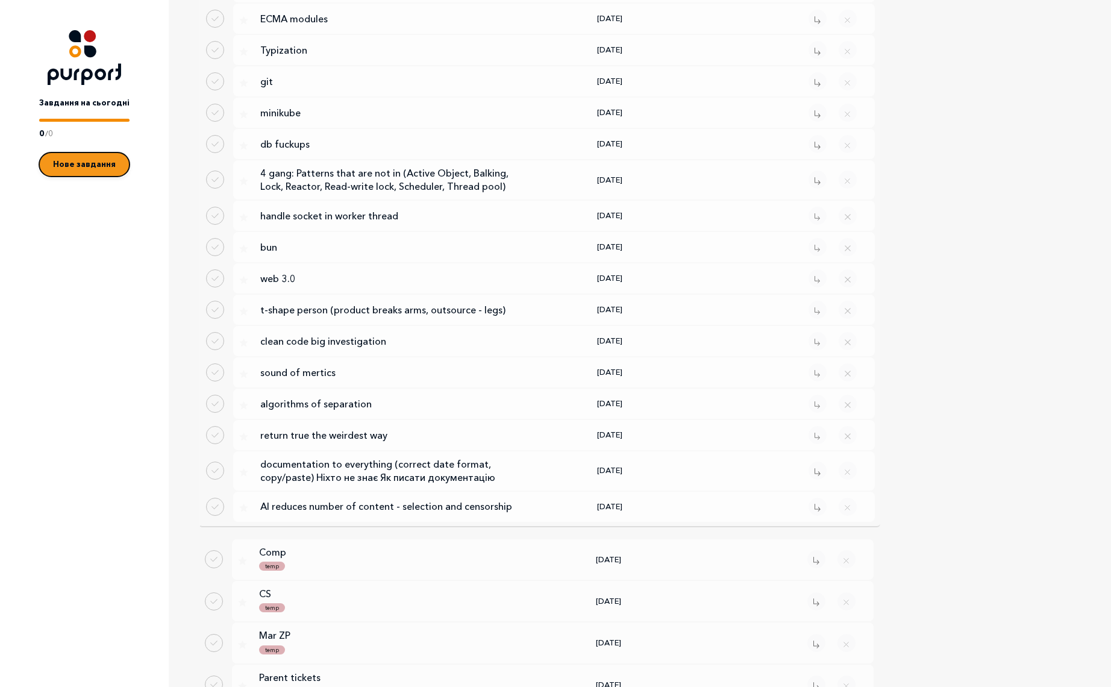
click at [83, 162] on span "Нове завдання" at bounding box center [84, 164] width 63 height 10
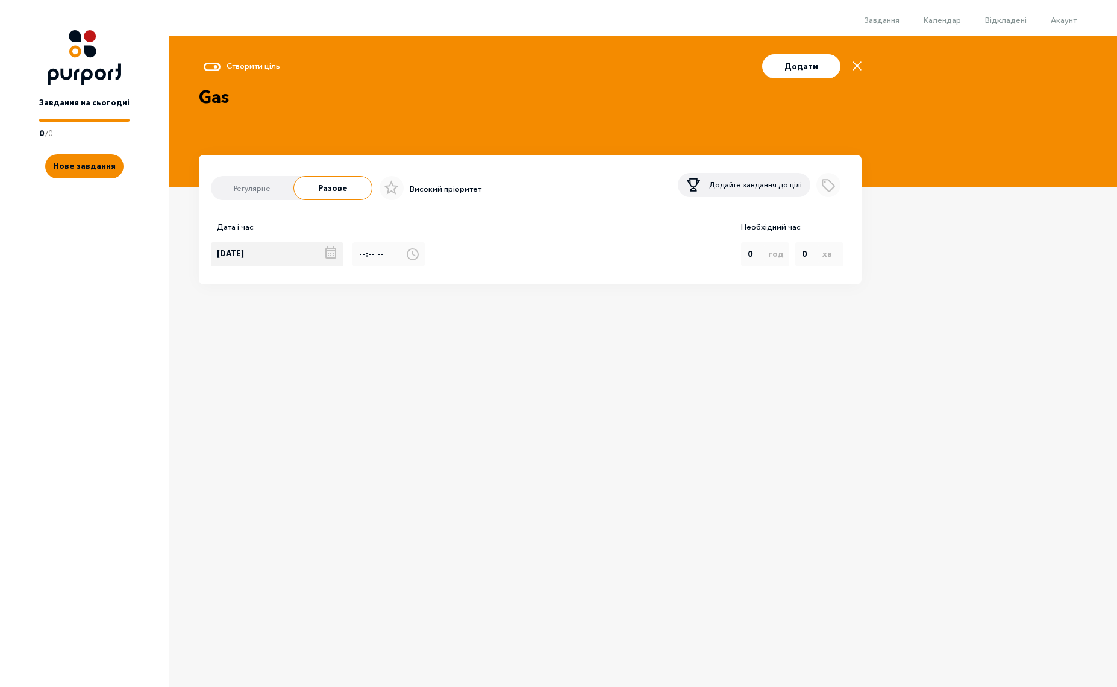
type textarea "Gas"
click at [320, 258] on div "[DATE]" at bounding box center [282, 254] width 142 height 24
click at [243, 262] on div "9" at bounding box center [239, 255] width 22 height 24
type input "[DATE]"
click at [837, 192] on button "Add label" at bounding box center [828, 183] width 24 height 24
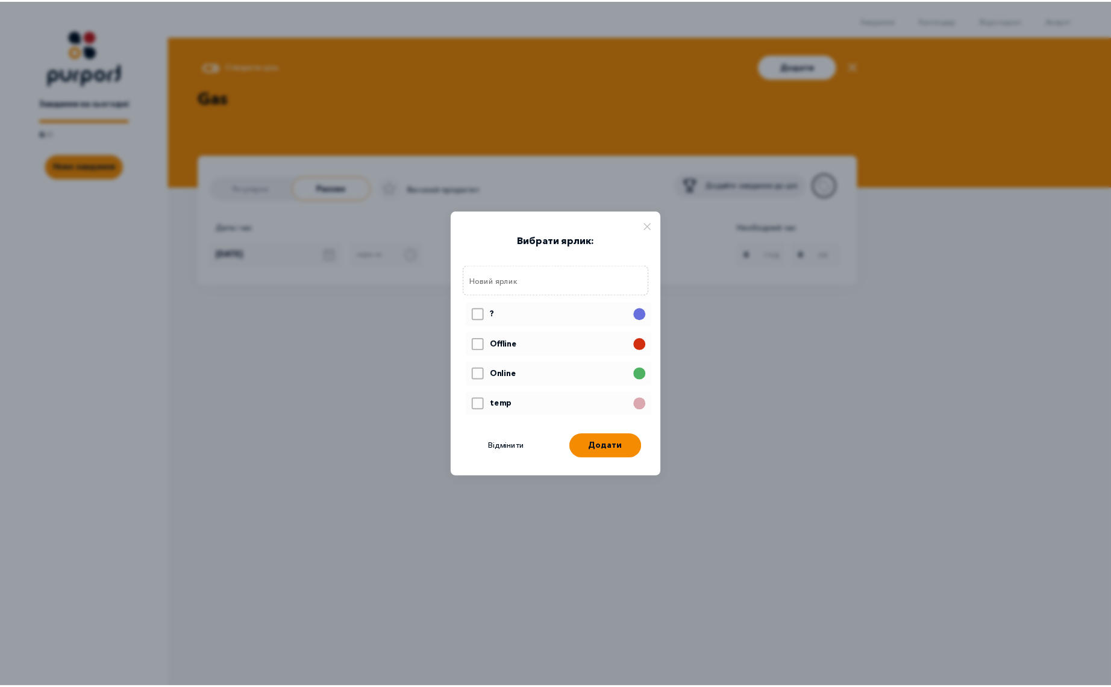
scroll to position [70, 0]
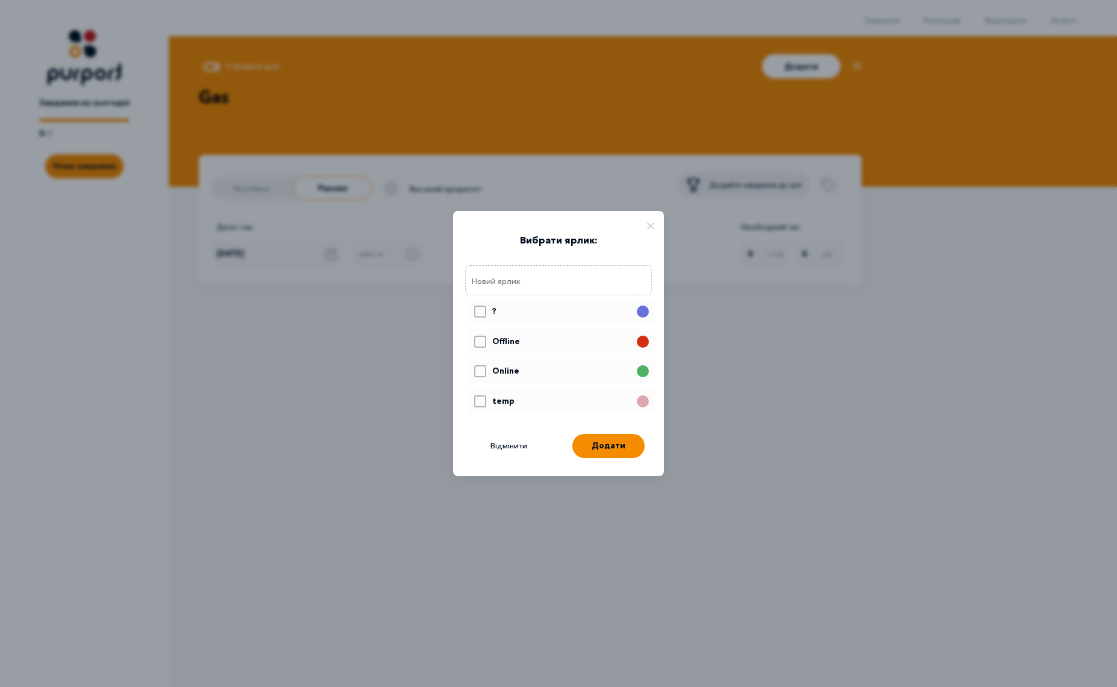
click at [483, 404] on icon at bounding box center [480, 403] width 11 height 10
click at [474, 393] on input "Select label" at bounding box center [474, 392] width 1 height 1
checkbox input "true"
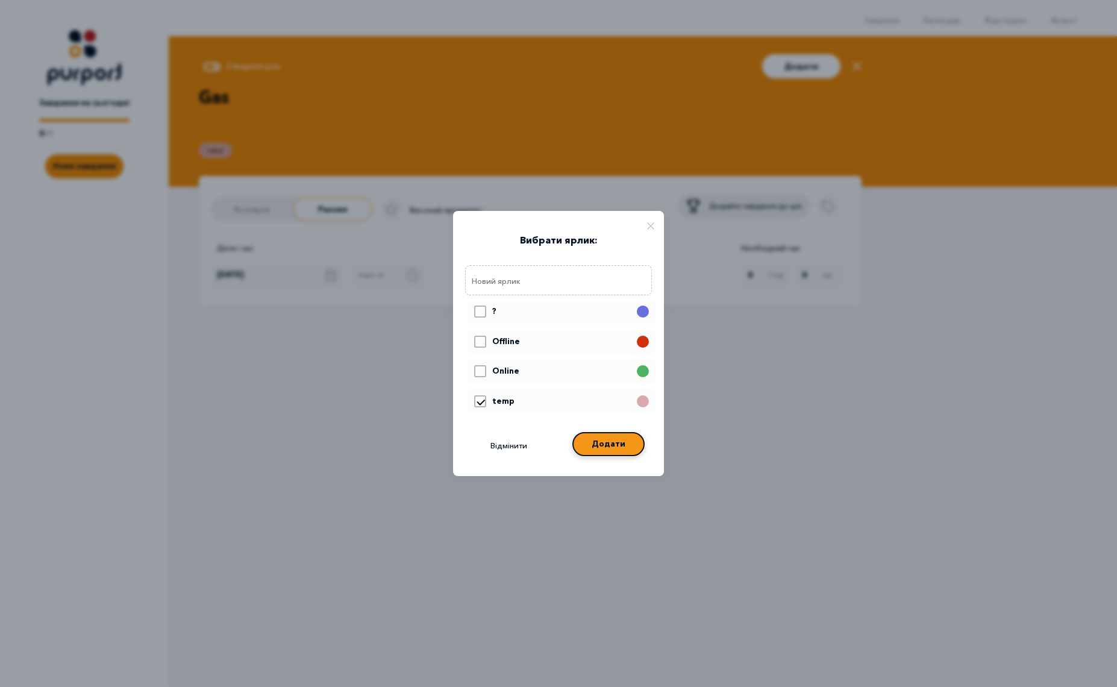
click at [601, 445] on button "Додати" at bounding box center [608, 444] width 72 height 24
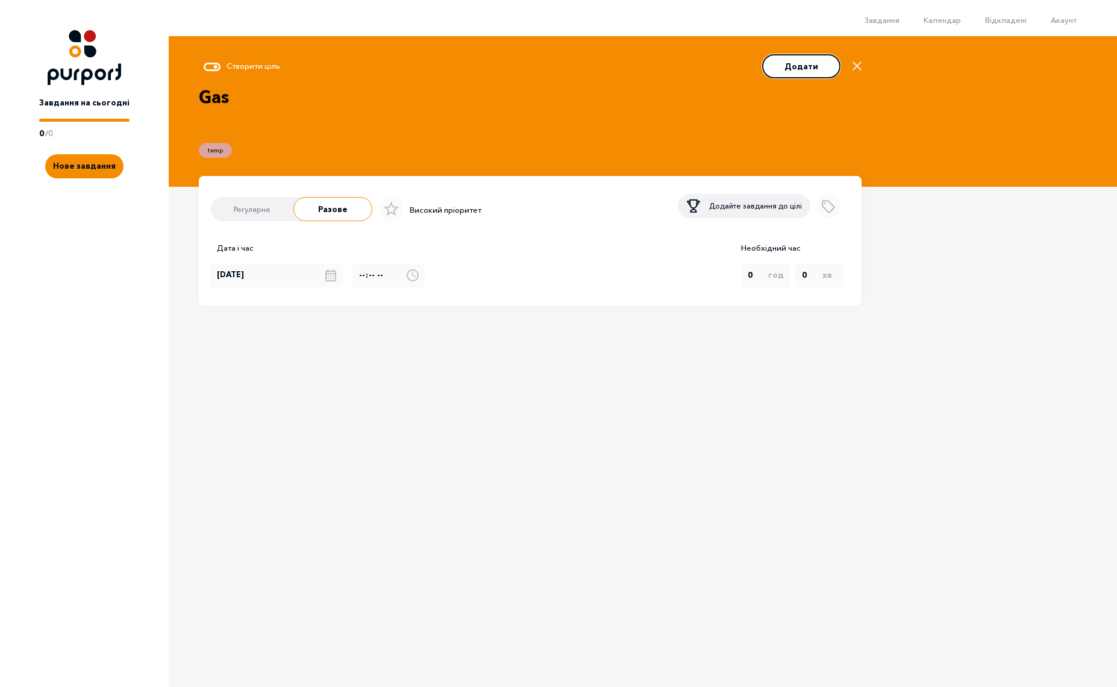
click at [811, 77] on button "Додати" at bounding box center [801, 66] width 78 height 24
type input "[DATE]"
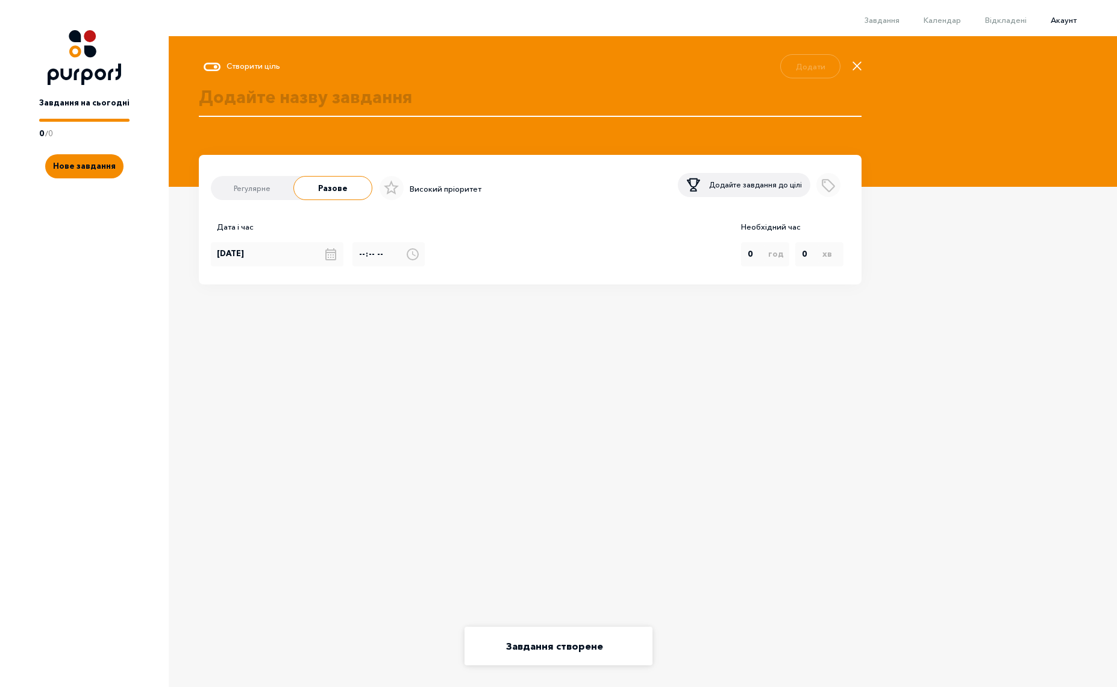
click at [1069, 17] on span "Акаунт" at bounding box center [1064, 20] width 26 height 10
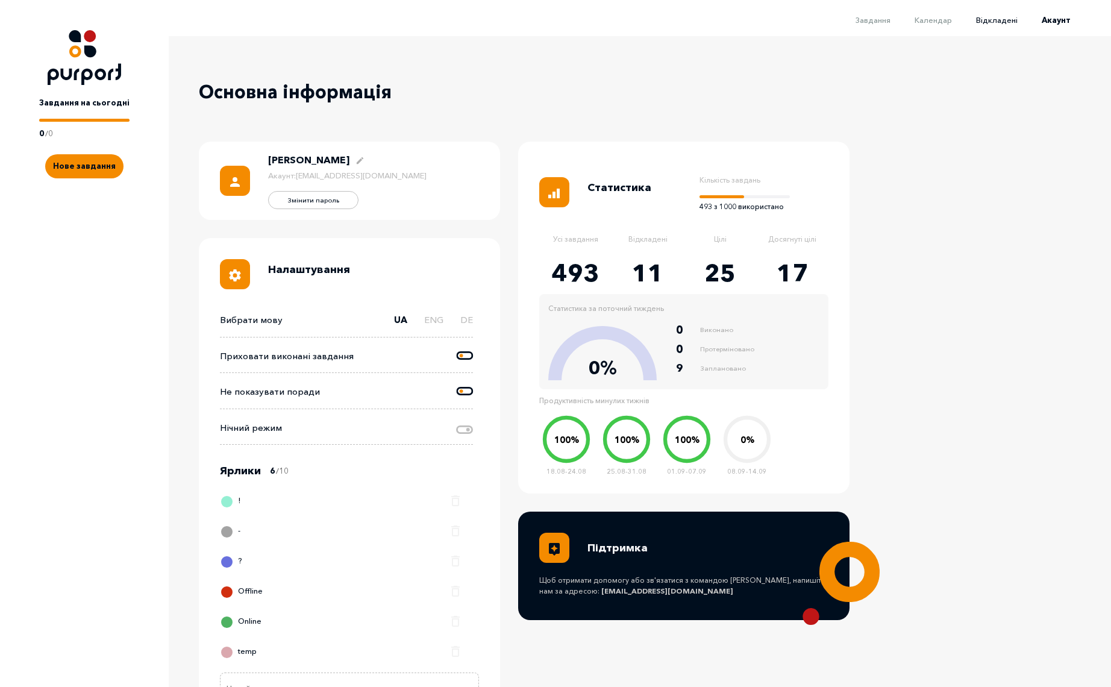
click at [990, 17] on span "Відкладені" at bounding box center [997, 20] width 42 height 10
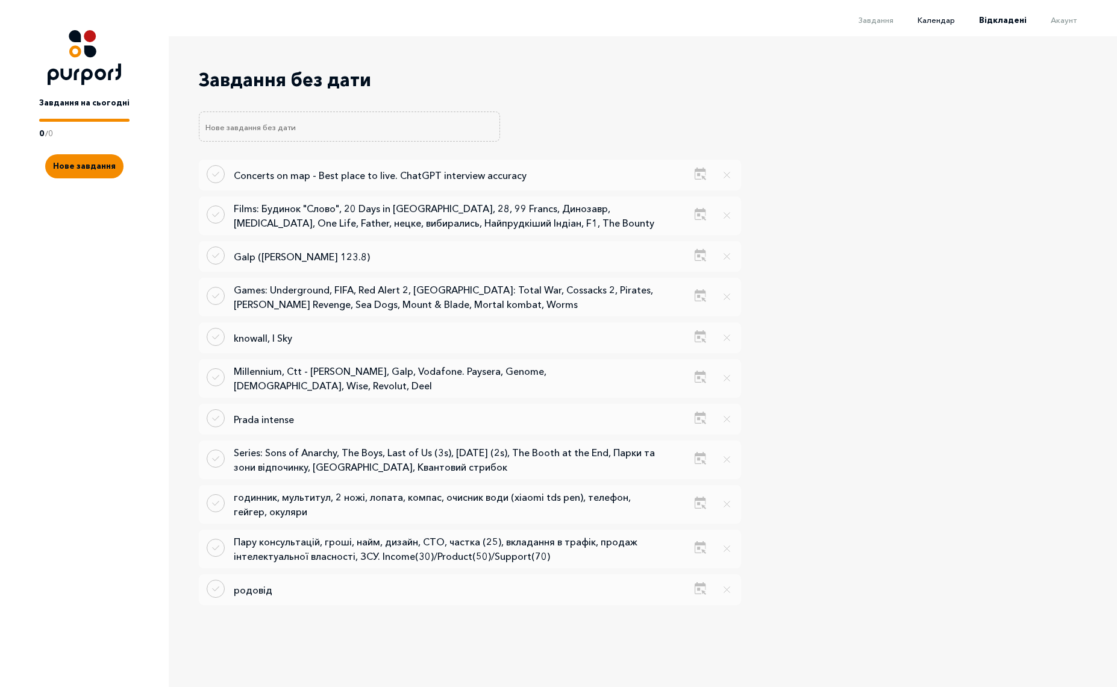
click at [951, 22] on span "Календар" at bounding box center [935, 20] width 37 height 10
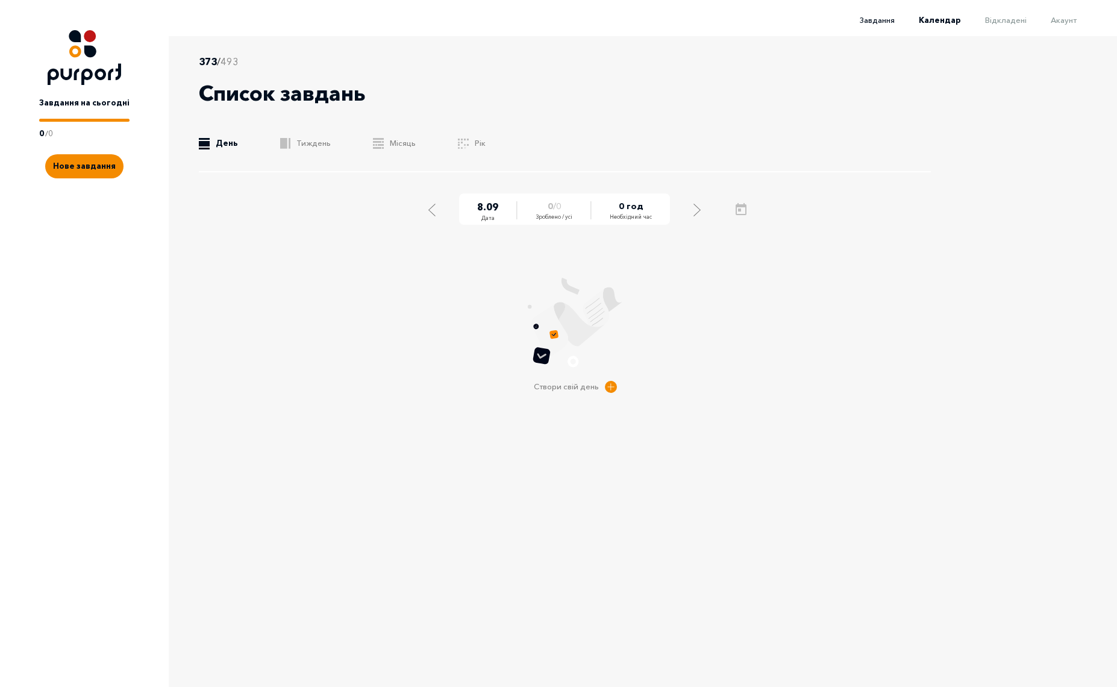
click at [883, 23] on span "Завдання" at bounding box center [877, 20] width 35 height 10
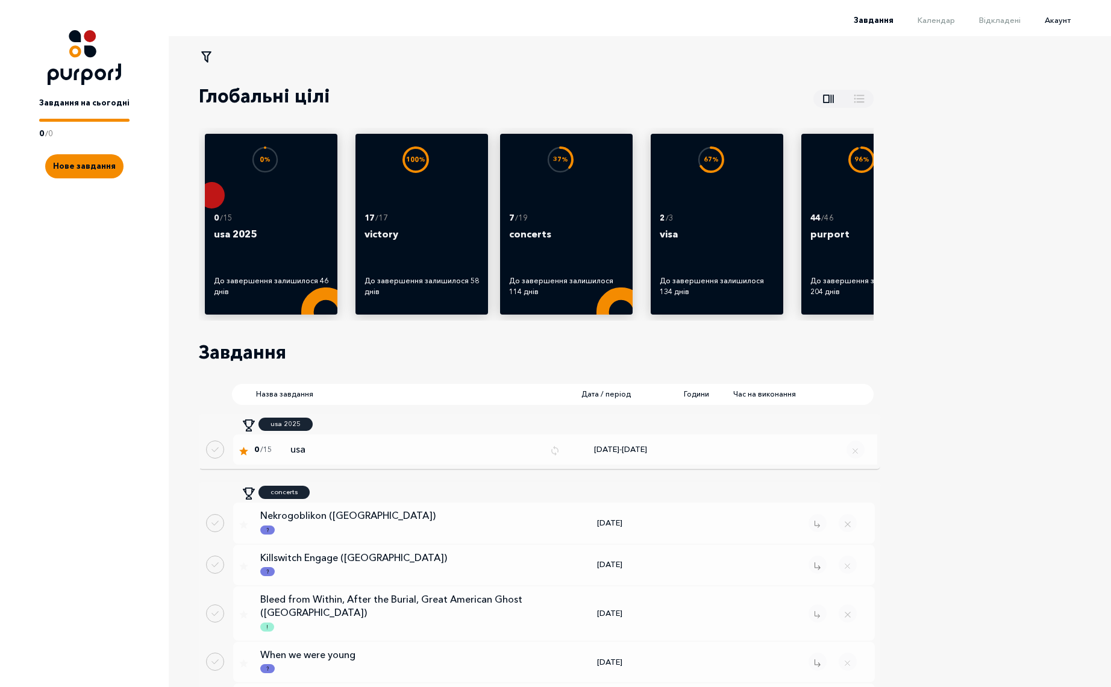
click at [1058, 22] on span "Акаунт" at bounding box center [1058, 20] width 26 height 10
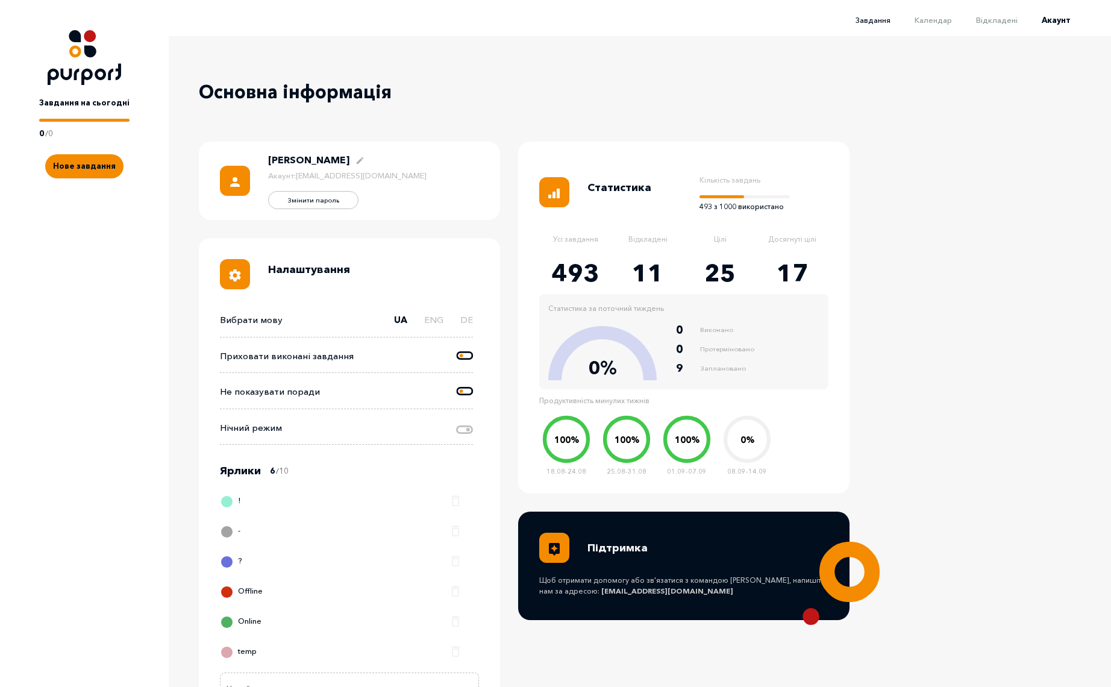
click at [890, 22] on span "Завдання" at bounding box center [872, 20] width 35 height 10
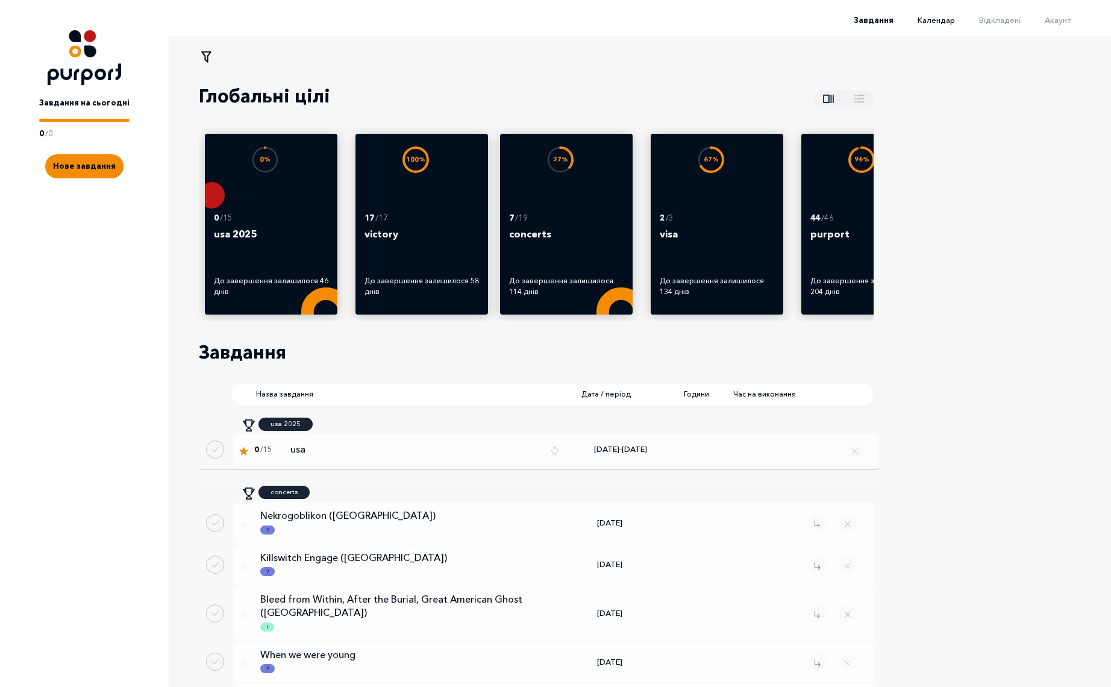
click at [940, 23] on span "Календар" at bounding box center [935, 20] width 37 height 10
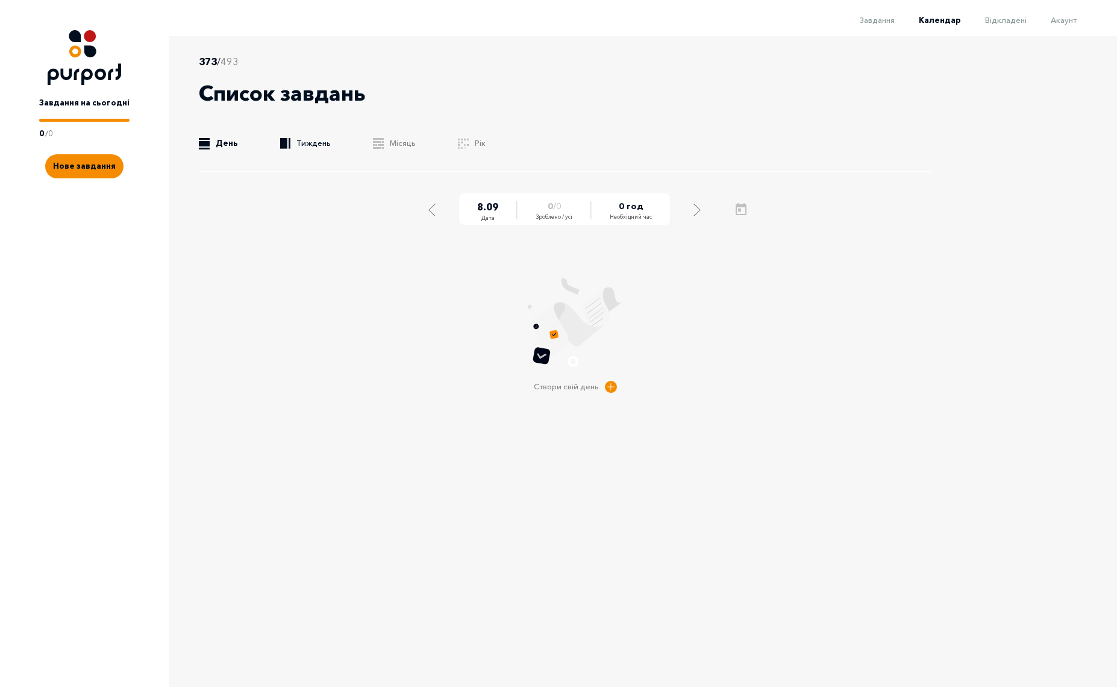
click at [317, 144] on link ".b{fill:#F48B00;} Тиждень" at bounding box center [305, 143] width 51 height 12
